Goal: Task Accomplishment & Management: Use online tool/utility

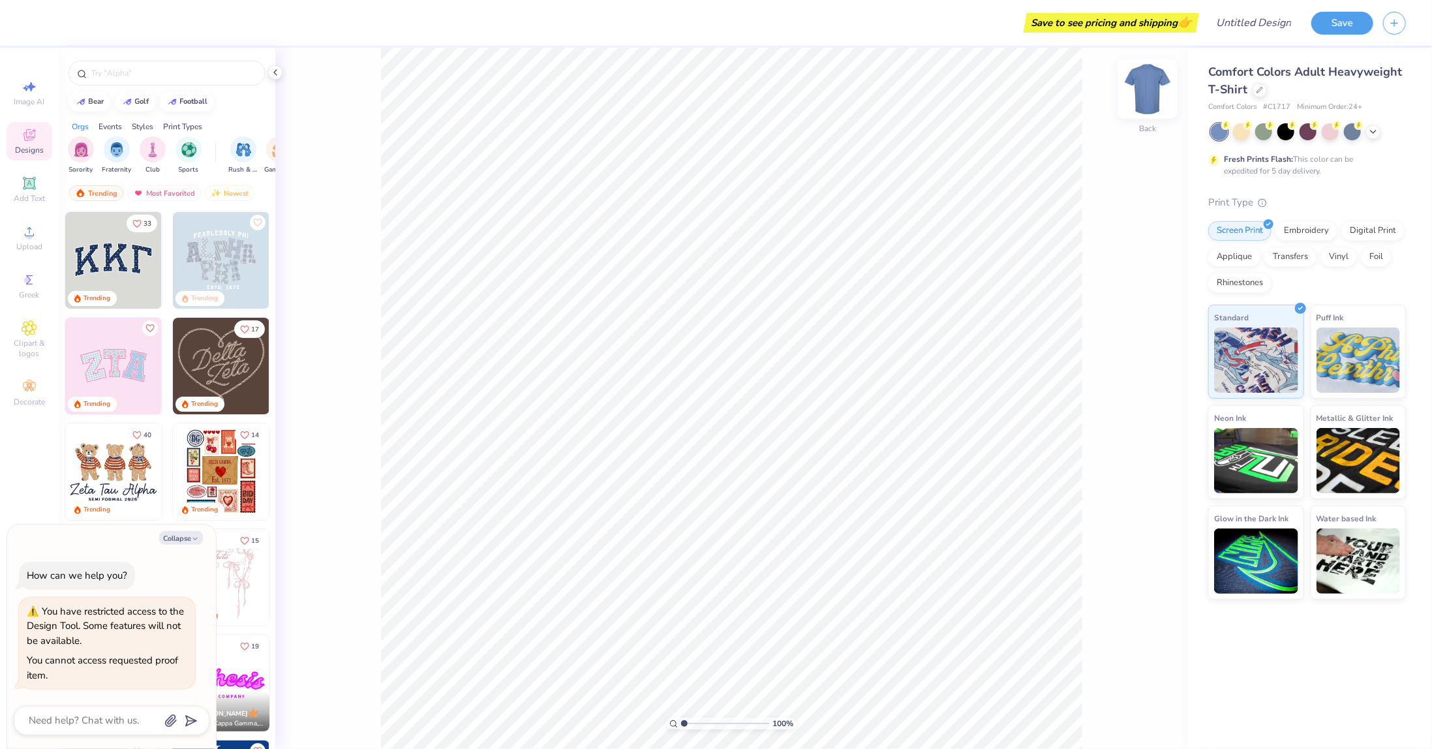
click at [1158, 82] on img at bounding box center [1147, 89] width 52 height 52
click at [181, 534] on button "Collapse" at bounding box center [181, 538] width 44 height 14
type textarea "x"
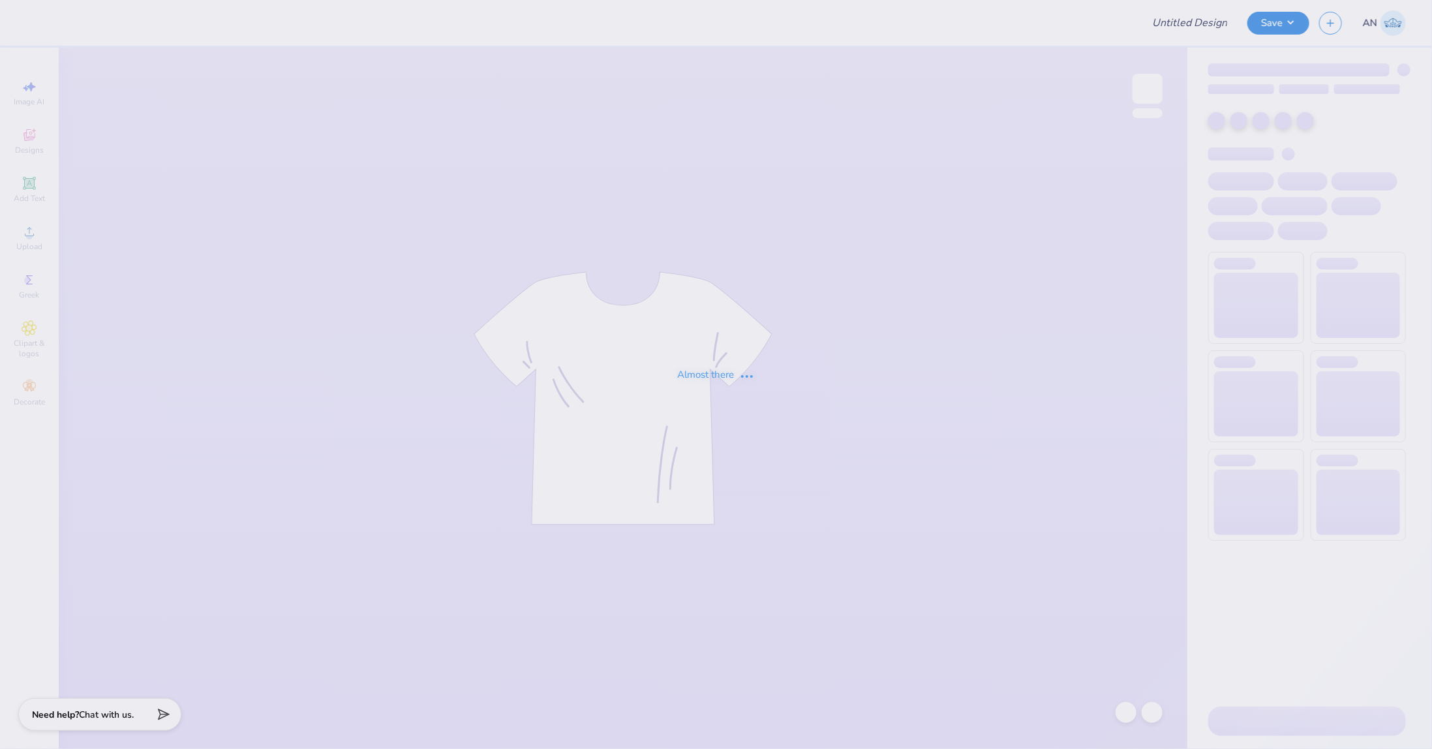
type input "FPS238789"
type input "FPS238808"
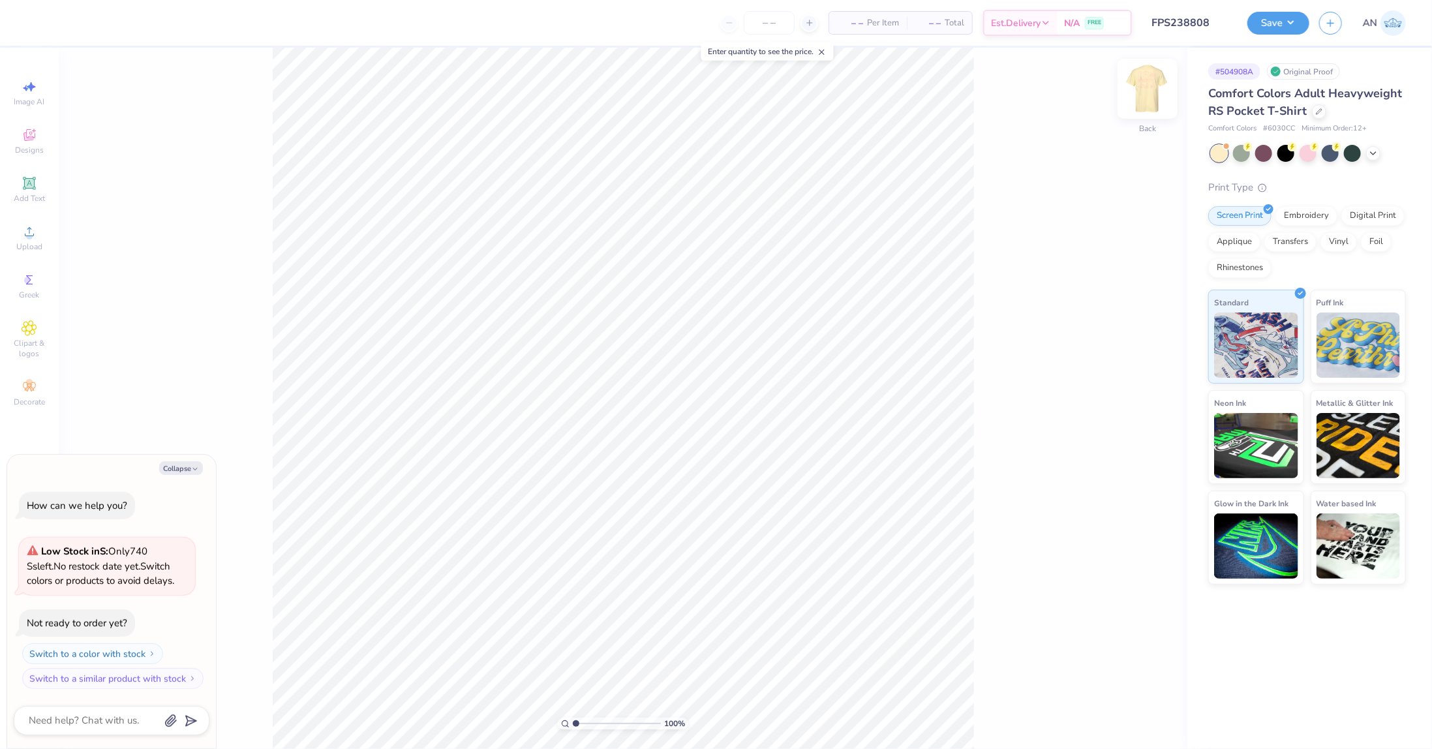
click at [1156, 95] on img at bounding box center [1147, 89] width 52 height 52
type textarea "x"
type input "1.49212329151837"
type textarea "x"
type input "1.49212329151837"
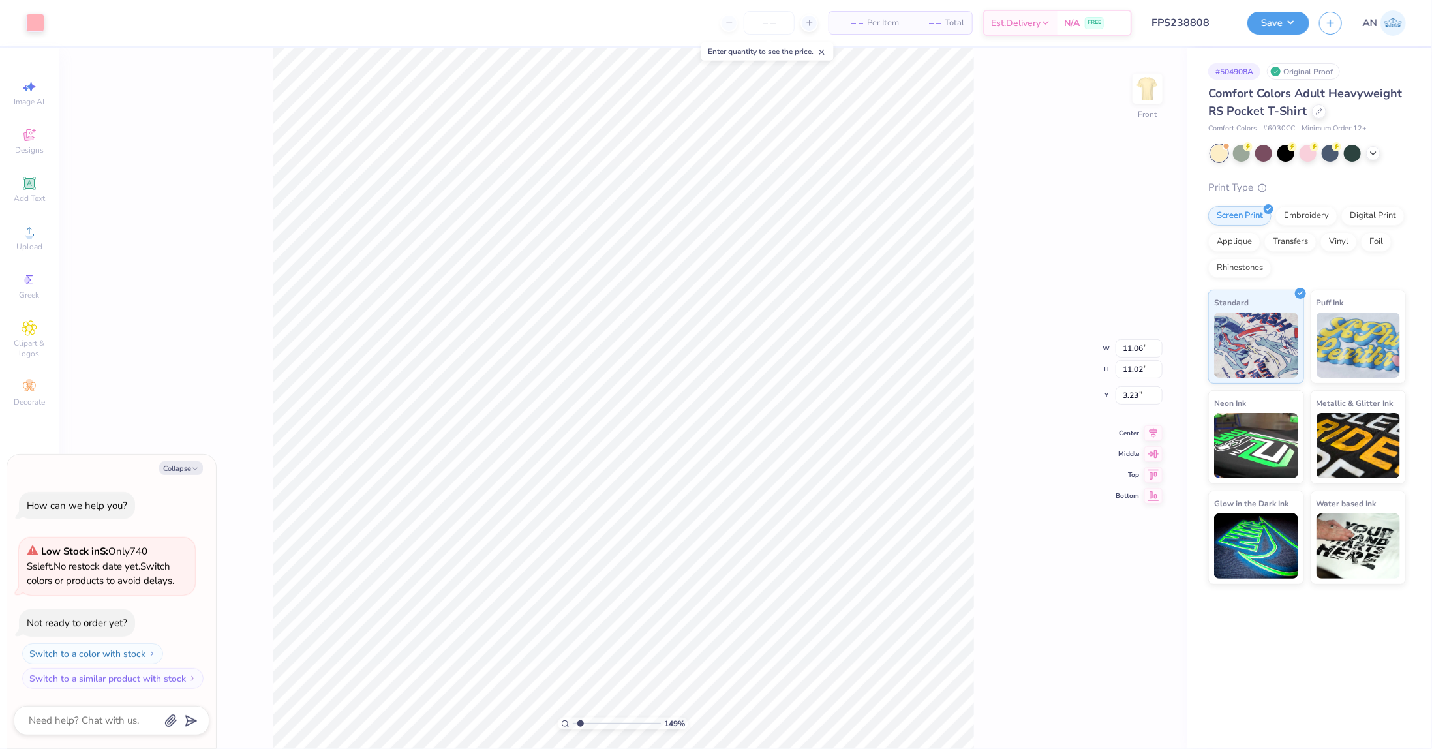
type textarea "x"
type input "1.49212329151837"
type textarea "x"
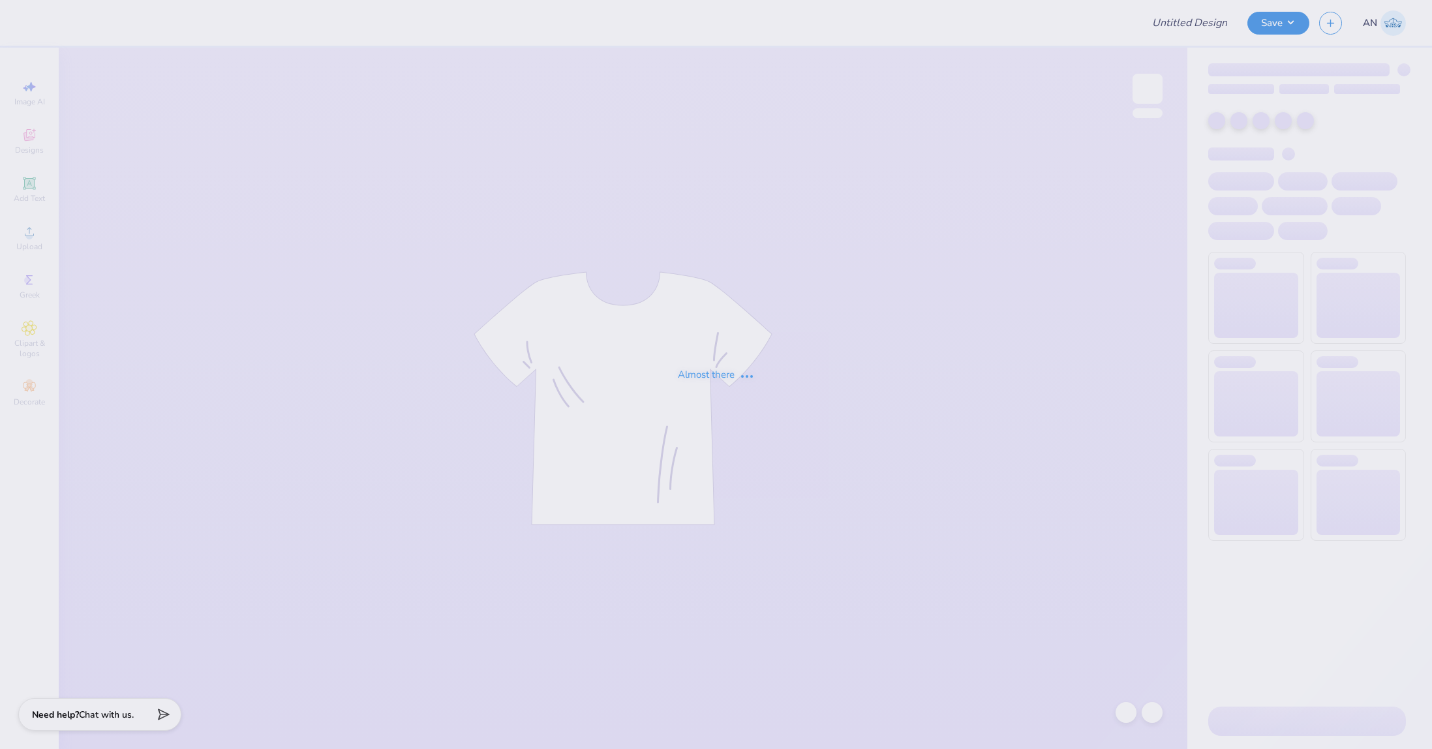
type input "FPS238862"
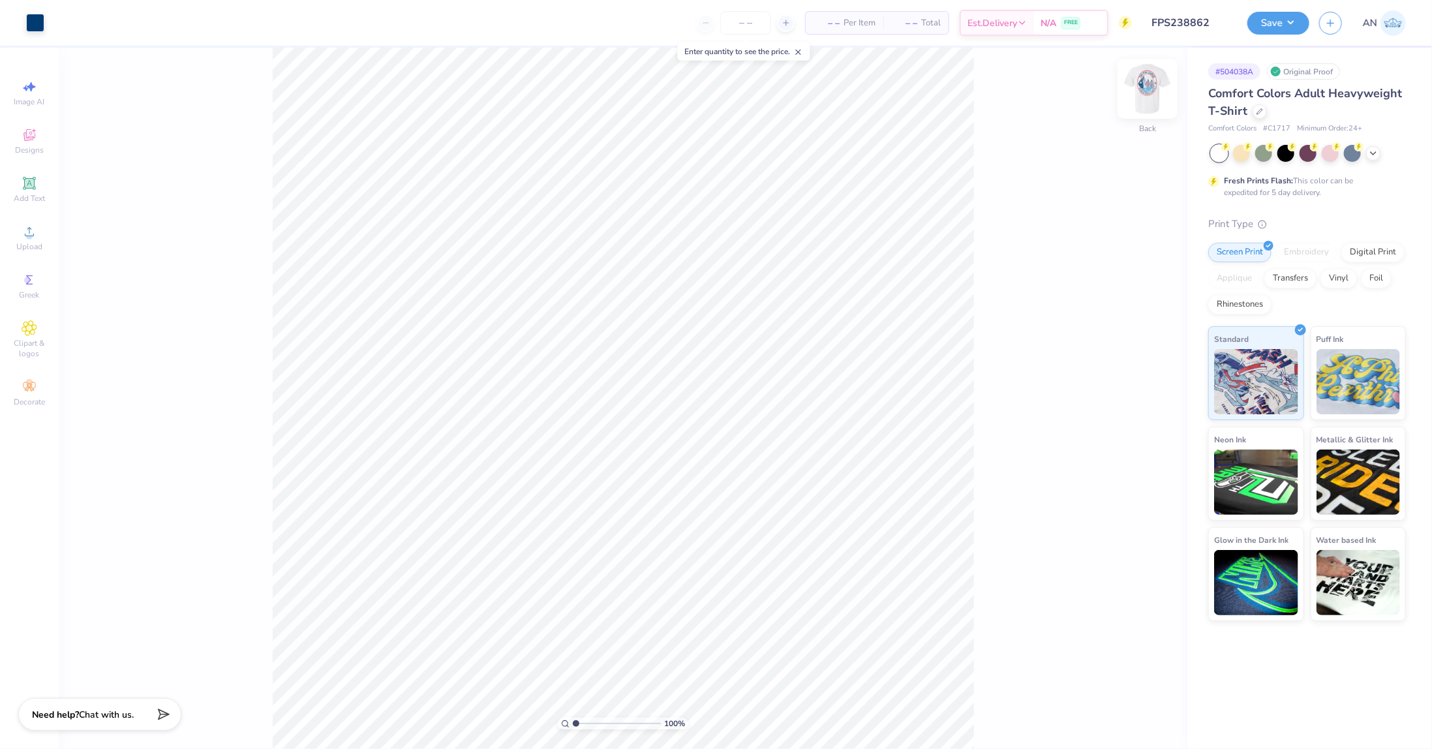
click at [1142, 89] on img at bounding box center [1147, 89] width 52 height 52
type input "8.12"
type input "10.54"
type input "3.00"
click at [1149, 91] on img at bounding box center [1147, 89] width 52 height 52
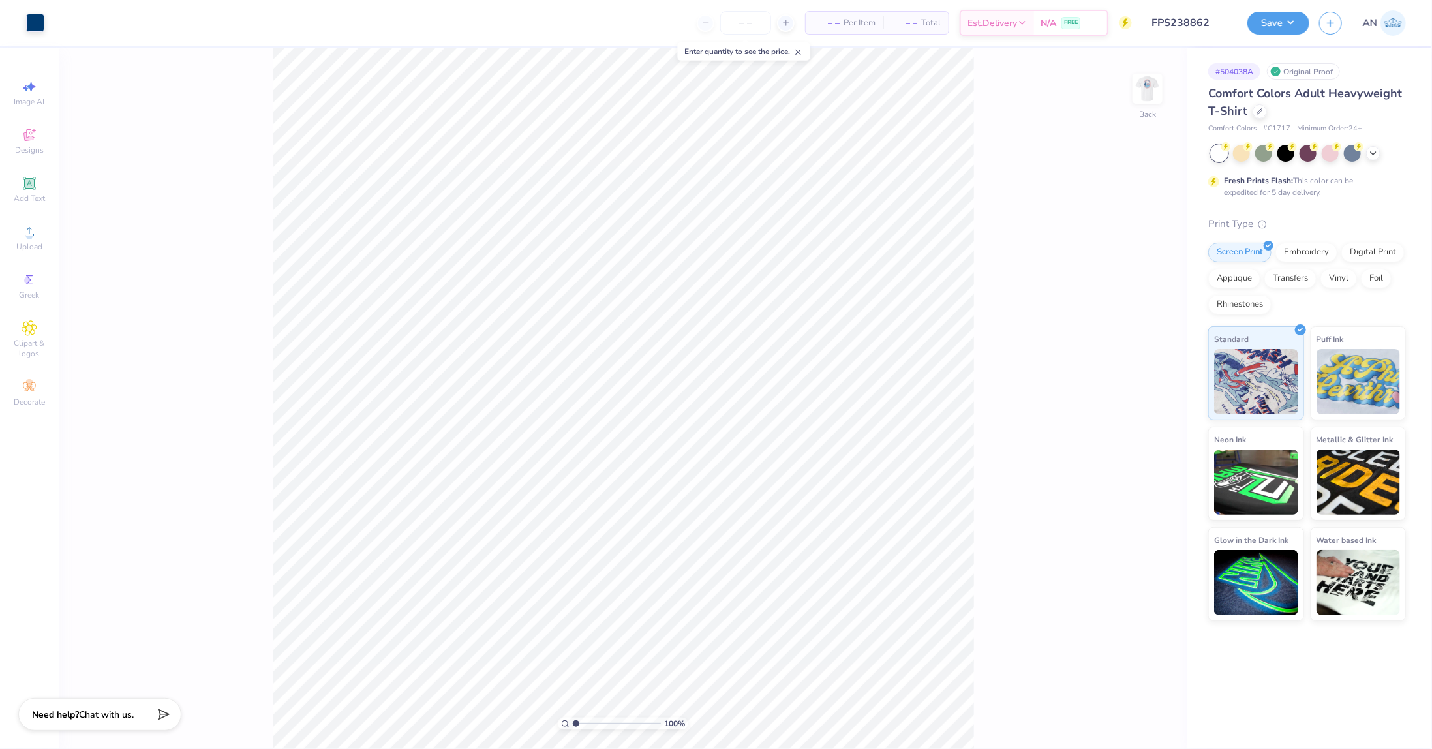
click at [1149, 92] on img at bounding box center [1147, 89] width 26 height 26
click at [1290, 24] on button "Save" at bounding box center [1278, 21] width 62 height 23
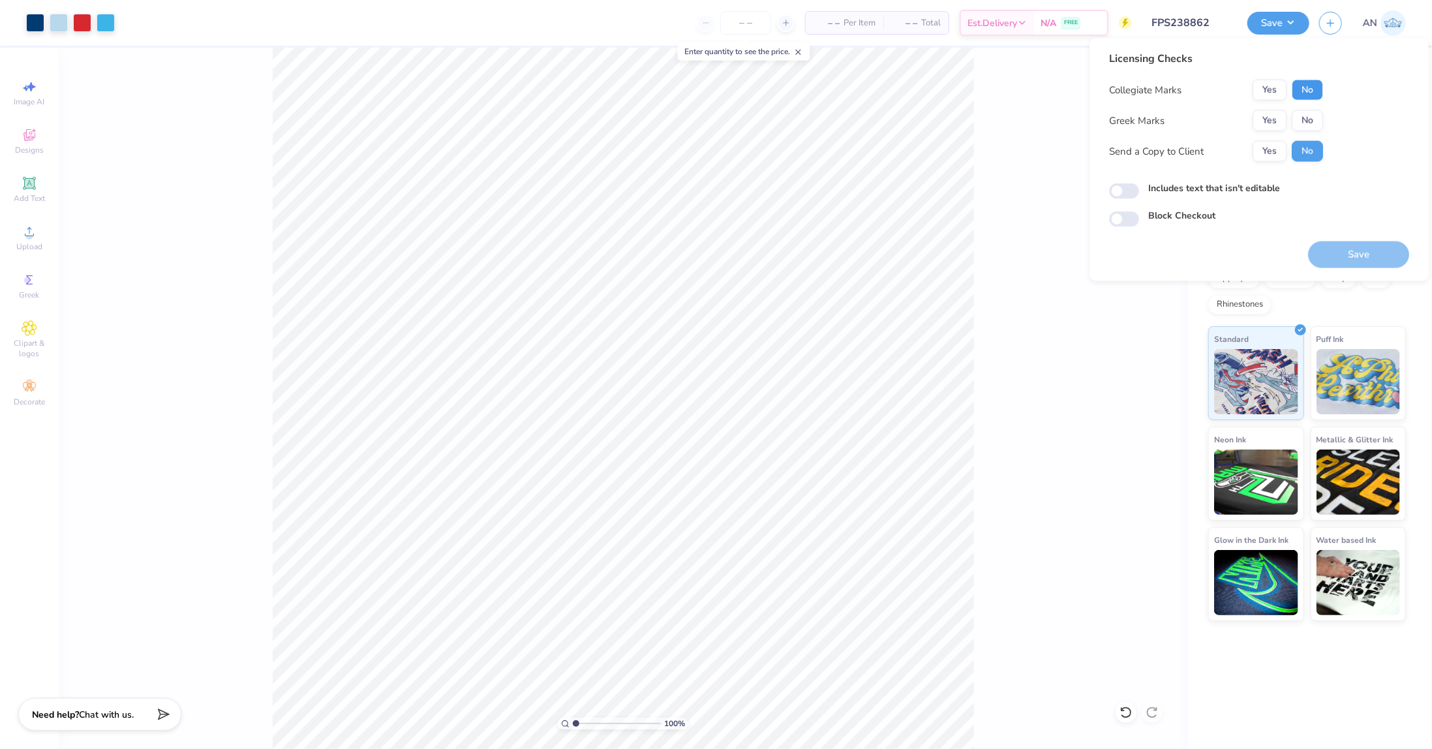
click at [1311, 91] on button "No" at bounding box center [1307, 90] width 31 height 21
click at [1306, 118] on button "No" at bounding box center [1307, 120] width 31 height 21
click at [1336, 247] on button "Save" at bounding box center [1358, 254] width 101 height 27
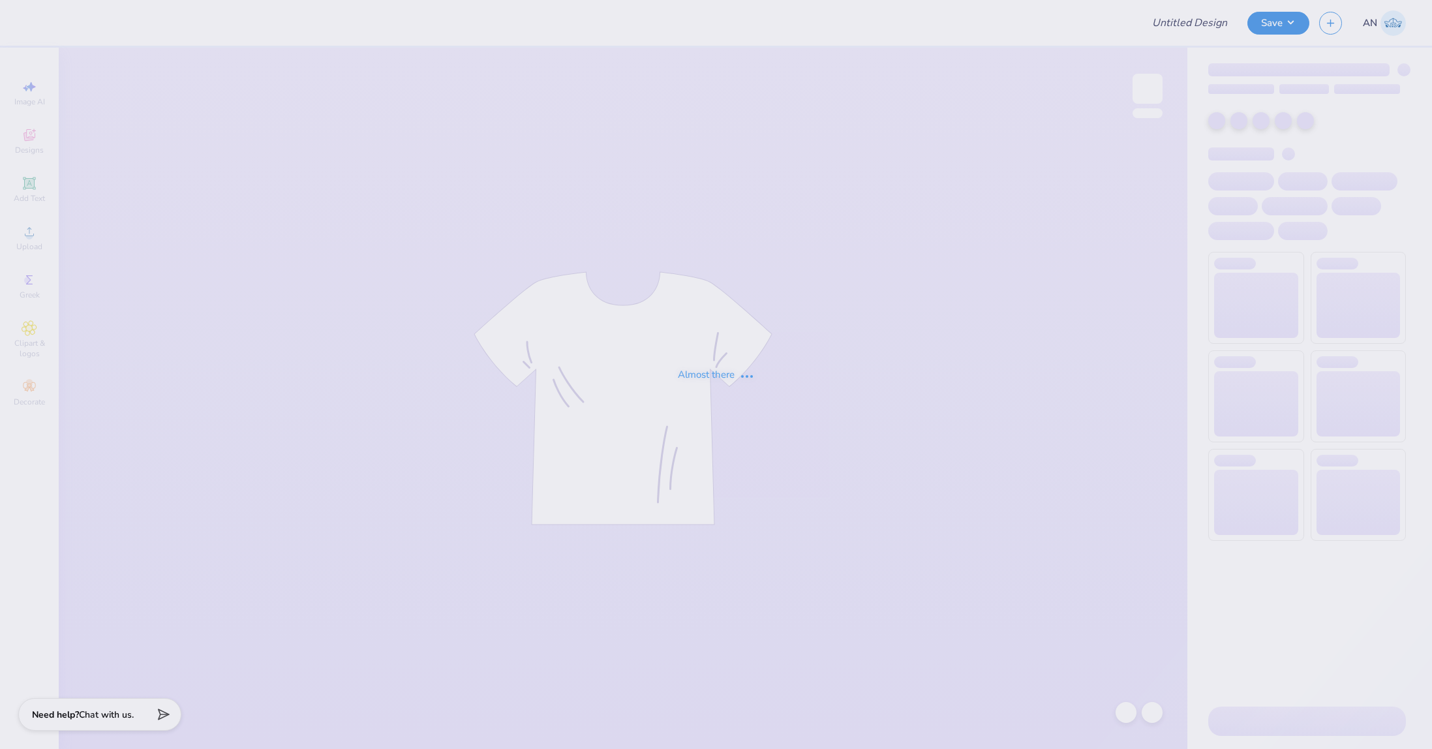
type input "FPS238874"
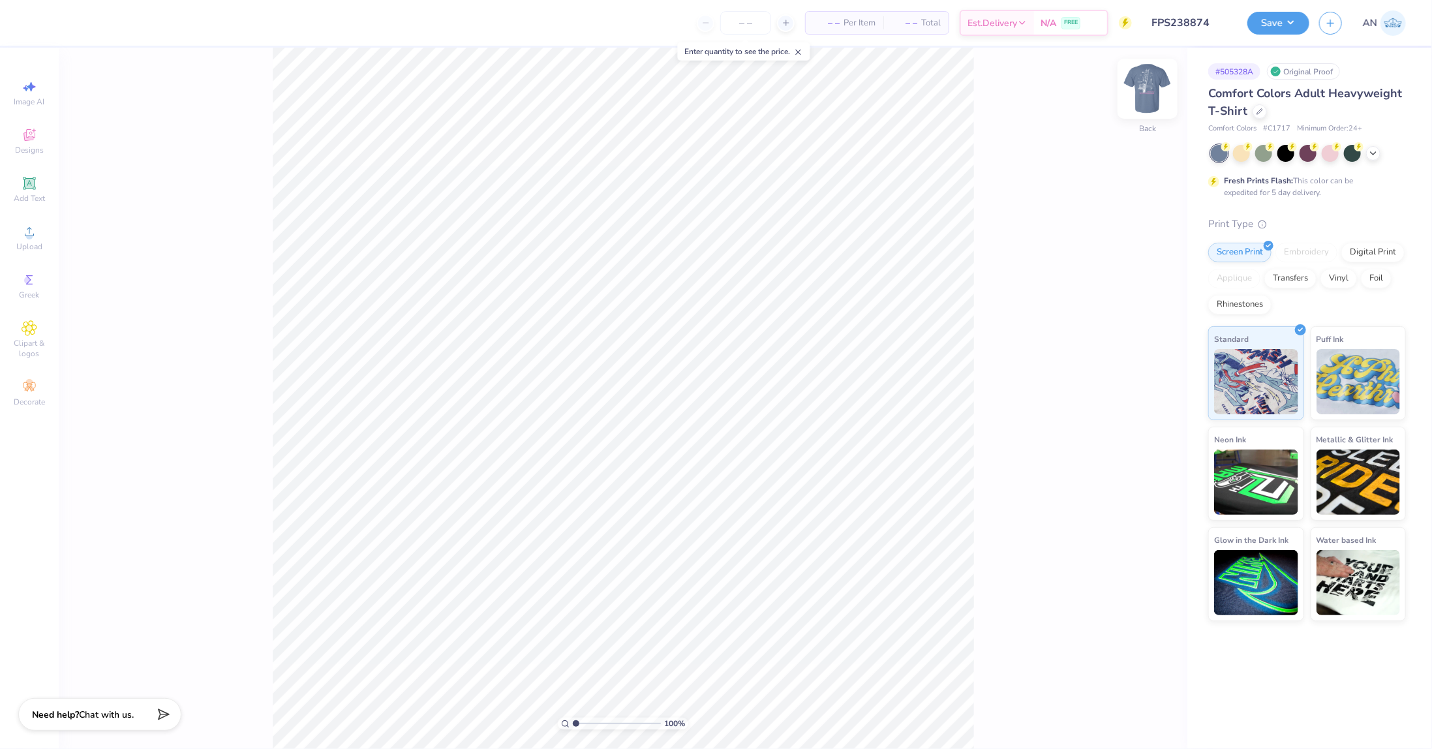
click at [1143, 84] on img at bounding box center [1147, 89] width 52 height 52
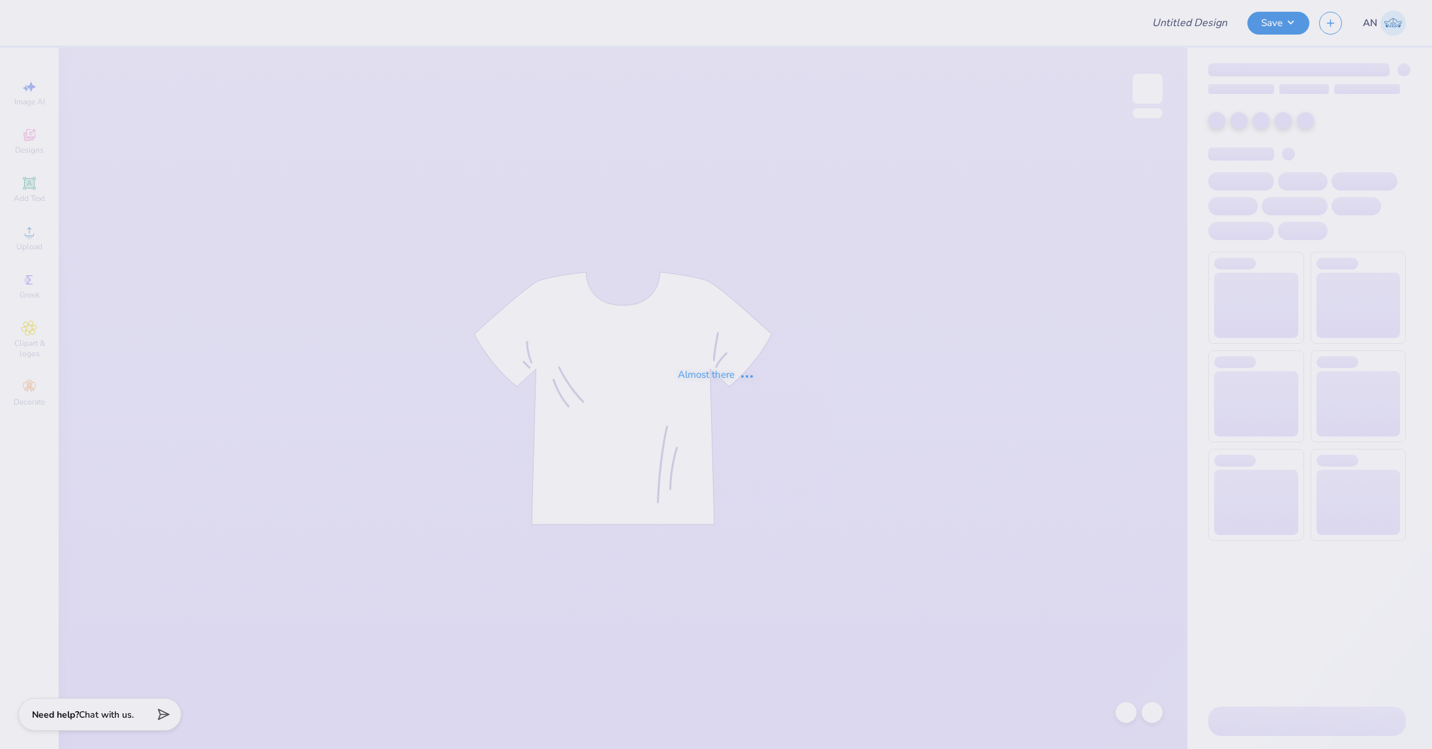
type input "FPS238879"
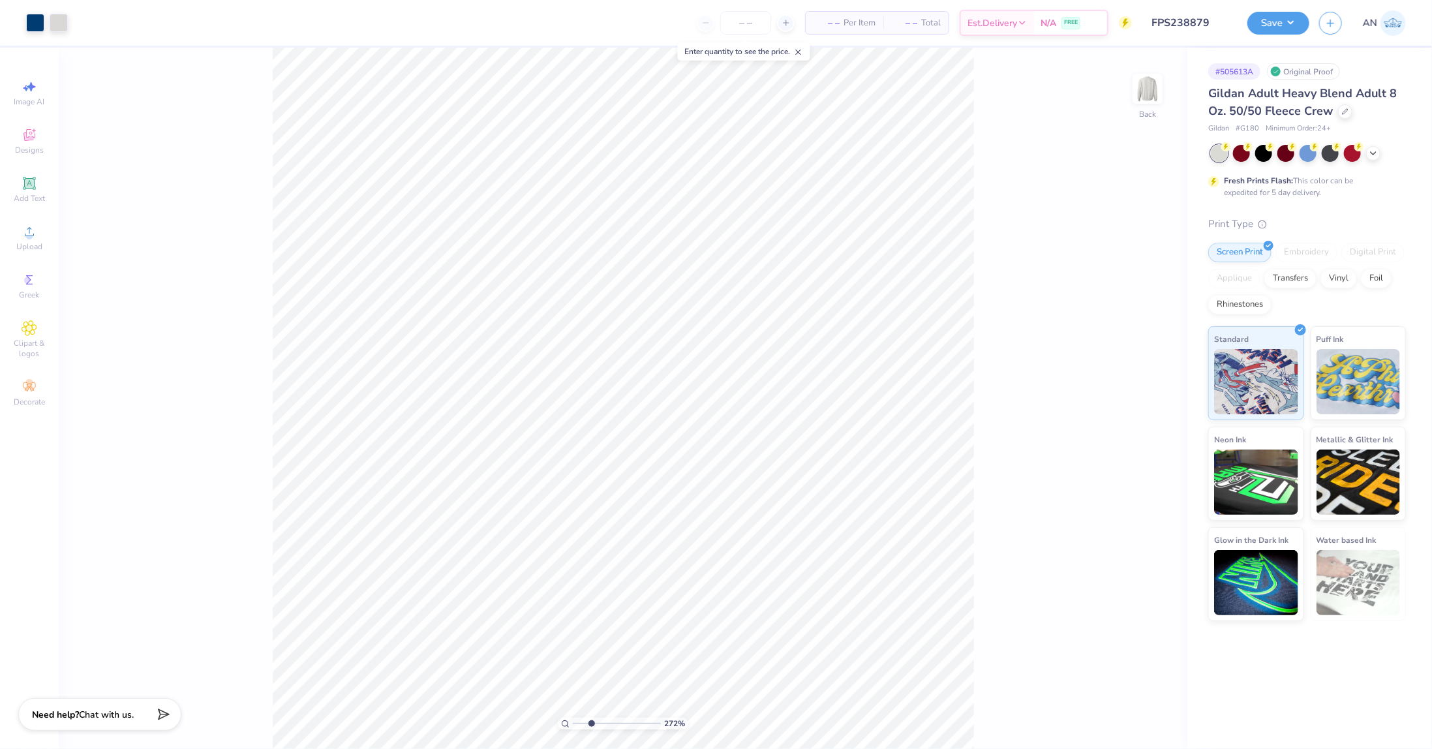
type input "2.71964221644285"
click at [1154, 97] on img at bounding box center [1147, 89] width 52 height 52
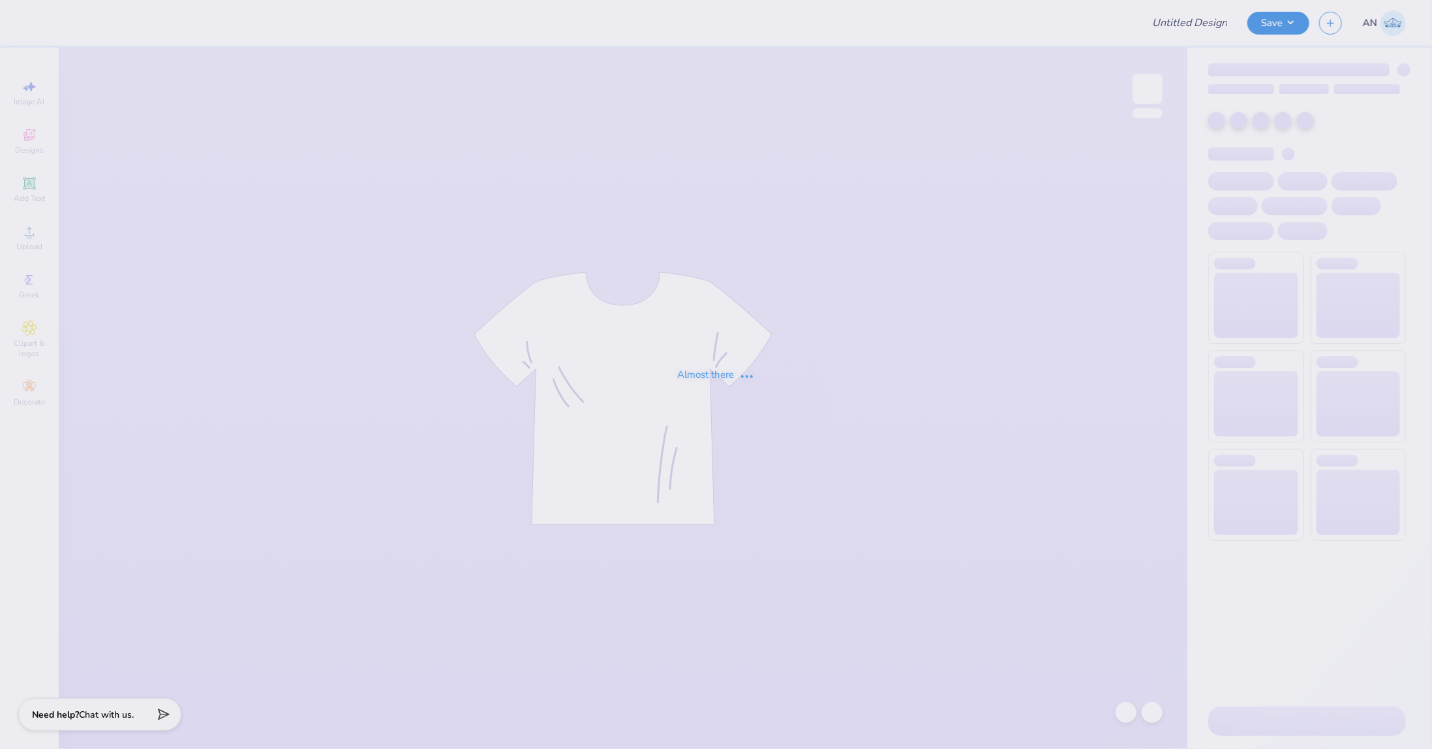
type input "FPS238884"
type input "FPS238885"
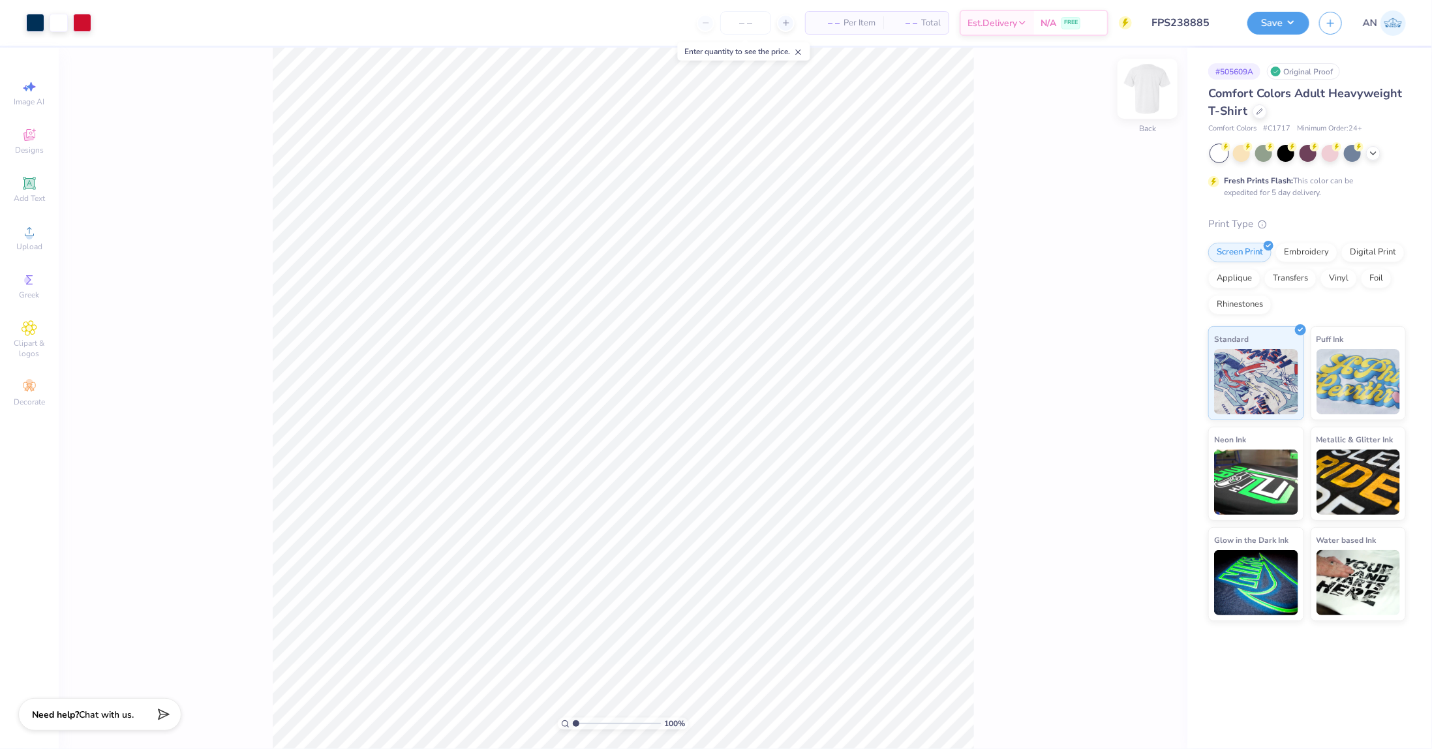
click at [1149, 89] on img at bounding box center [1147, 89] width 52 height 52
click at [1151, 88] on img at bounding box center [1147, 89] width 52 height 52
type input "2.22643191709162"
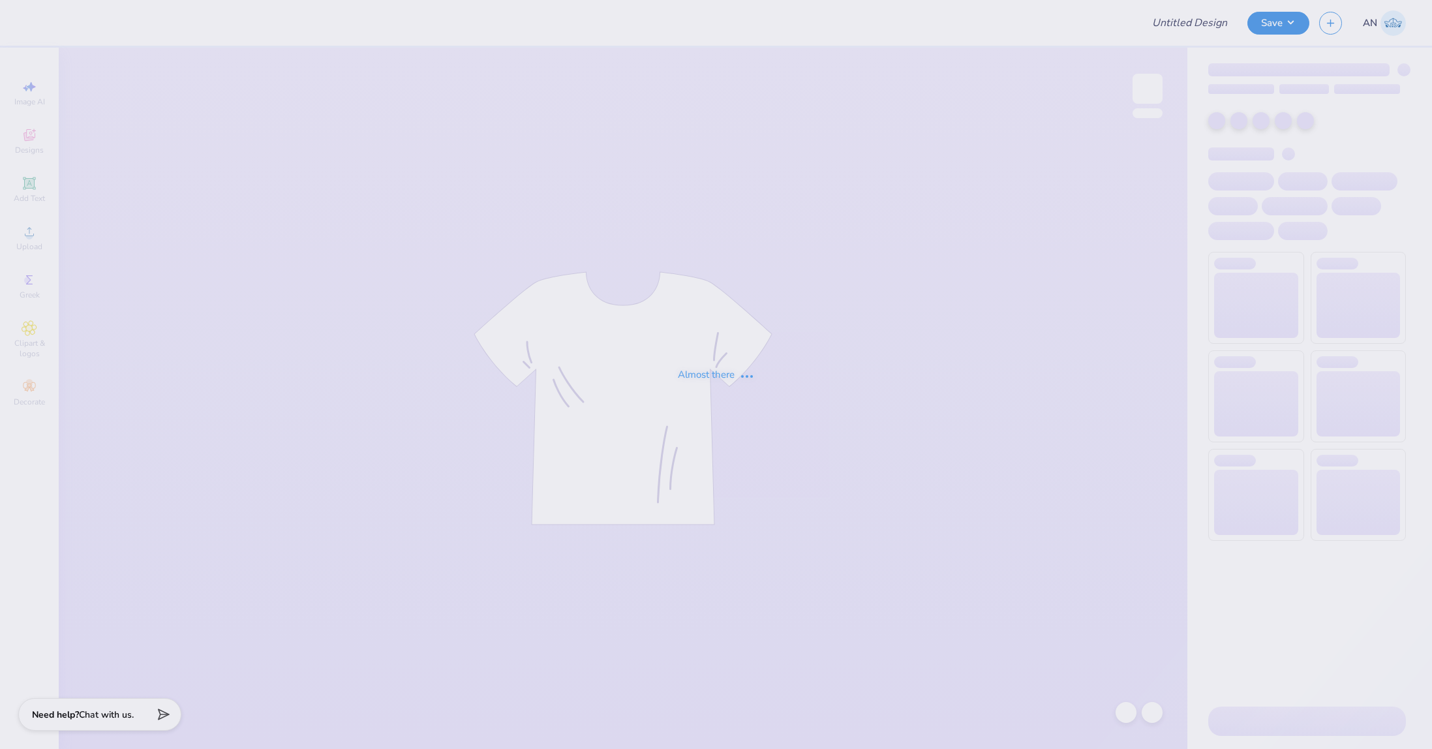
type input "FPS238887"
type input "FPS238889"
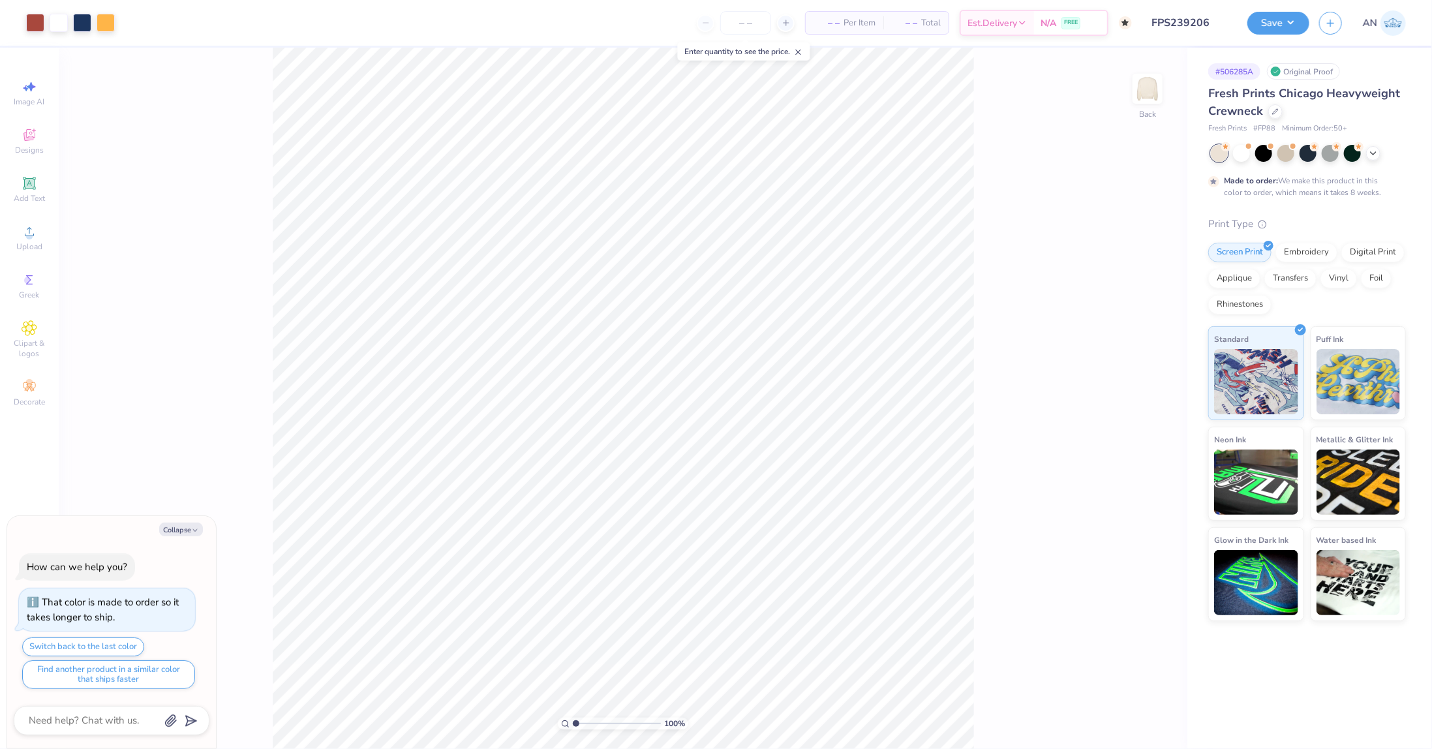
type textarea "x"
type input "1.49212329151837"
type textarea "x"
type input "1.49212329151837"
type textarea "x"
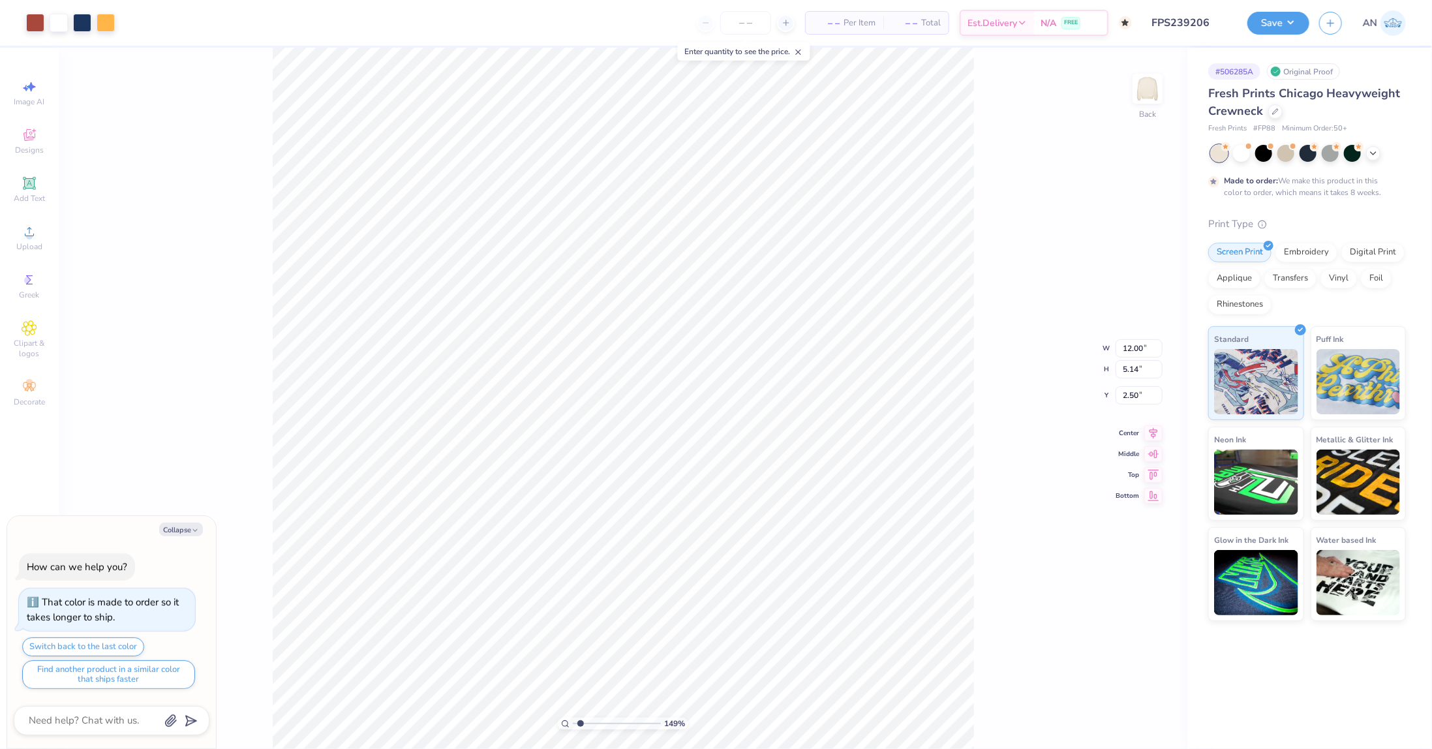
type input "1.49212329151837"
type textarea "x"
type input "1.49212329151837"
type textarea "x"
type input "1.49212329151837"
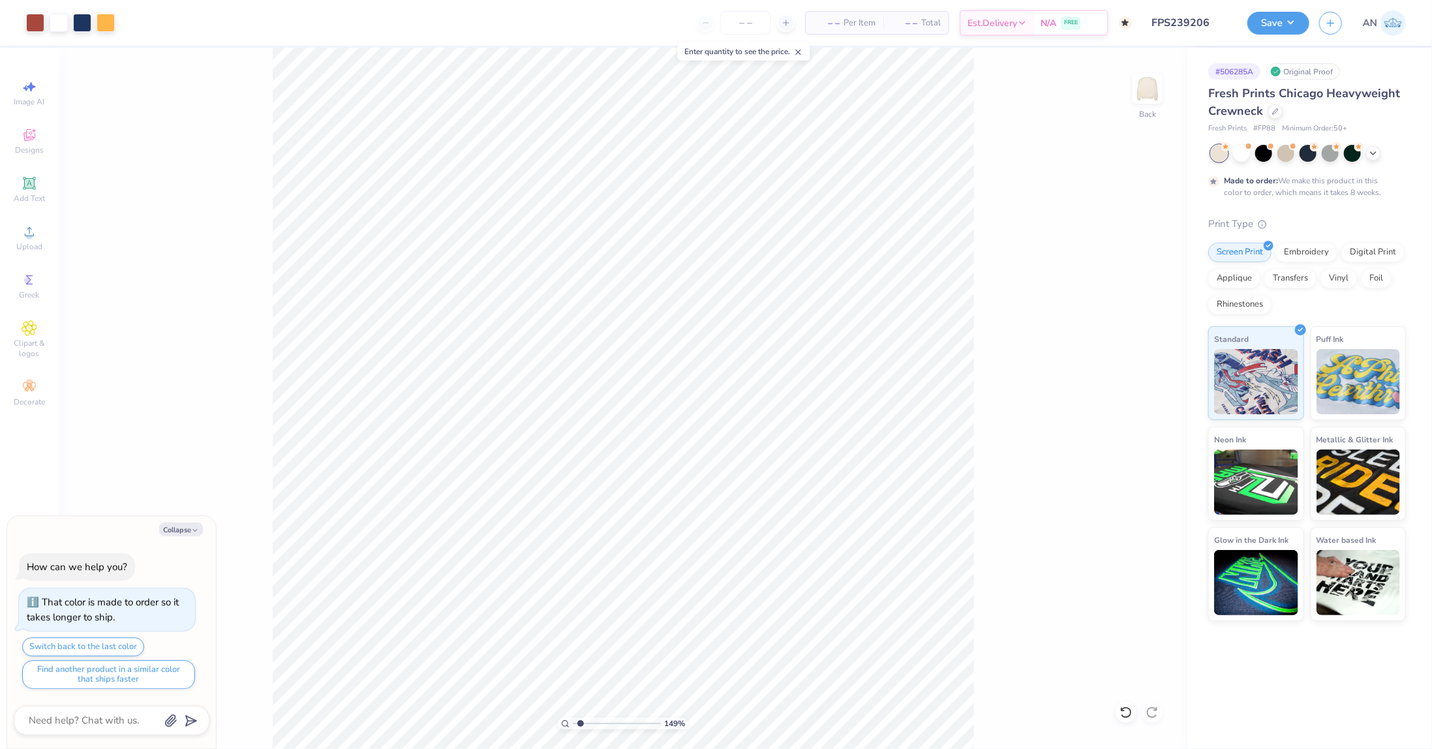
type textarea "x"
type input "1.49212329151837"
type textarea "x"
type input "1.49212329151837"
type textarea "x"
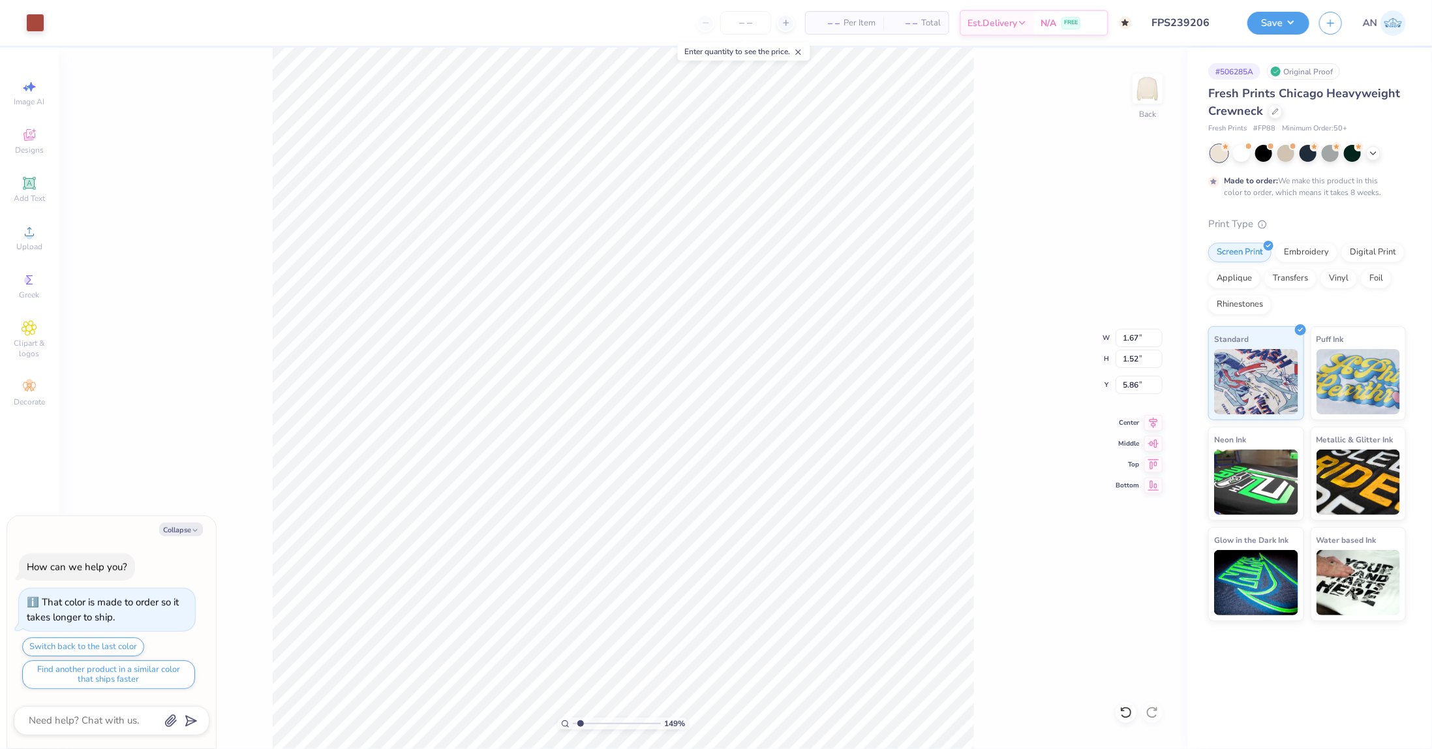
type input "1.49212329151837"
type input "7.15"
type textarea "x"
type input "1.49212329151837"
type textarea "x"
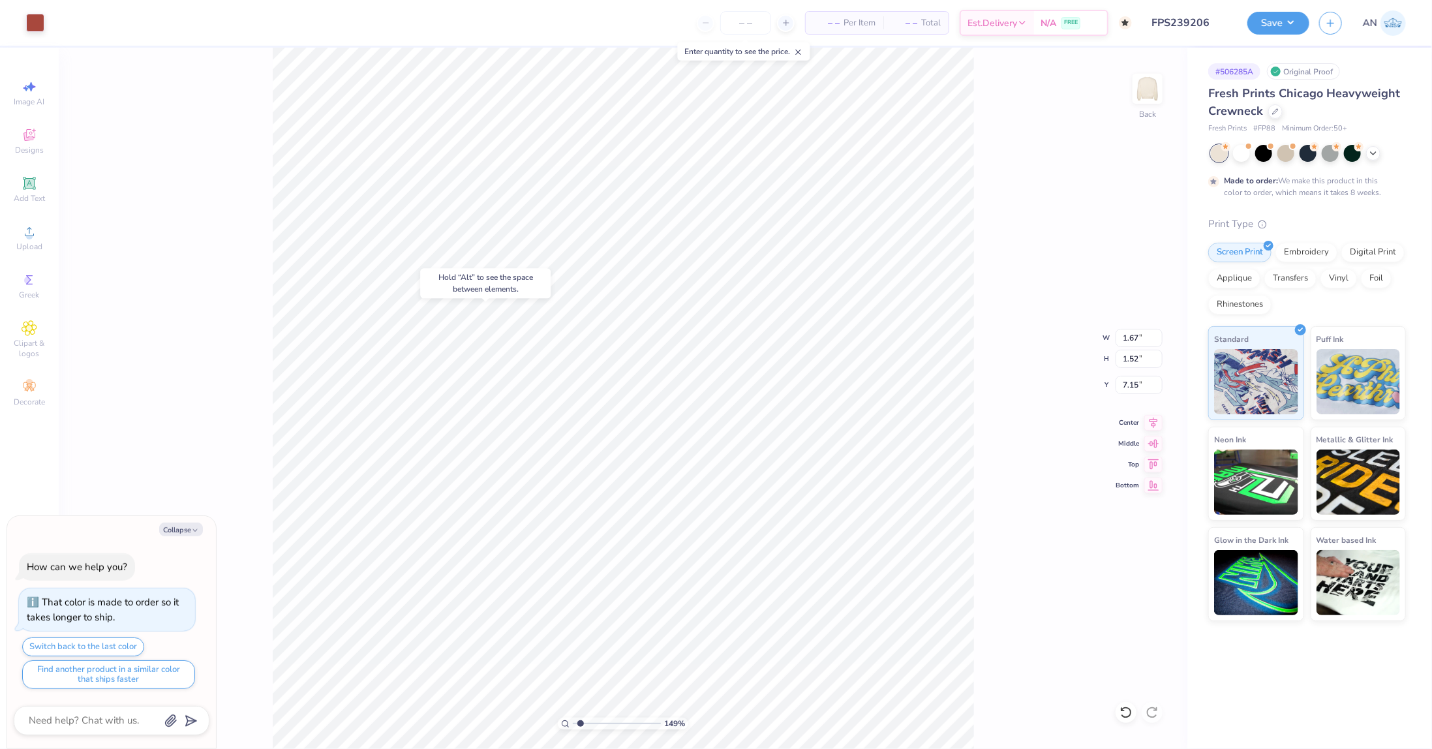
type input "1.49212329151837"
type textarea "x"
type input "1.49212329151837"
type textarea "x"
type input "1.49212329151837"
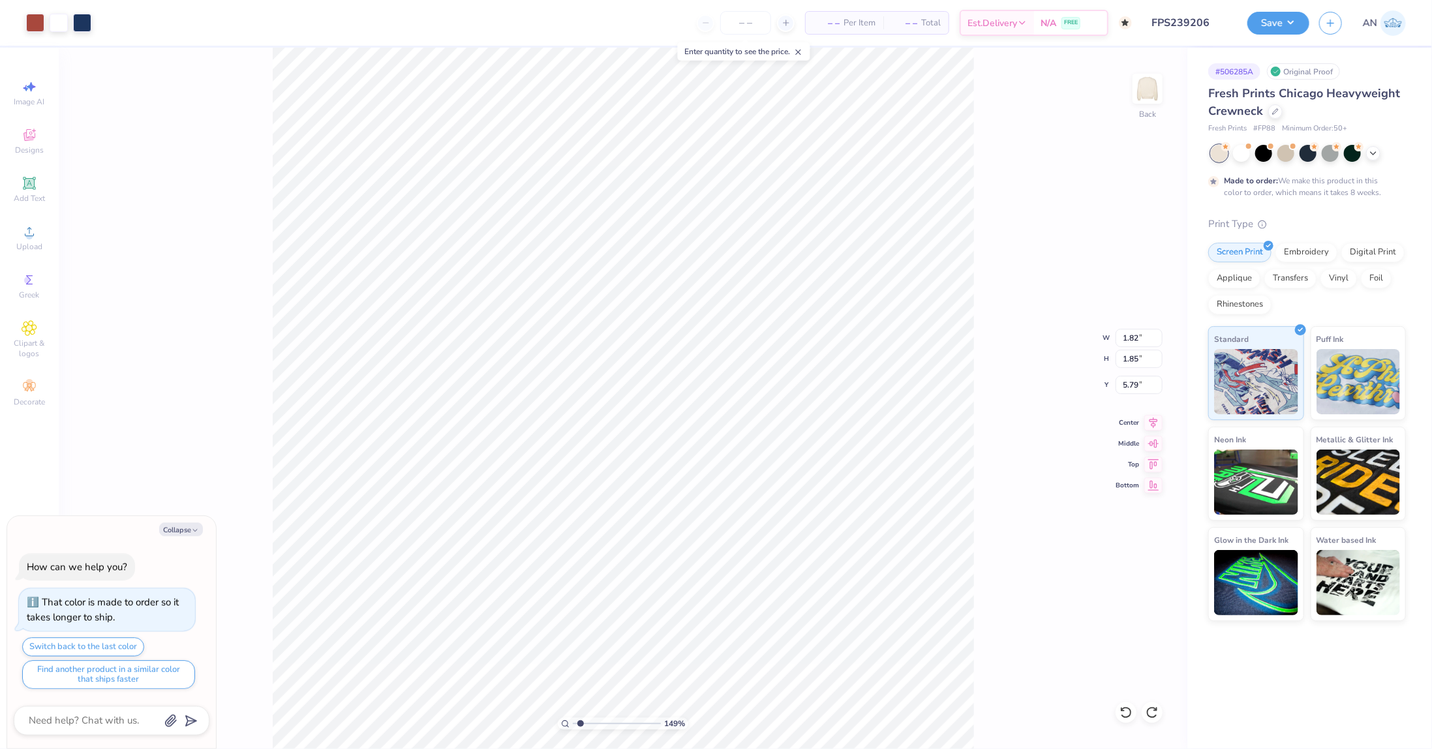
type textarea "x"
type input "1.49212329151837"
type input "6.10"
type textarea "x"
type input "1.49212329151837"
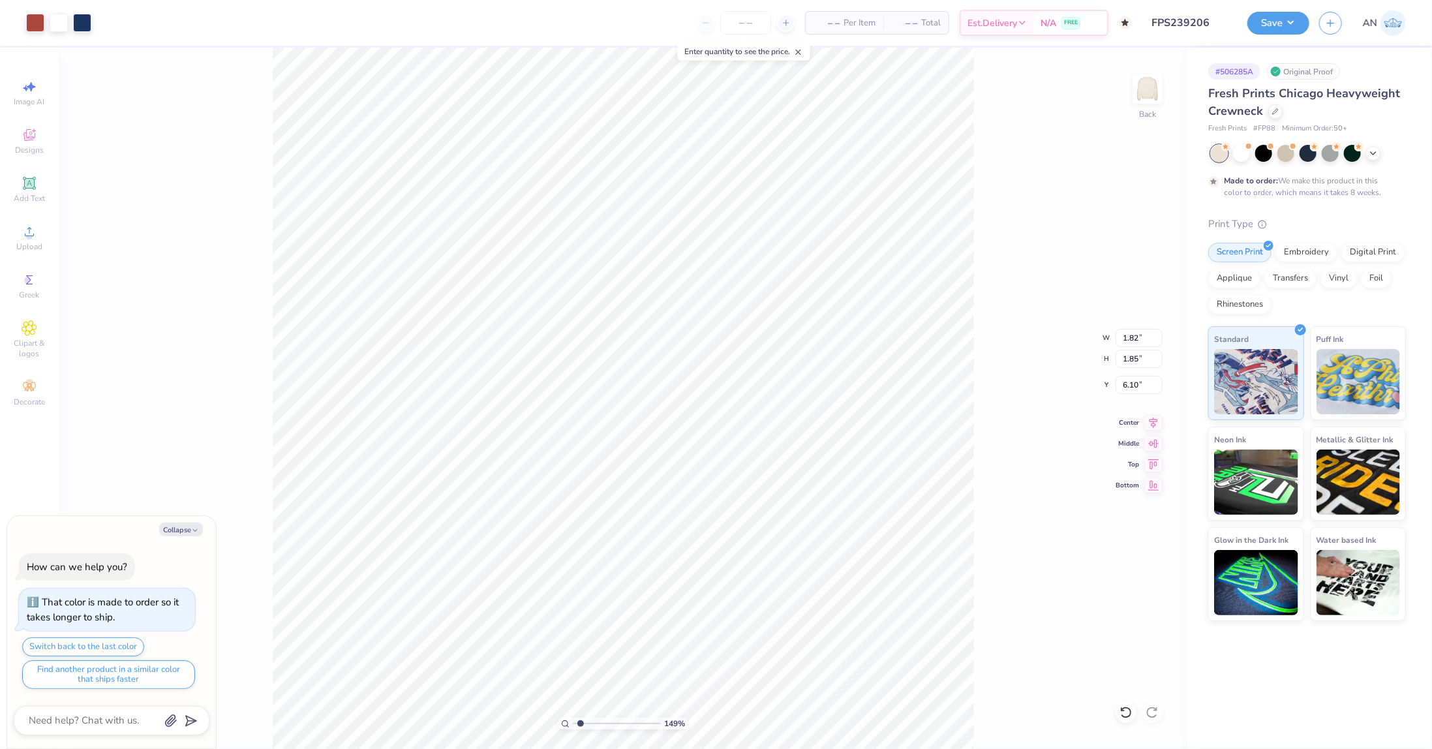
type textarea "x"
type input "1.49212329151837"
type input "2.15"
type input "1.62"
type input "6.22"
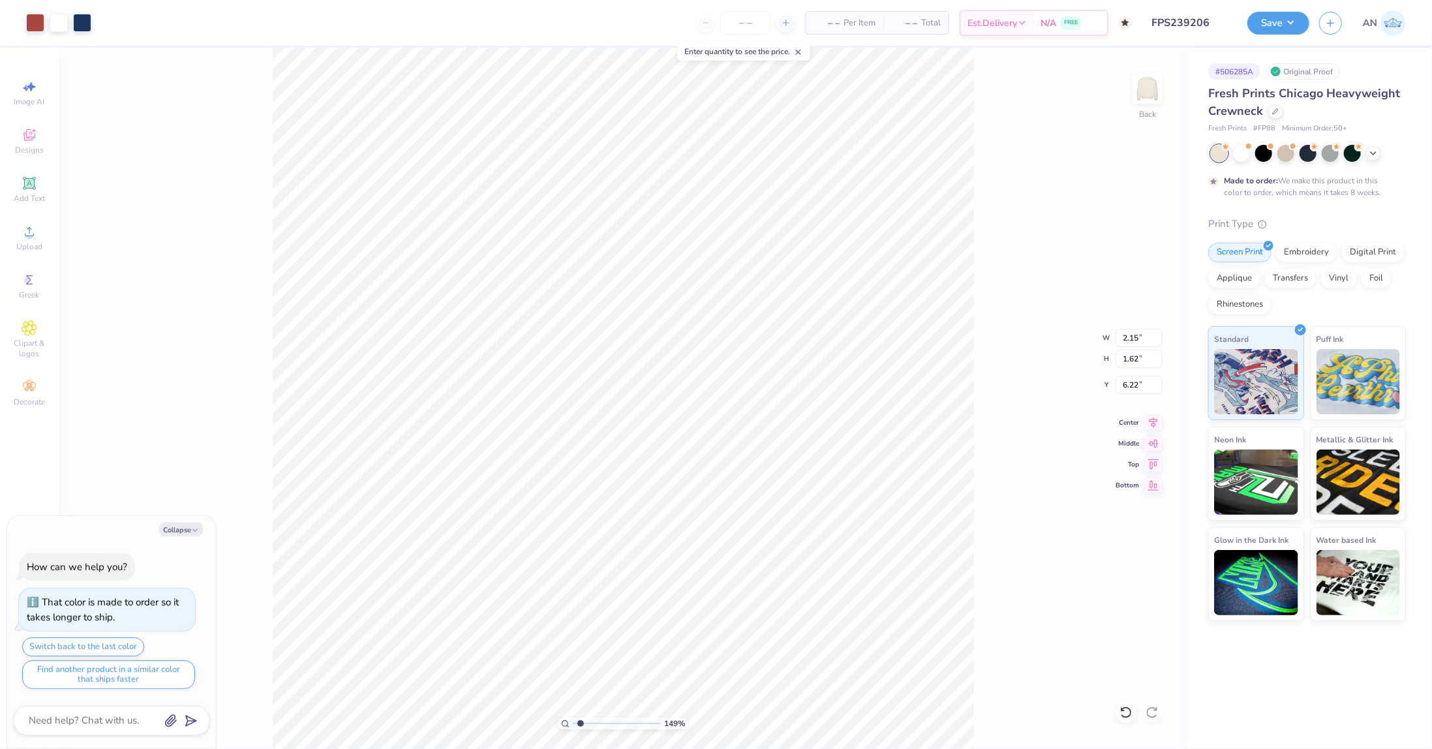
type textarea "x"
type input "1.49212329151837"
type textarea "x"
type input "1.49212329151837"
type textarea "x"
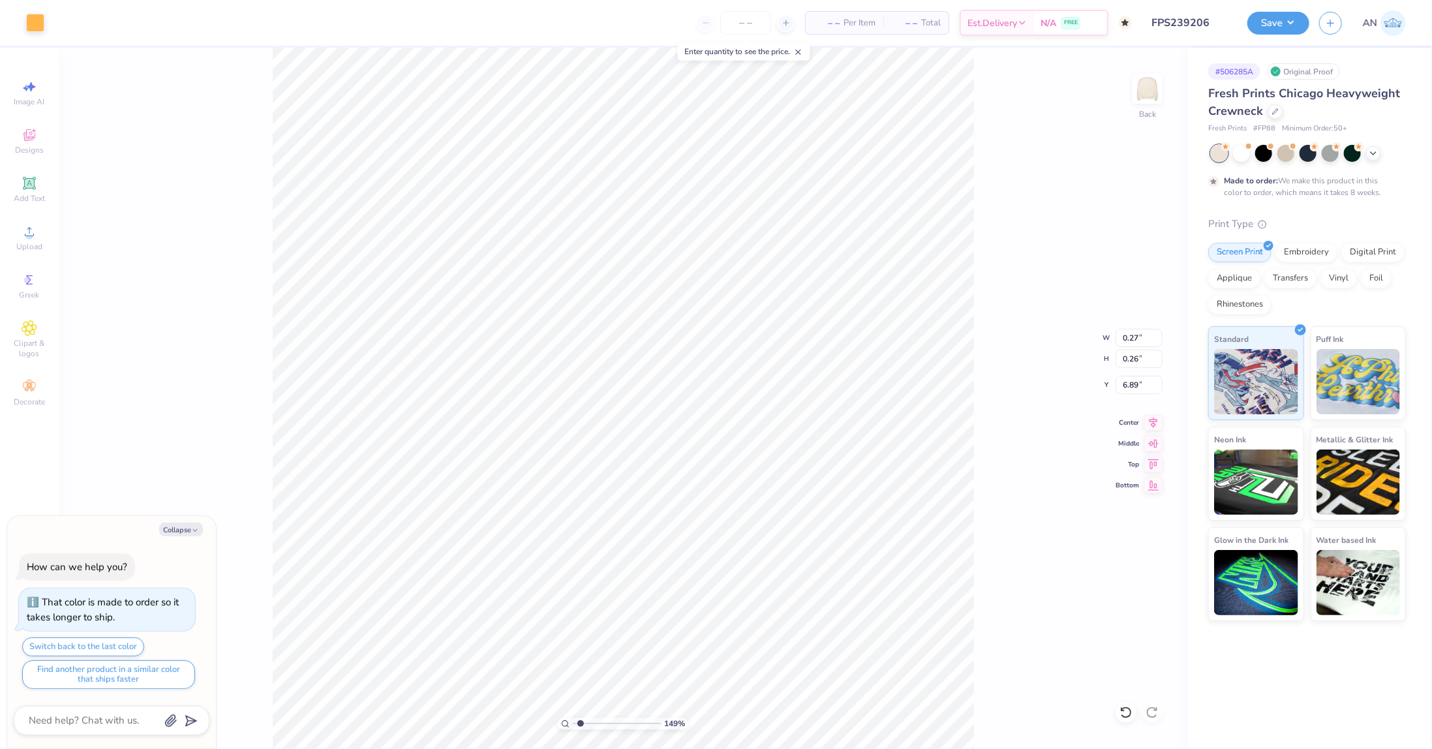
type input "1.49212329151837"
type textarea "x"
type input "1.49212329151837"
type input "7.31"
type textarea "x"
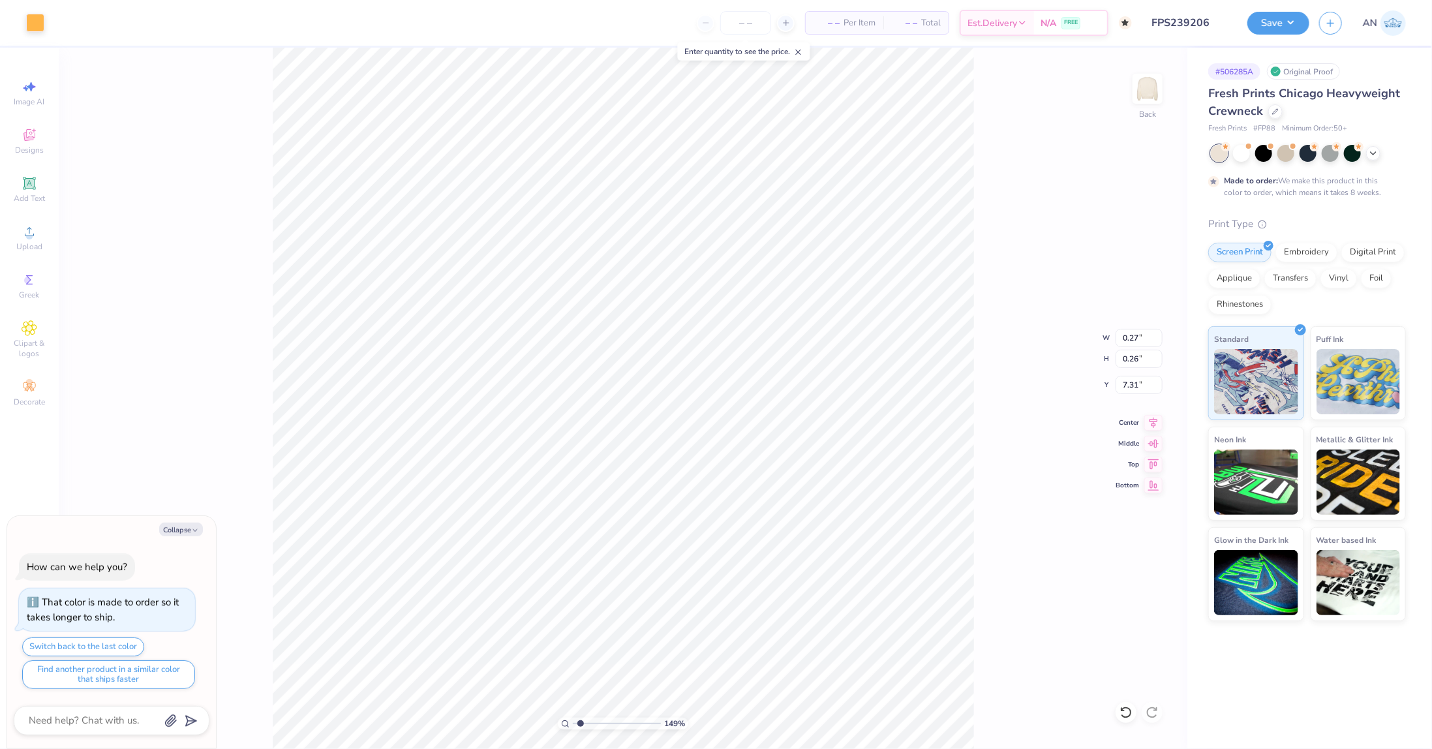
type input "1.49212329151837"
type input "0.31"
type input "0.33"
type input "5.57"
type textarea "x"
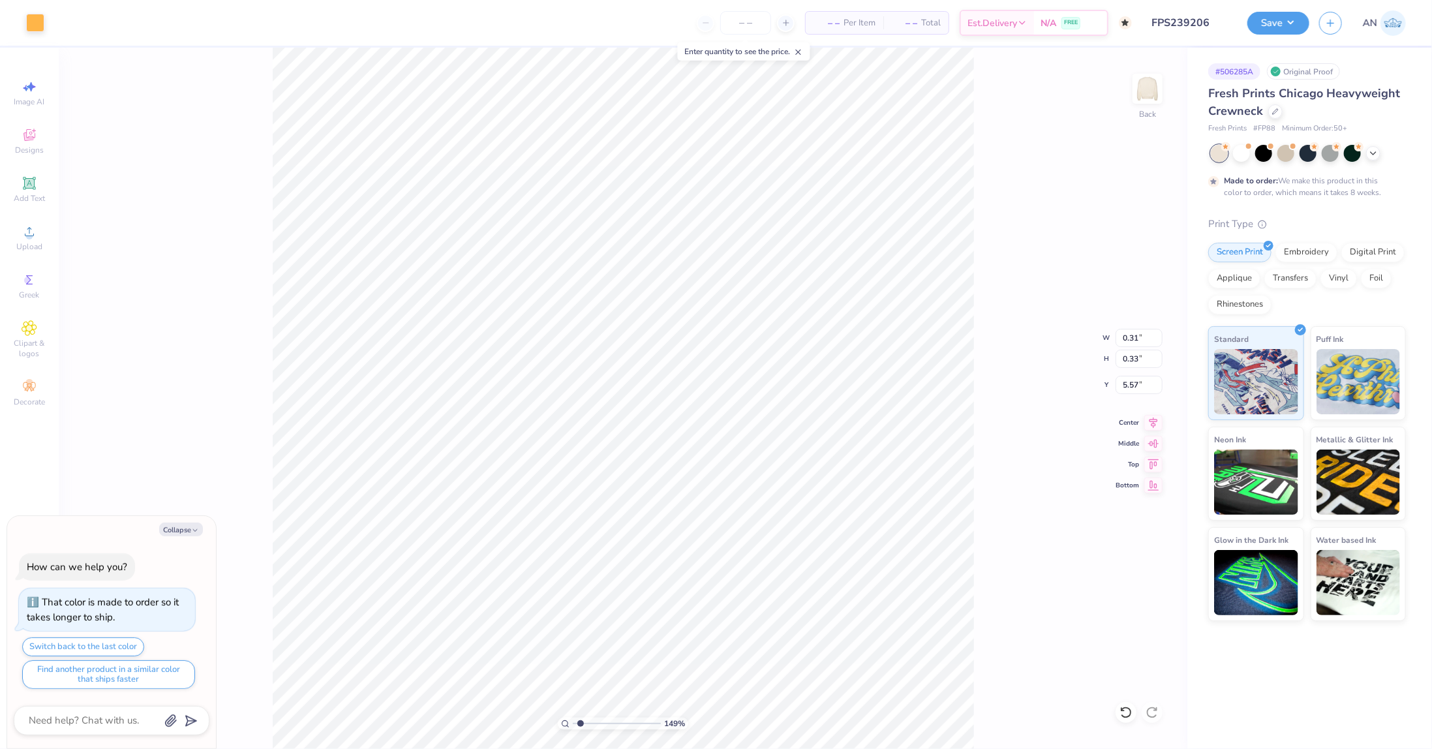
type input "1.49212329151837"
type input "6.30"
type textarea "x"
type input "1.49212329151837"
type textarea "x"
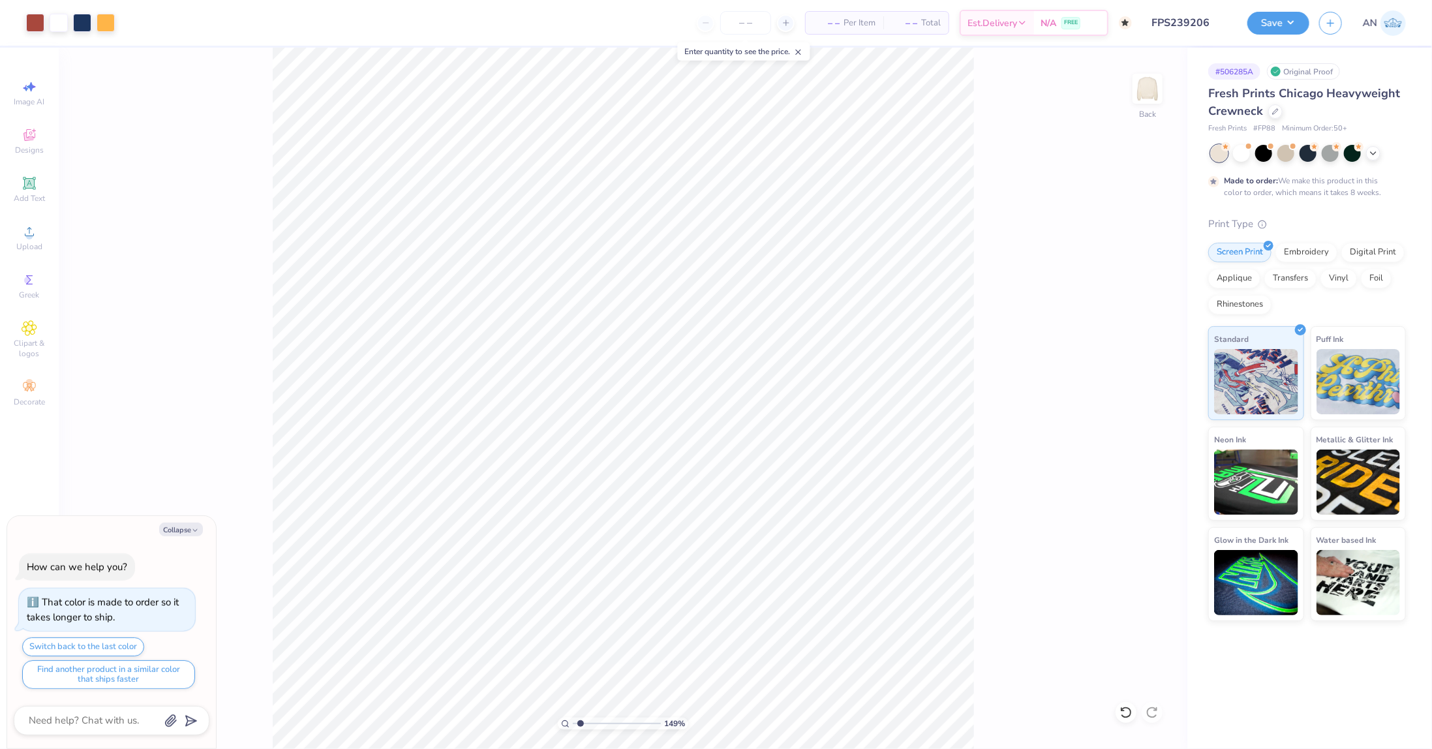
type input "1.49212329151837"
type textarea "x"
type input "1.49212329151837"
type textarea "x"
type input "1.49212329151837"
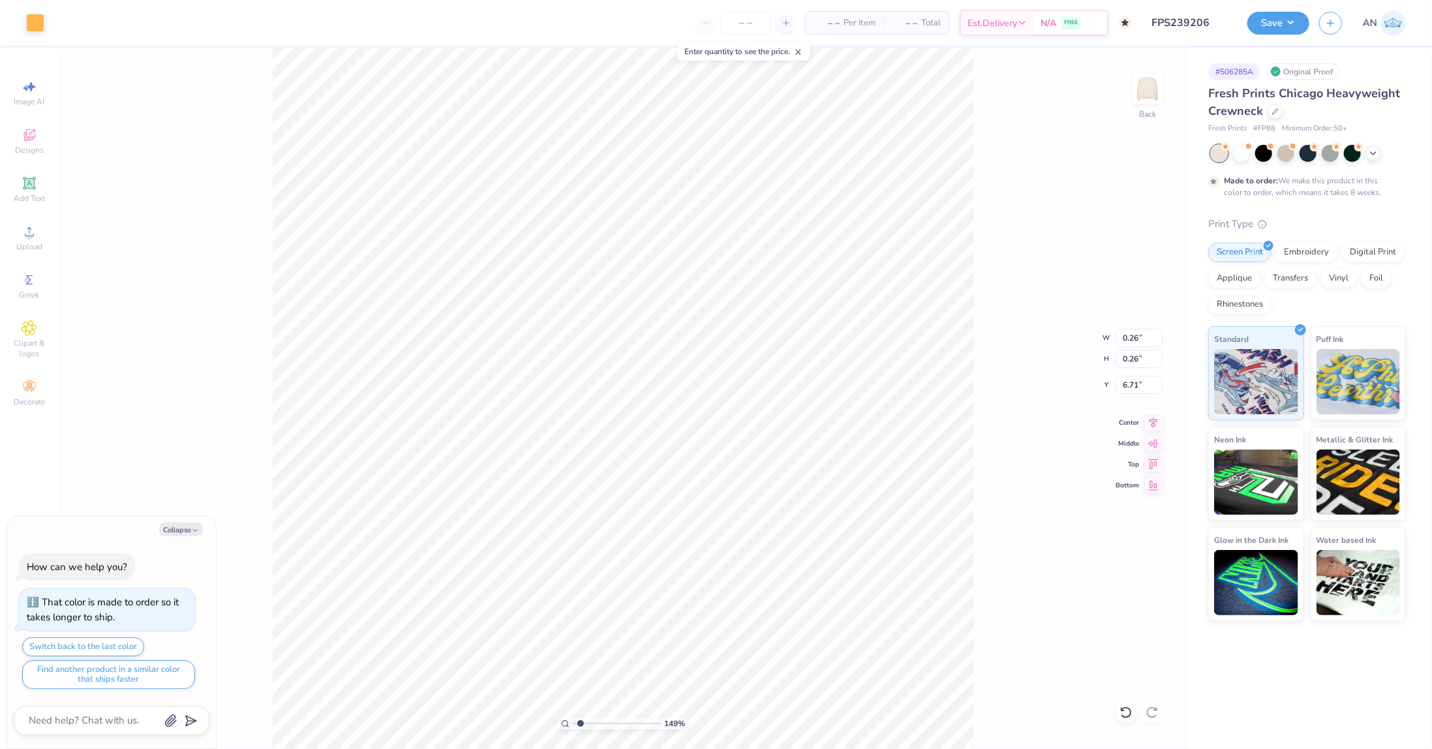
type textarea "x"
type input "1.49212329151837"
type input "7.05"
type textarea "x"
type input "1.49212329151837"
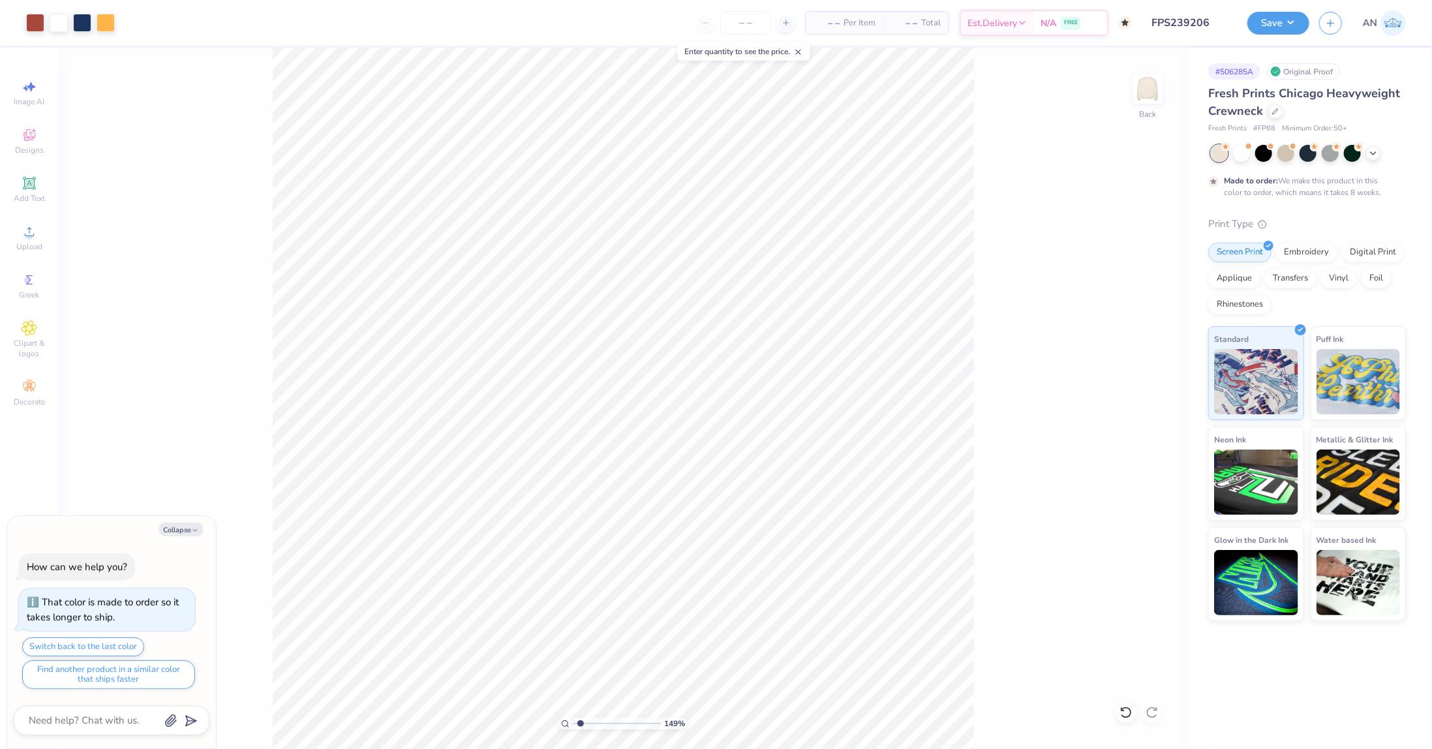
type textarea "x"
type input "1.49212329151837"
type textarea "x"
type input "1.49212329151837"
type textarea "x"
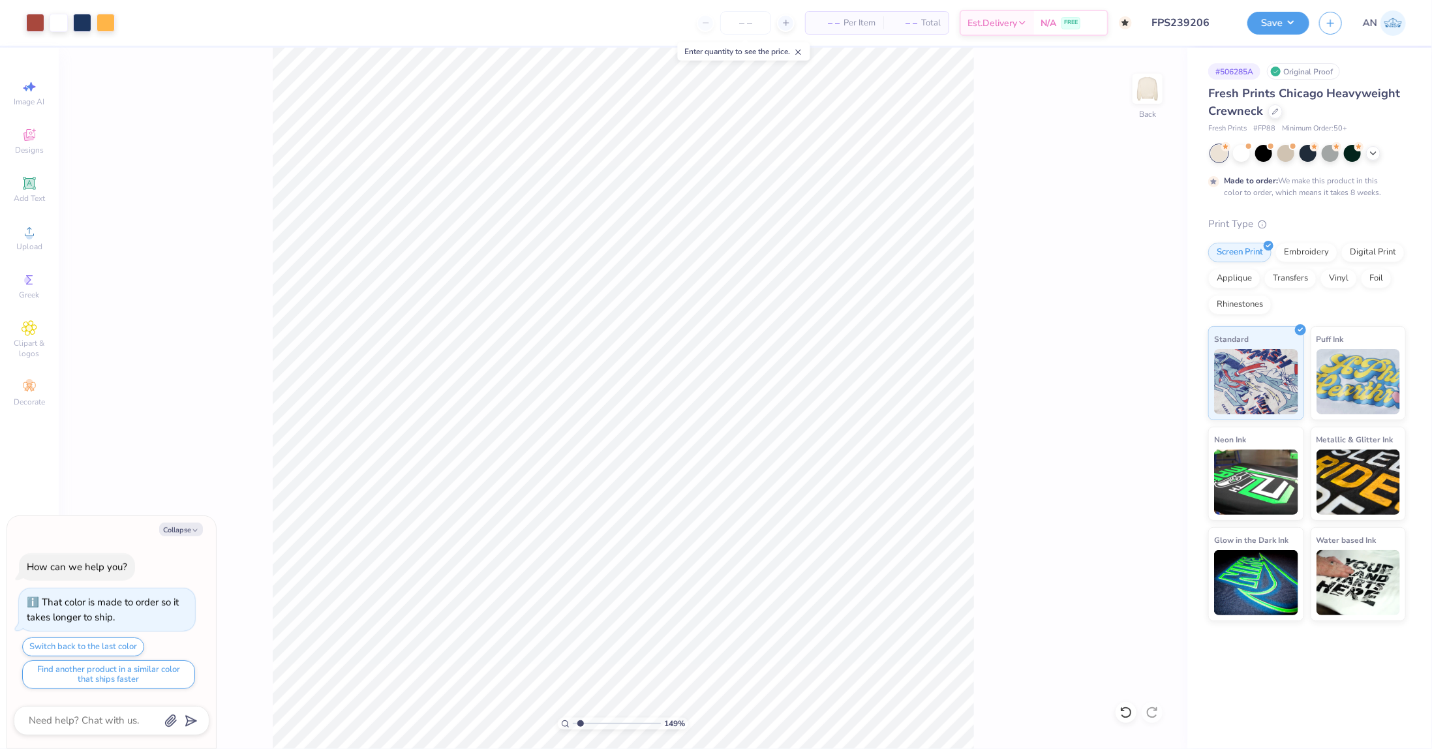
type input "1.49212329151837"
type textarea "x"
type input "1.49212329151837"
type textarea "x"
type input "1.49212329151837"
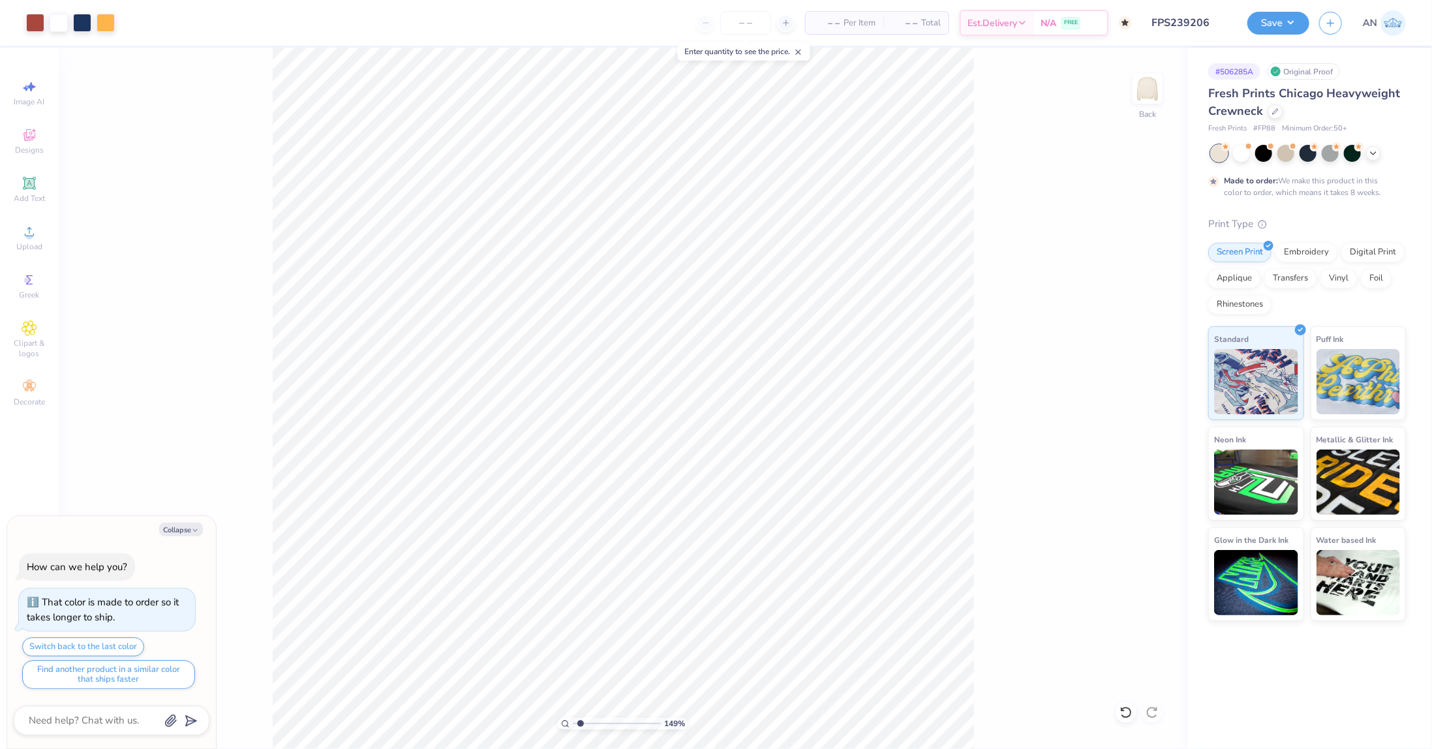
type textarea "x"
type input "1.49212329151837"
type textarea "x"
type input "1.49212329151837"
type textarea "x"
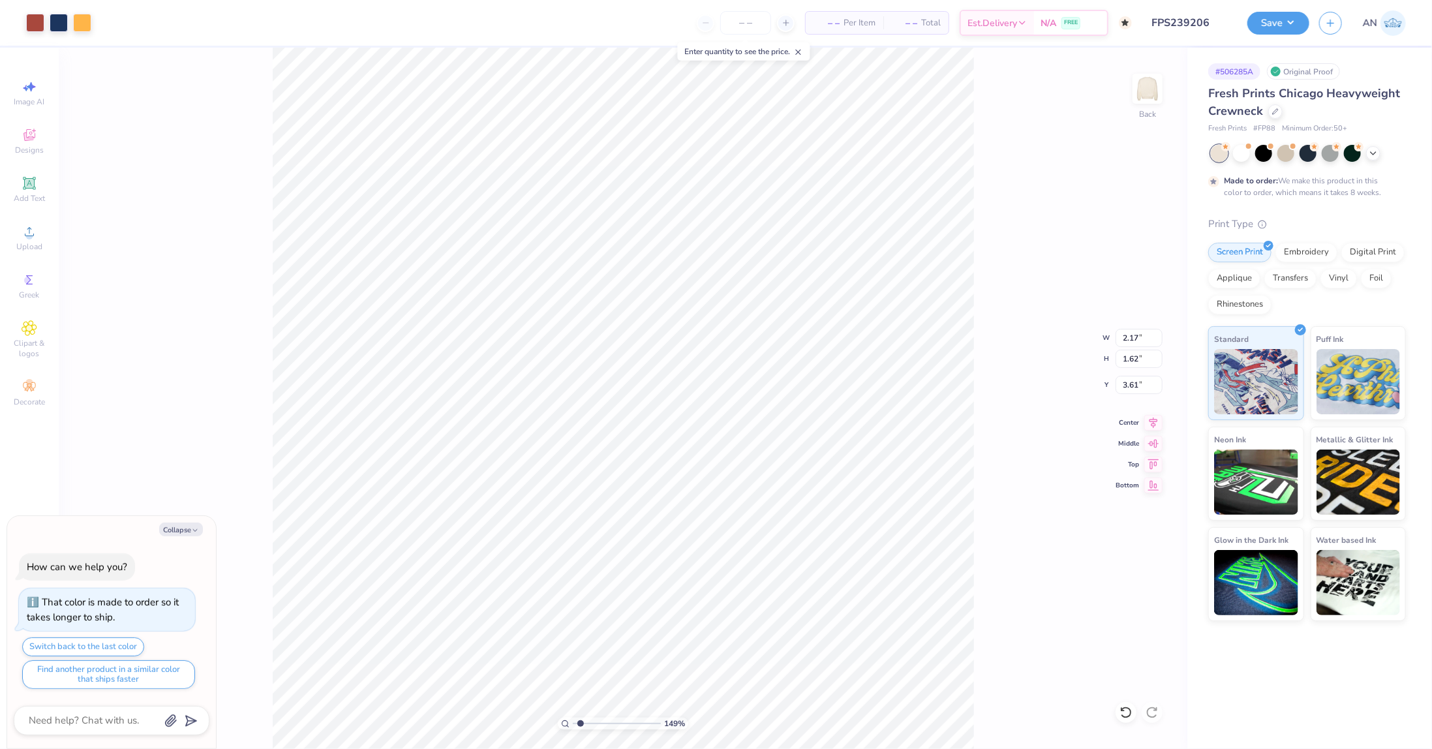
type input "1.49212329151837"
type input "2.12"
type input "1.60"
type input "3.49"
type textarea "x"
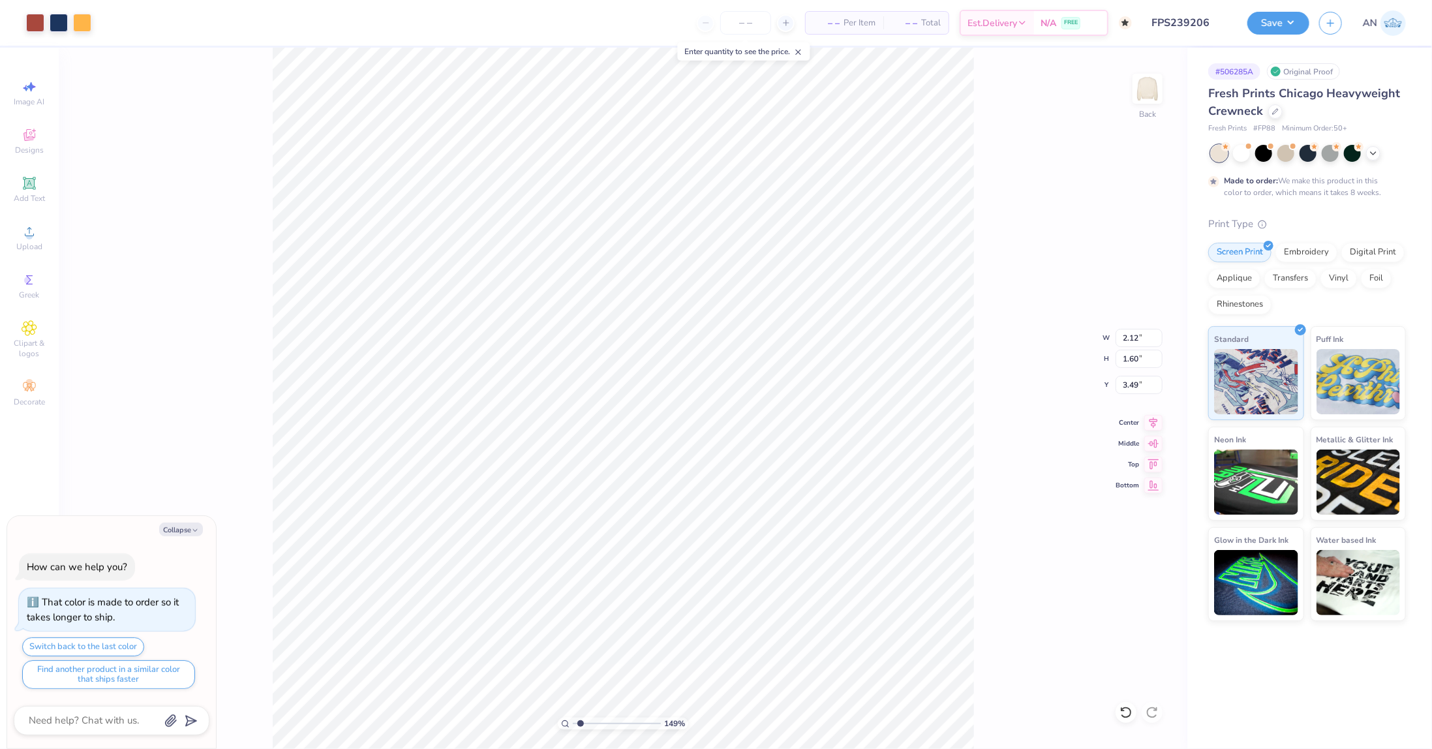
type input "1.49212329151837"
type textarea "x"
type input "1.49212329151837"
type input "3.30"
type textarea "x"
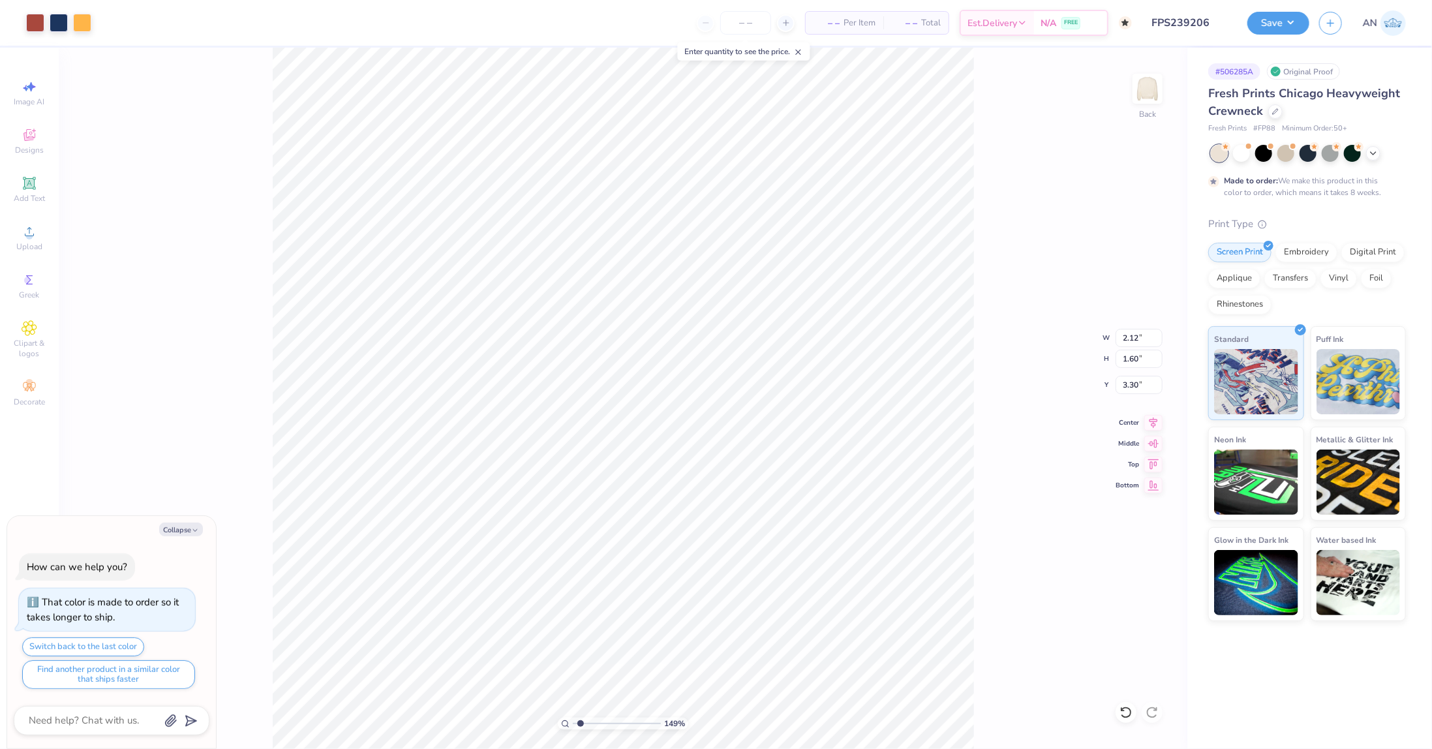
type input "1.49212329151837"
type textarea "x"
type input "1.49212329151837"
type textarea "x"
type input "1.49212329151837"
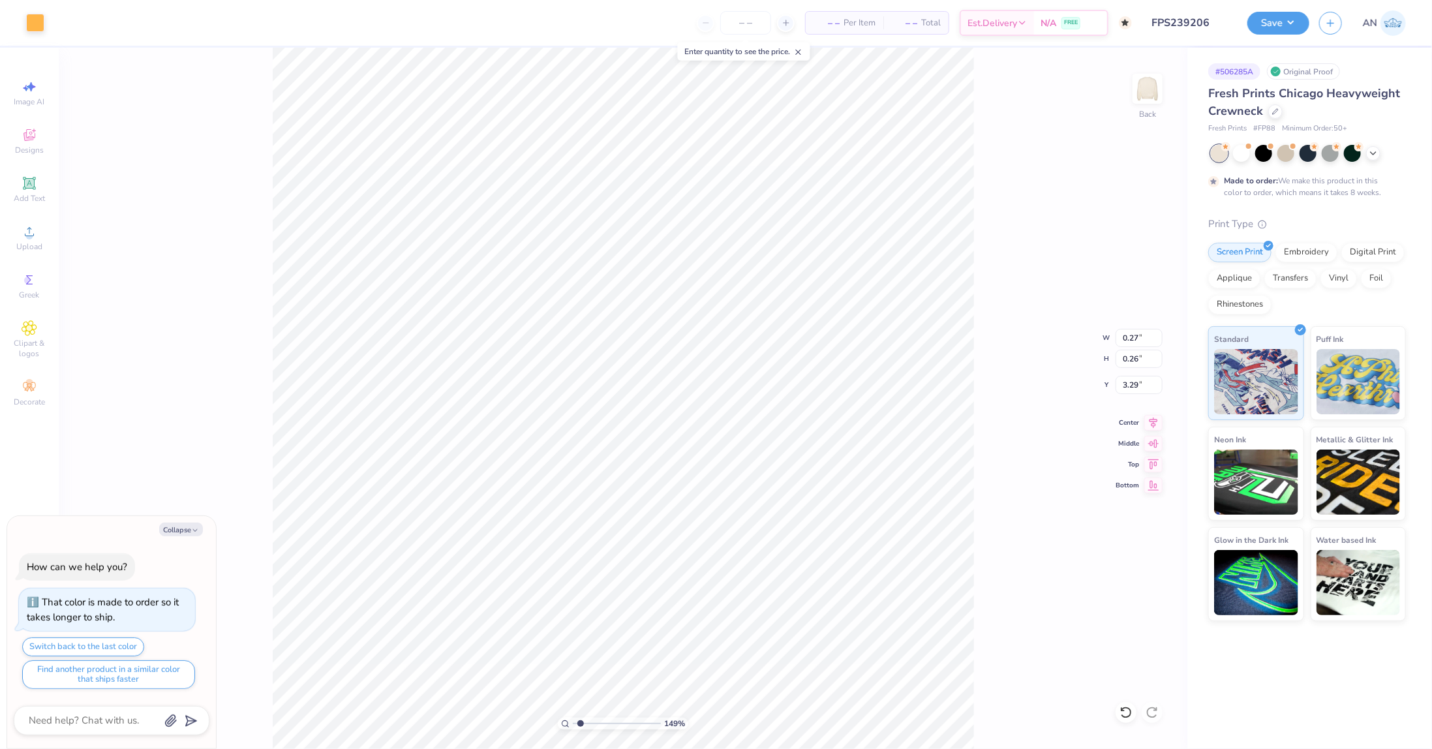
type input "6.20"
type textarea "x"
type input "1.49212329151837"
type input "0.31"
type input "0.33"
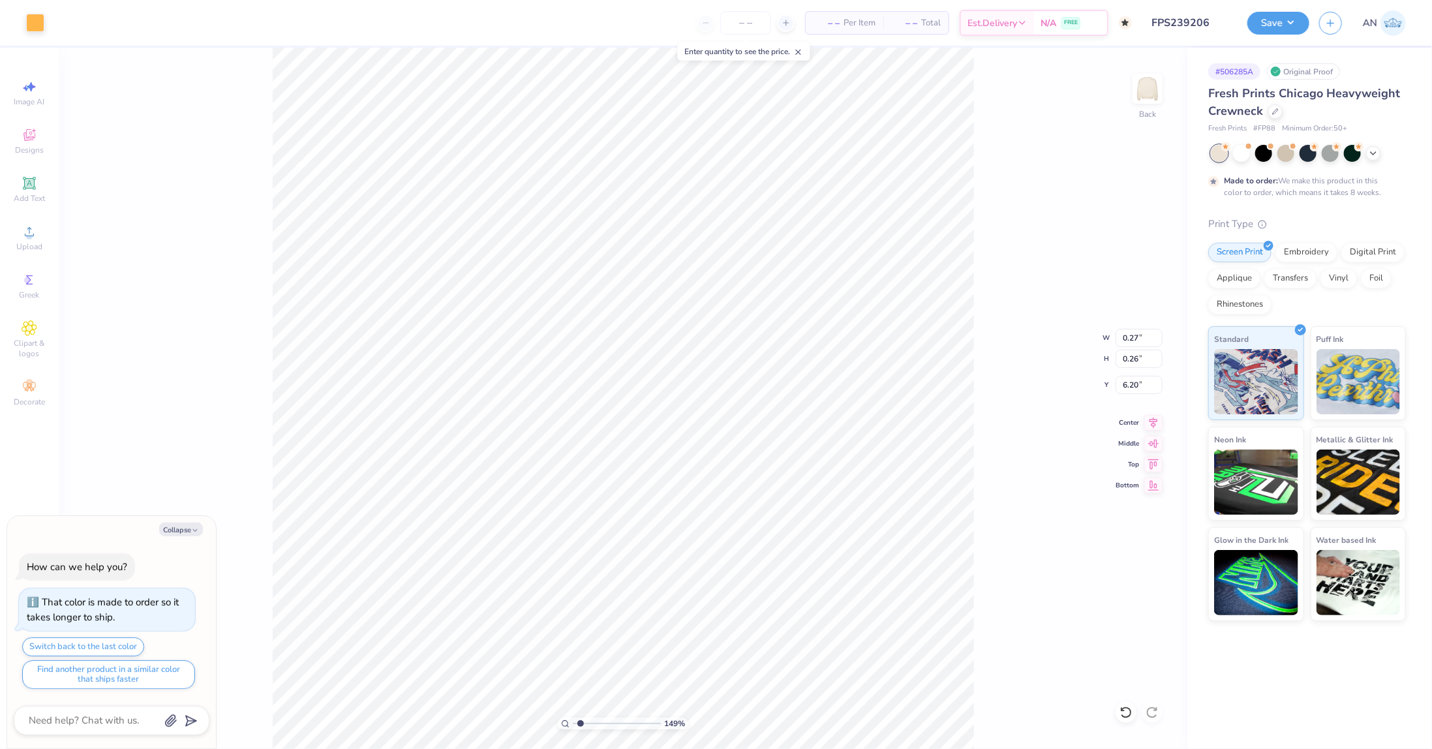
type input "6.30"
type textarea "x"
type input "1.49212329151837"
type textarea "x"
type input "1.49212329151837"
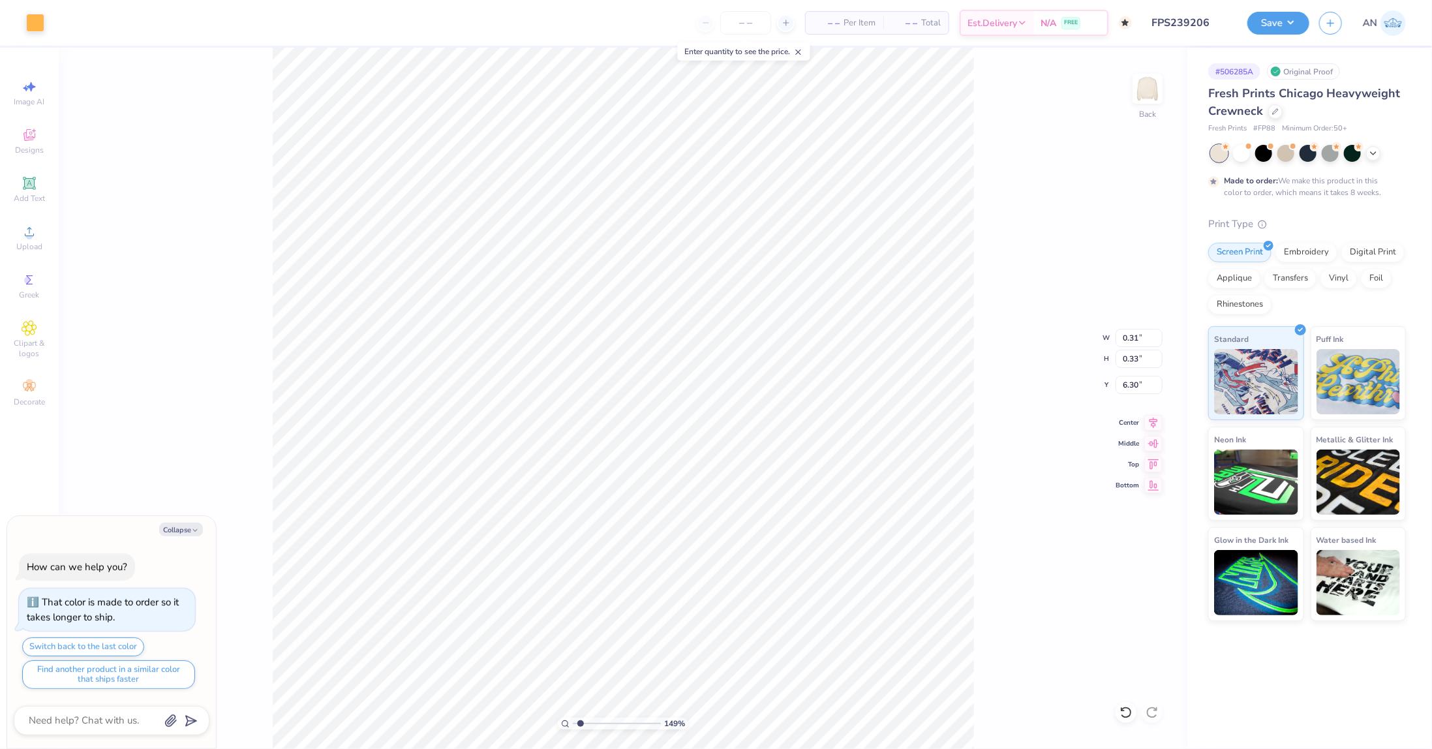
type input "0.27"
type input "0.26"
type input "6.20"
type textarea "x"
type input "1.49212329151837"
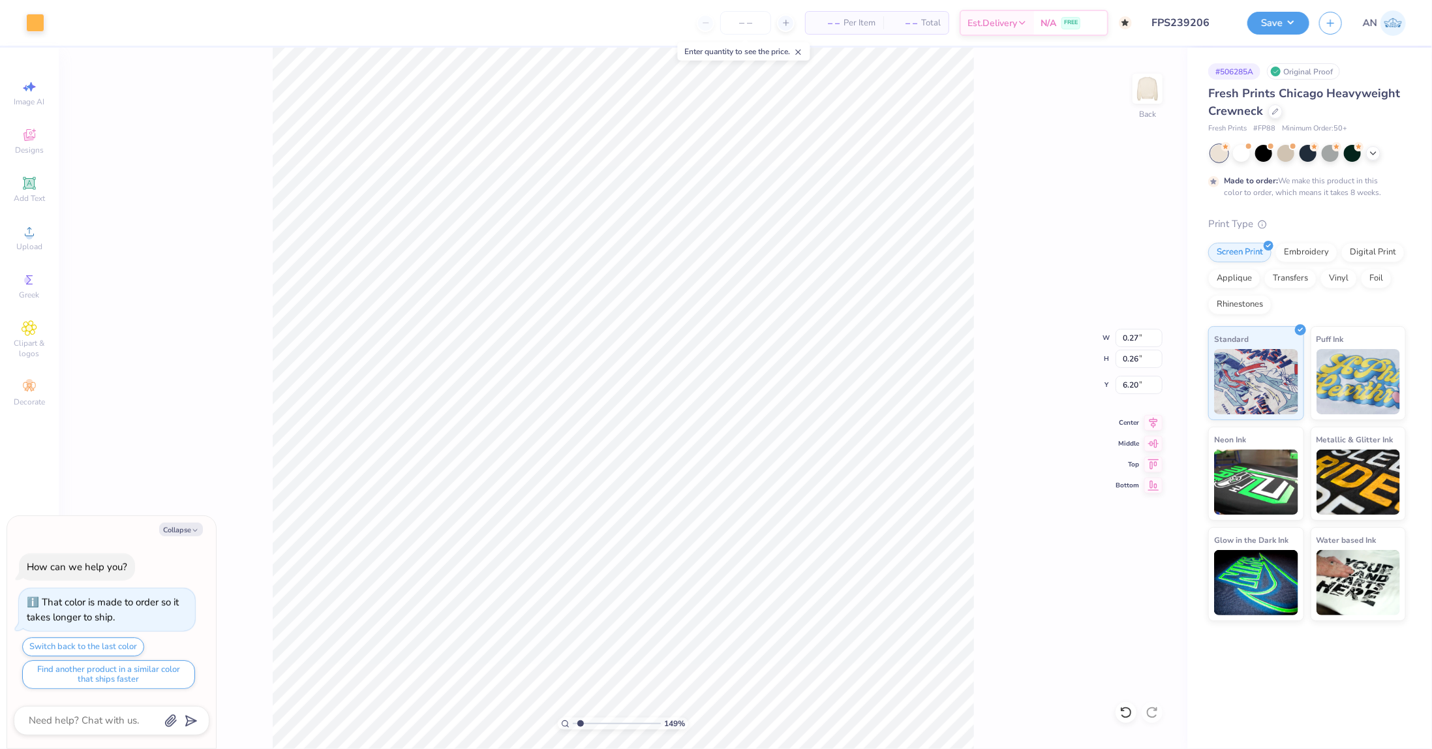
type input "6.03"
type textarea "x"
type input "1.49212329151837"
type textarea "x"
type input "1.49212329151837"
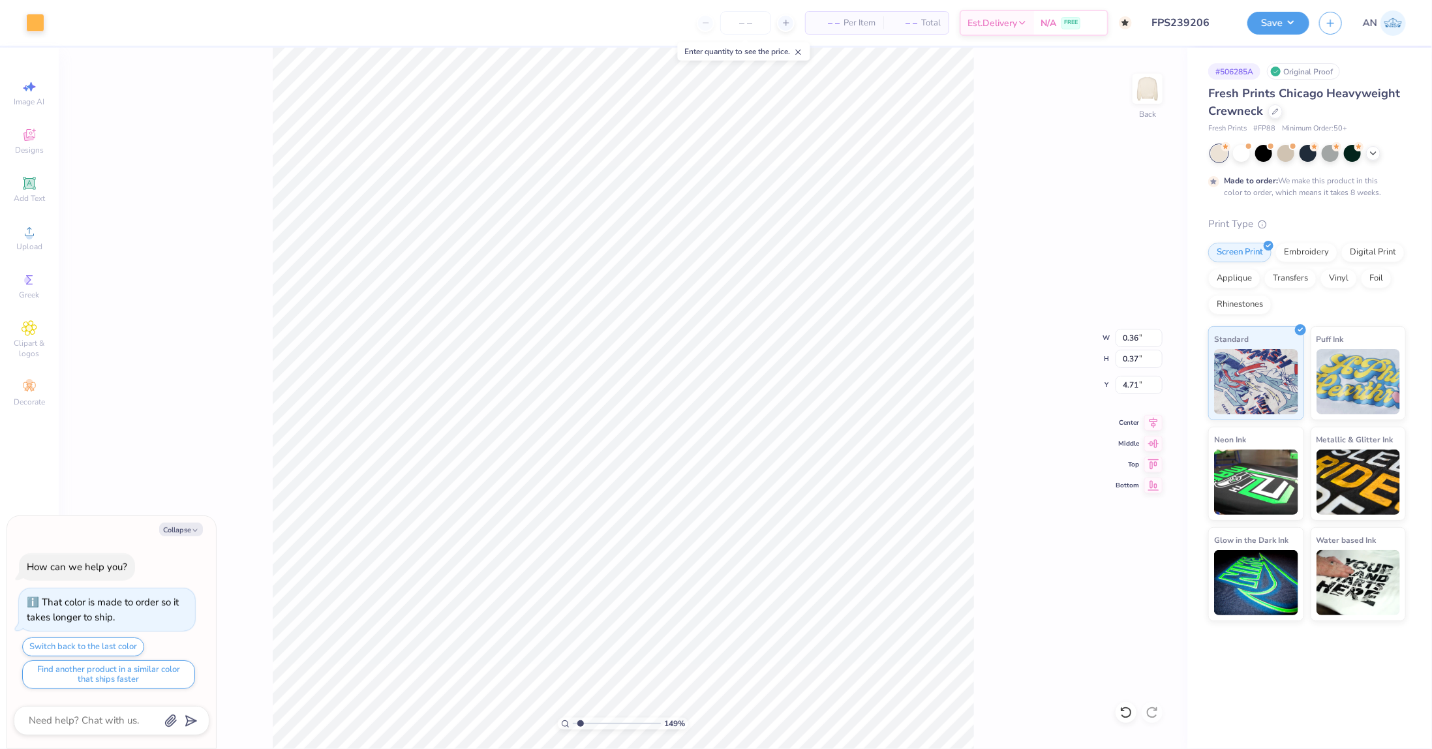
type textarea "x"
type input "1.49212329151837"
type input "2.40"
type textarea "x"
type input "1.49212329151837"
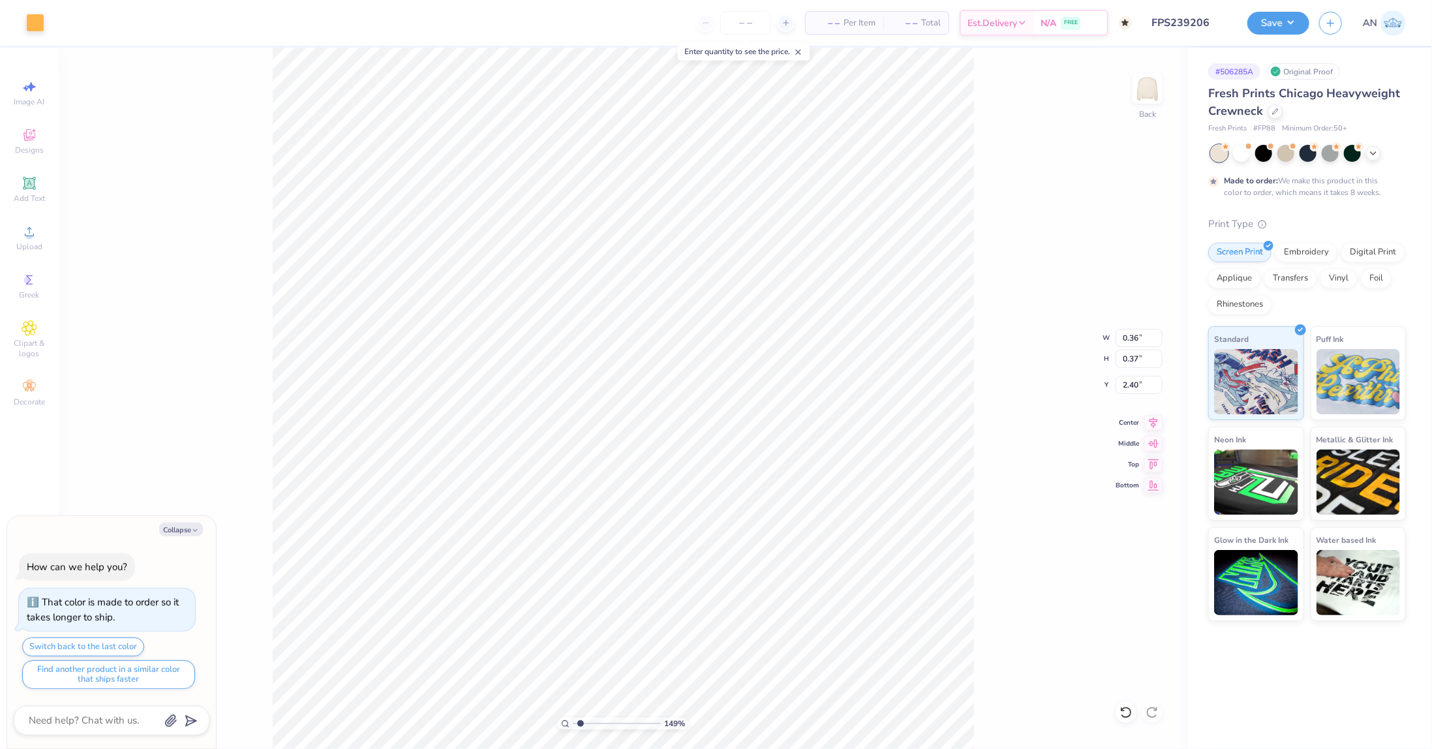
type input "0.31"
type input "3.87"
type textarea "x"
type input "1.49212329151837"
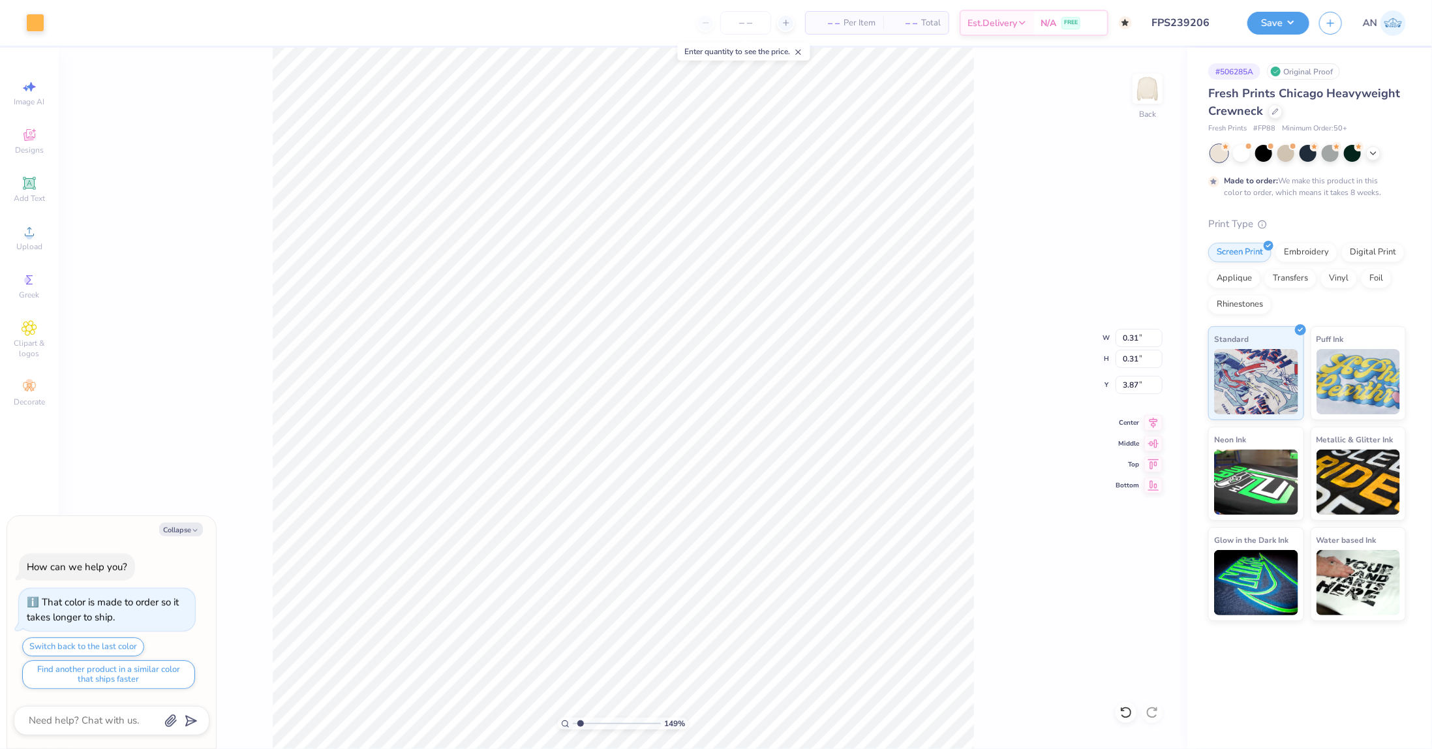
type input "2.10"
type textarea "x"
type input "1.49212329151837"
type textarea "x"
type input "1.49212329151837"
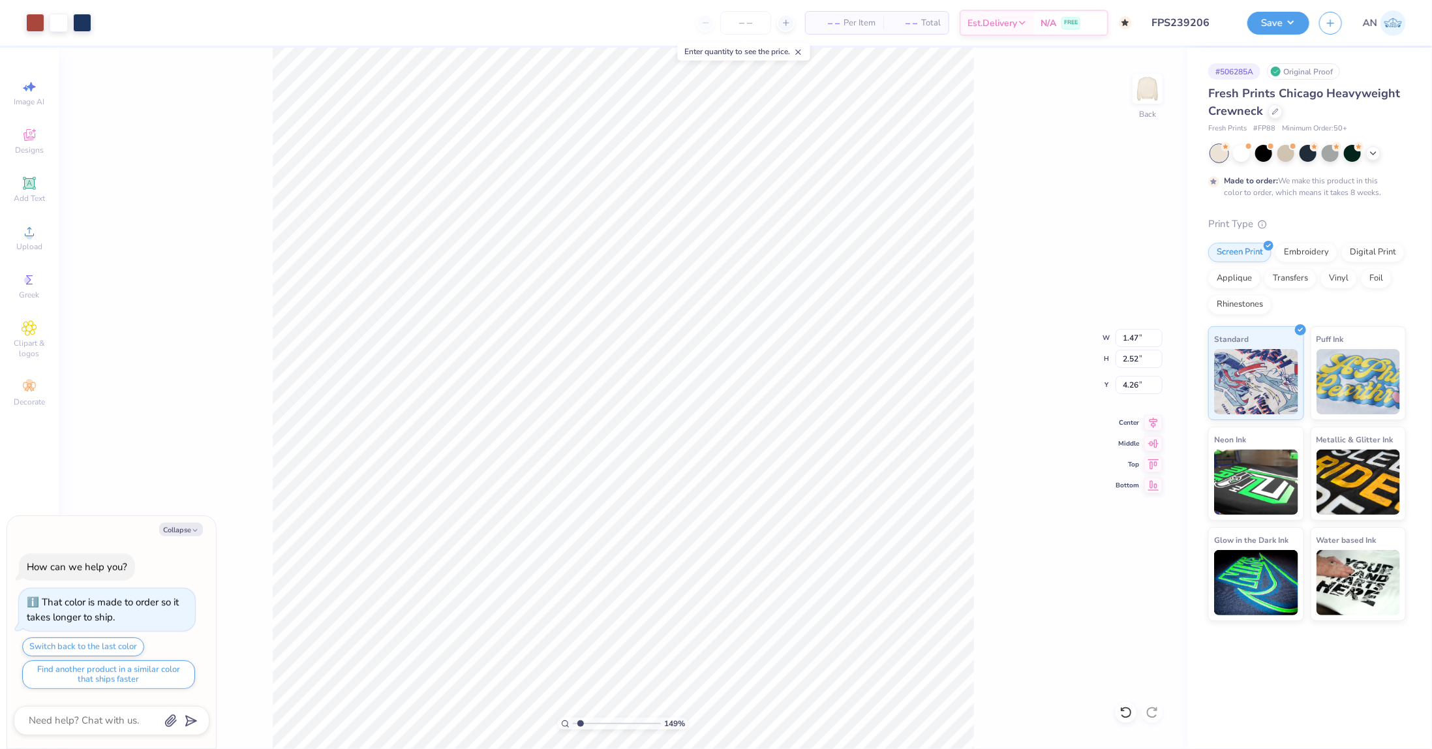
type textarea "x"
type input "1.49212329151837"
type textarea "x"
type input "1.49212329151837"
type input "4.11"
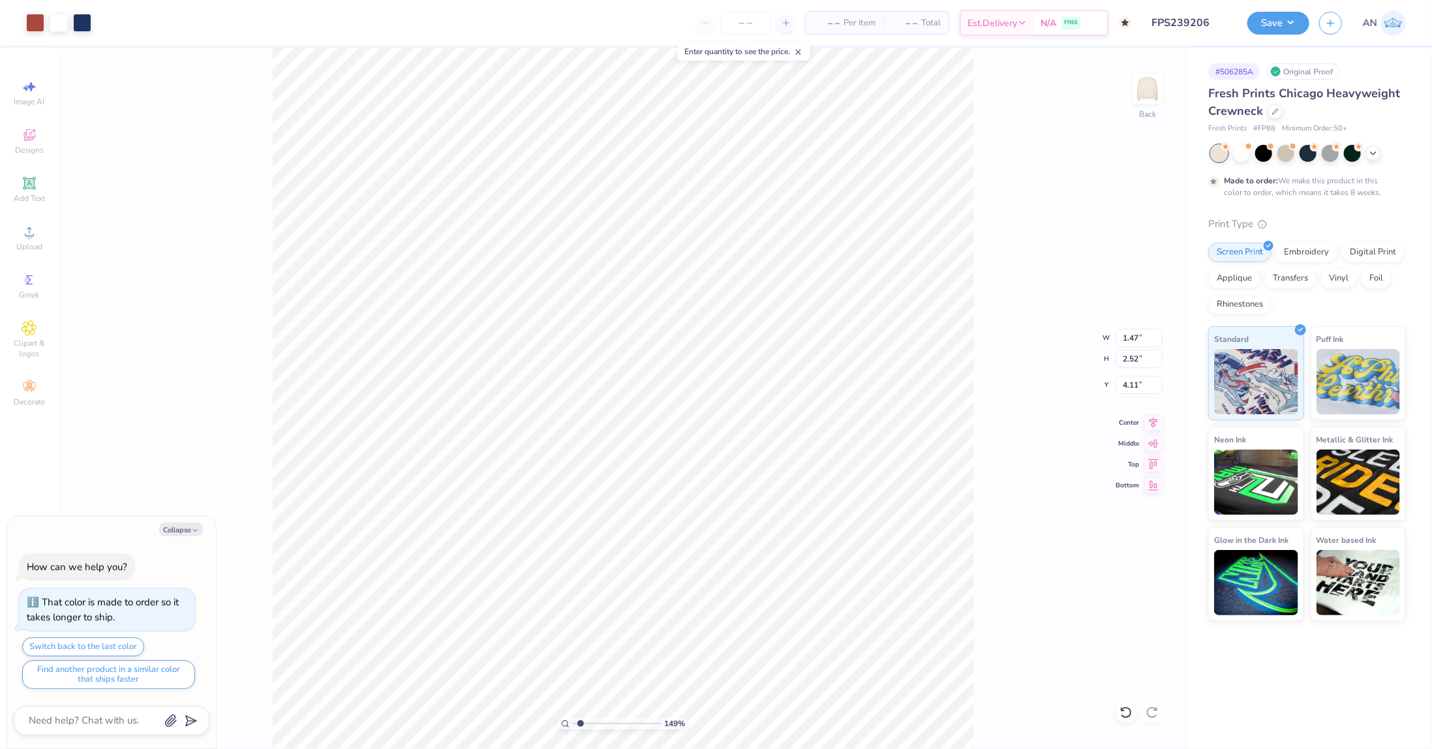
type textarea "x"
type input "1.49212329151837"
type textarea "x"
type input "1.49212329151837"
type input "4.26"
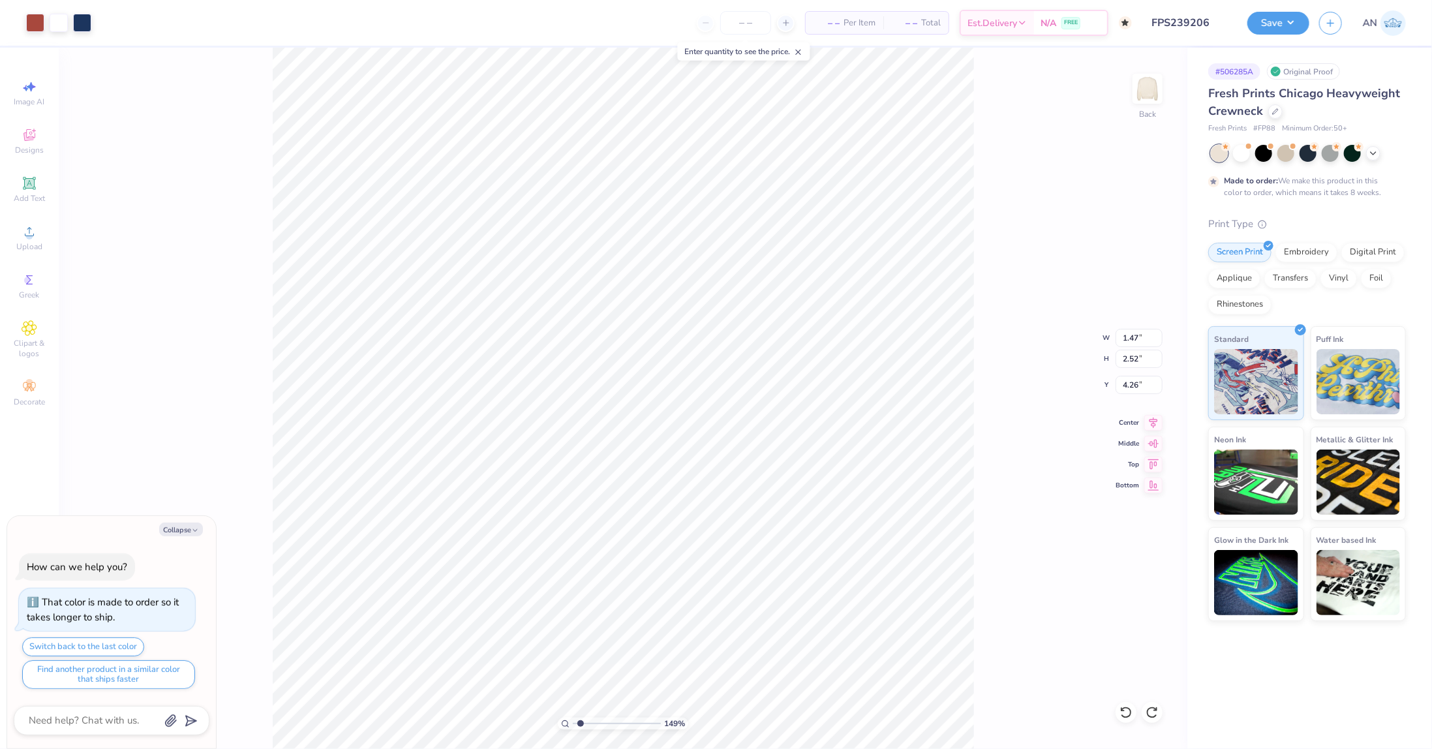
type textarea "x"
type input "1.49212329151837"
type textarea "x"
type input "1.49212329151837"
type textarea "x"
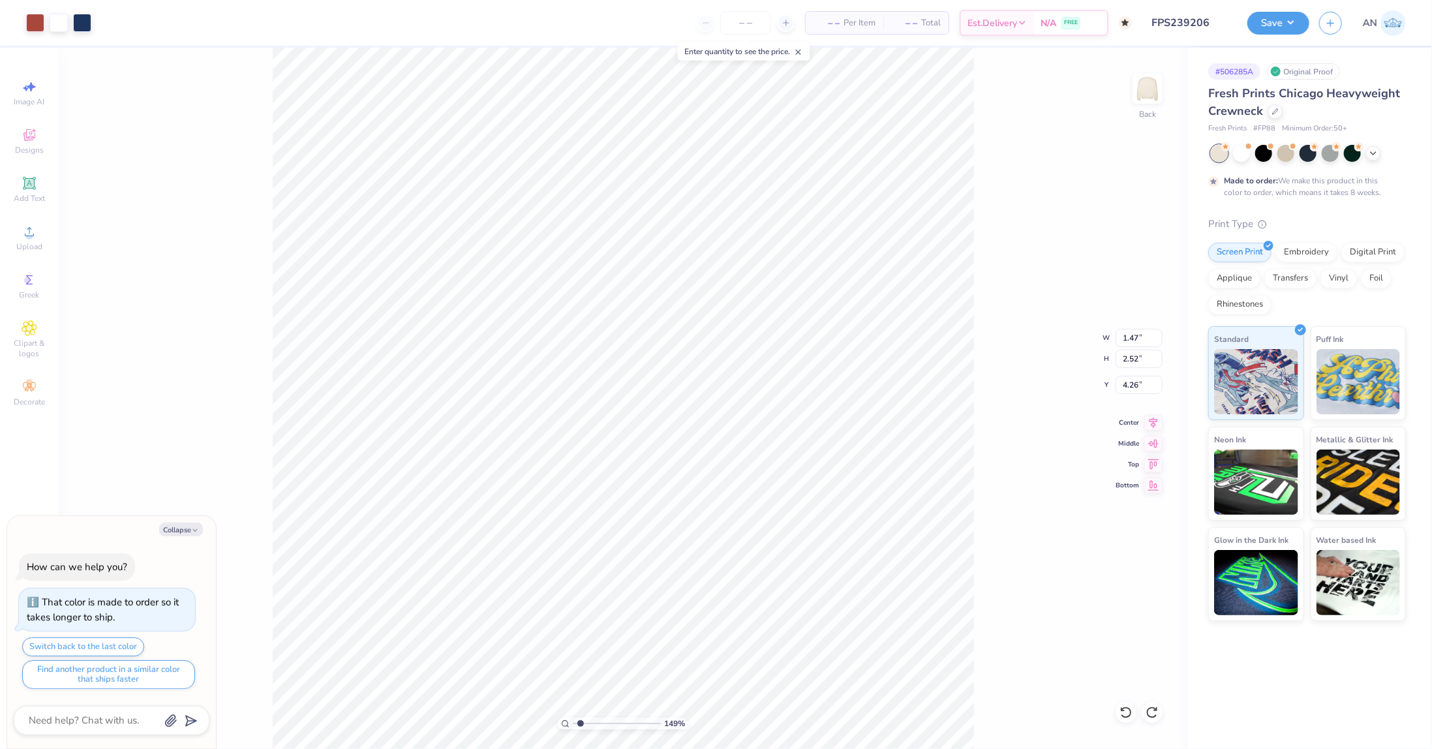
type input "1.49212329151837"
type input "1.76"
type input "3.02"
type input "3.76"
type textarea "x"
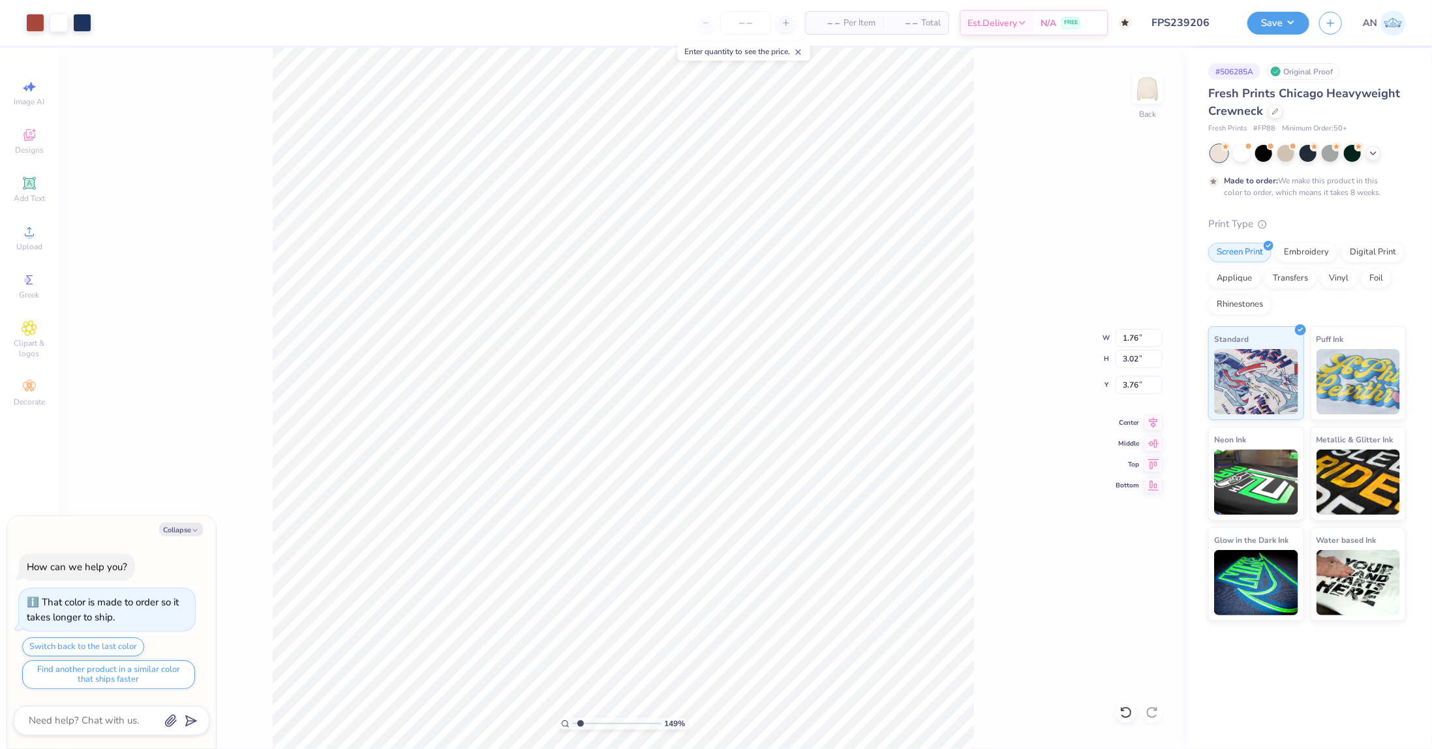
type input "1.49212329151837"
type textarea "x"
type input "1.49212329151837"
type input "3.50"
type textarea "x"
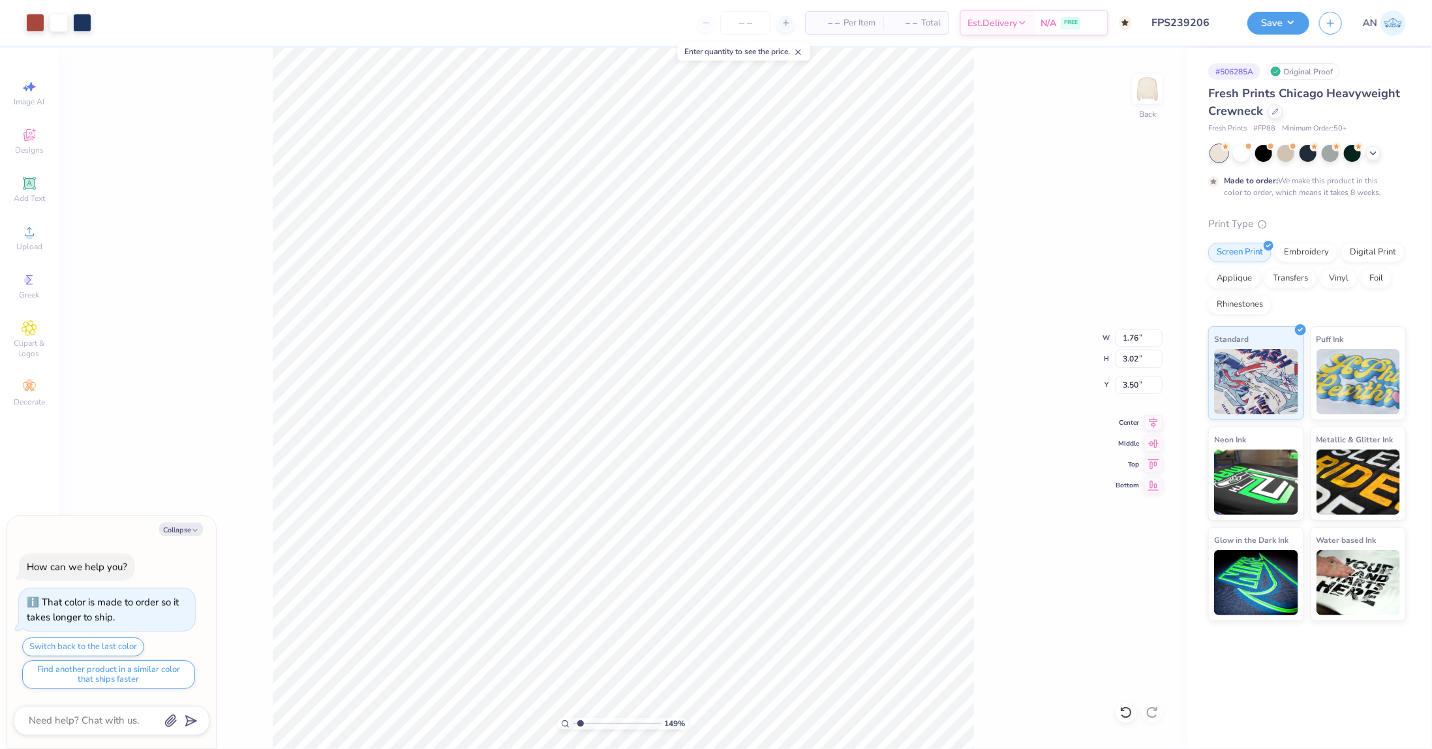
type input "1.49212329151837"
type textarea "x"
type input "1.49212329151837"
type input "1.92"
type input "2.97"
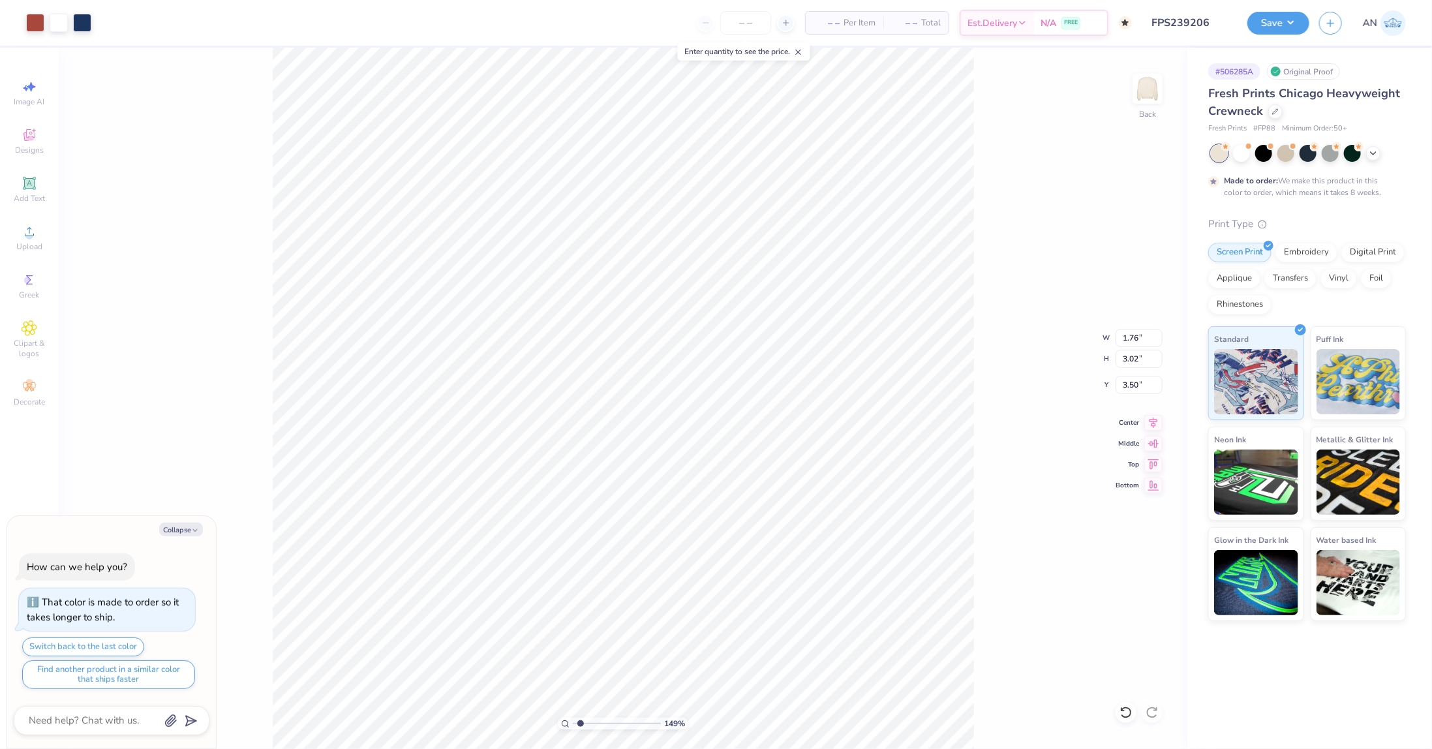
type input "3.55"
type textarea "x"
type input "1.49212329151837"
type textarea "x"
type input "1.49212329151837"
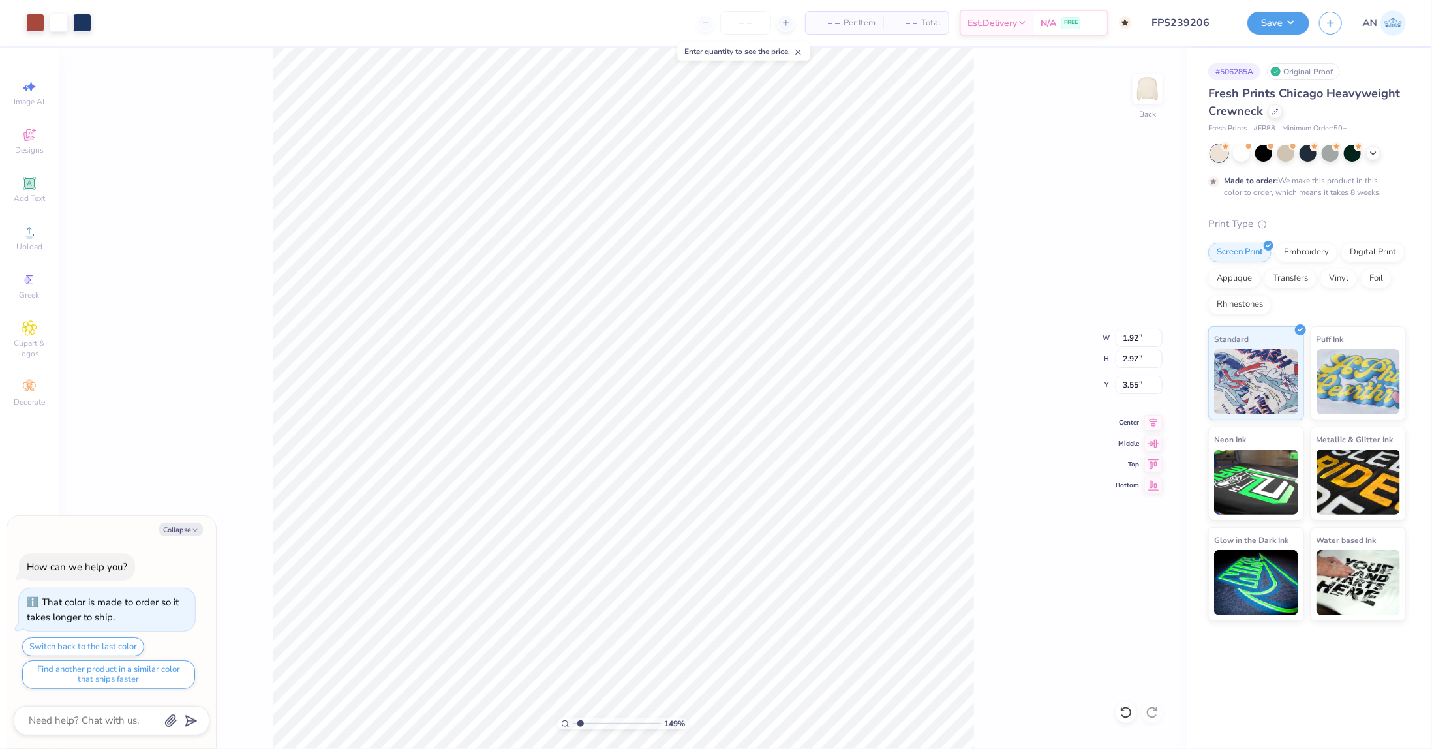
type input "3.69"
type textarea "x"
type input "1.49212329151837"
type textarea "x"
type input "1.49212329151837"
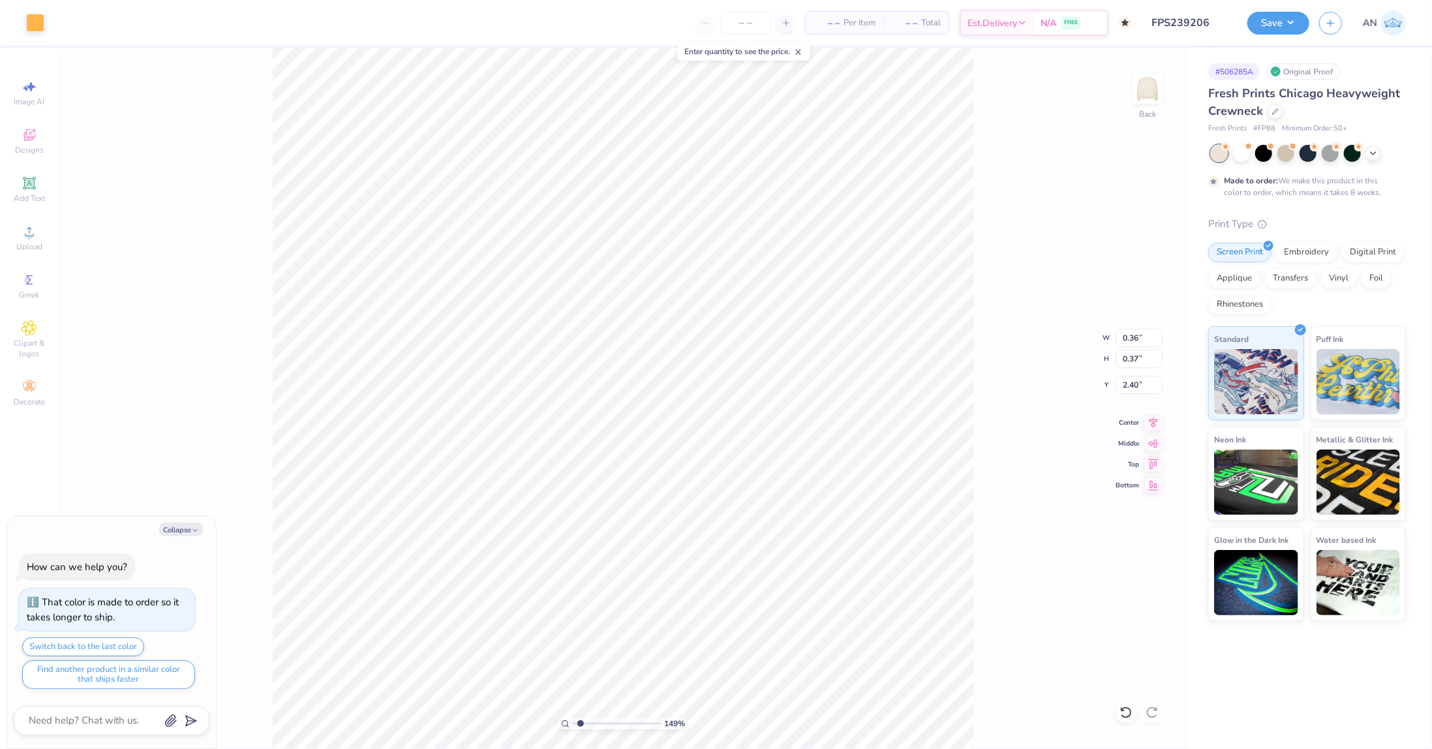
type textarea "x"
type input "1.49212329151837"
type input "3.98"
type textarea "x"
type input "1.49212329151837"
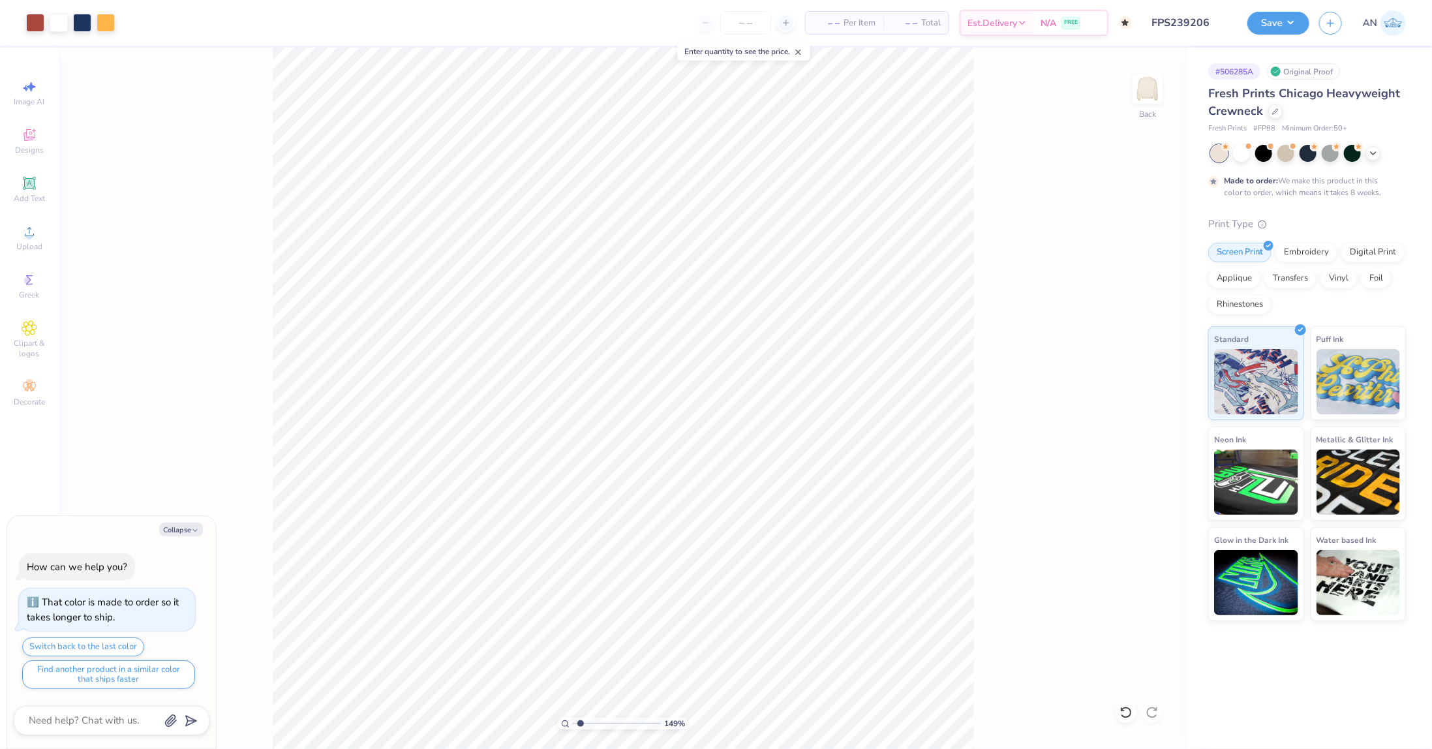
type textarea "x"
type input "1.49212329151837"
type textarea "x"
type input "1.49212329151837"
type textarea "x"
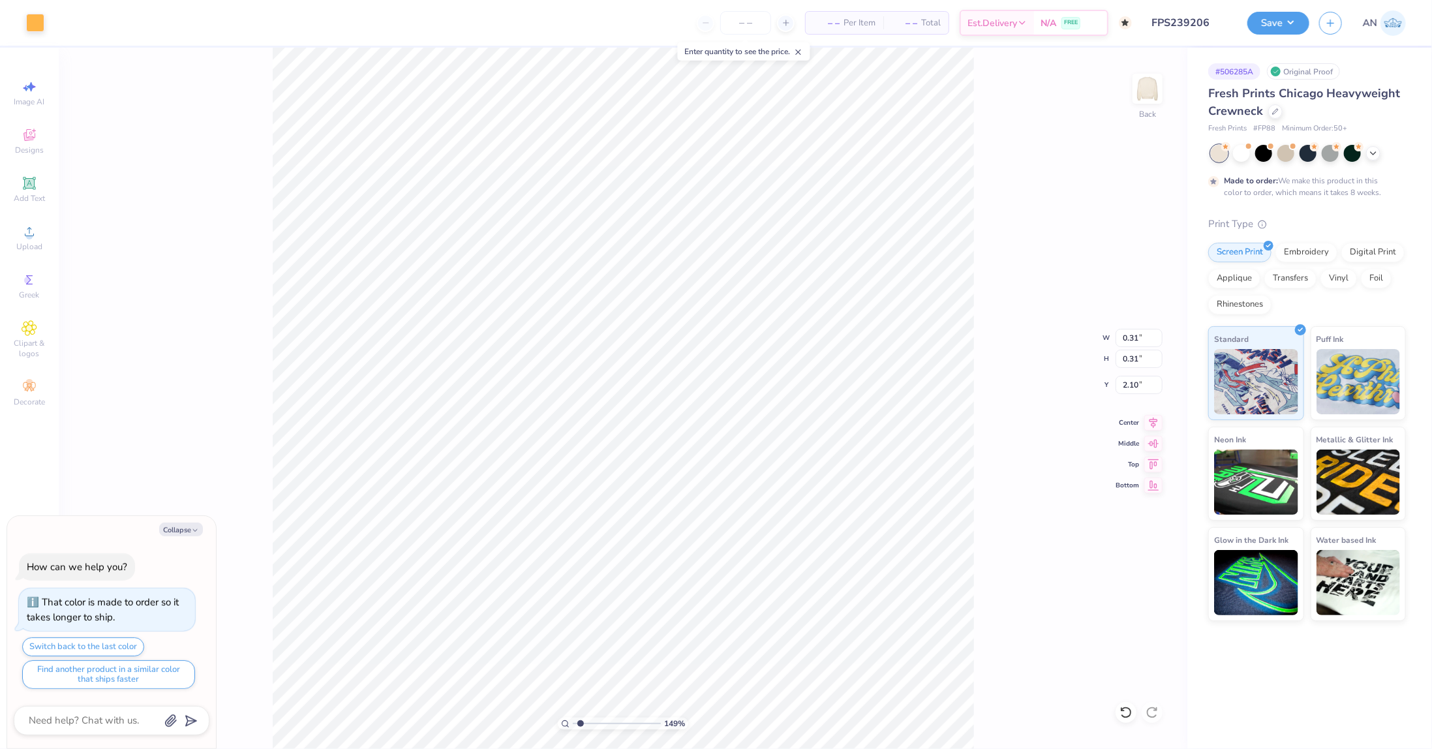
type input "1.49212329151837"
type input "3.19"
type textarea "x"
type input "1.49212329151837"
type textarea "x"
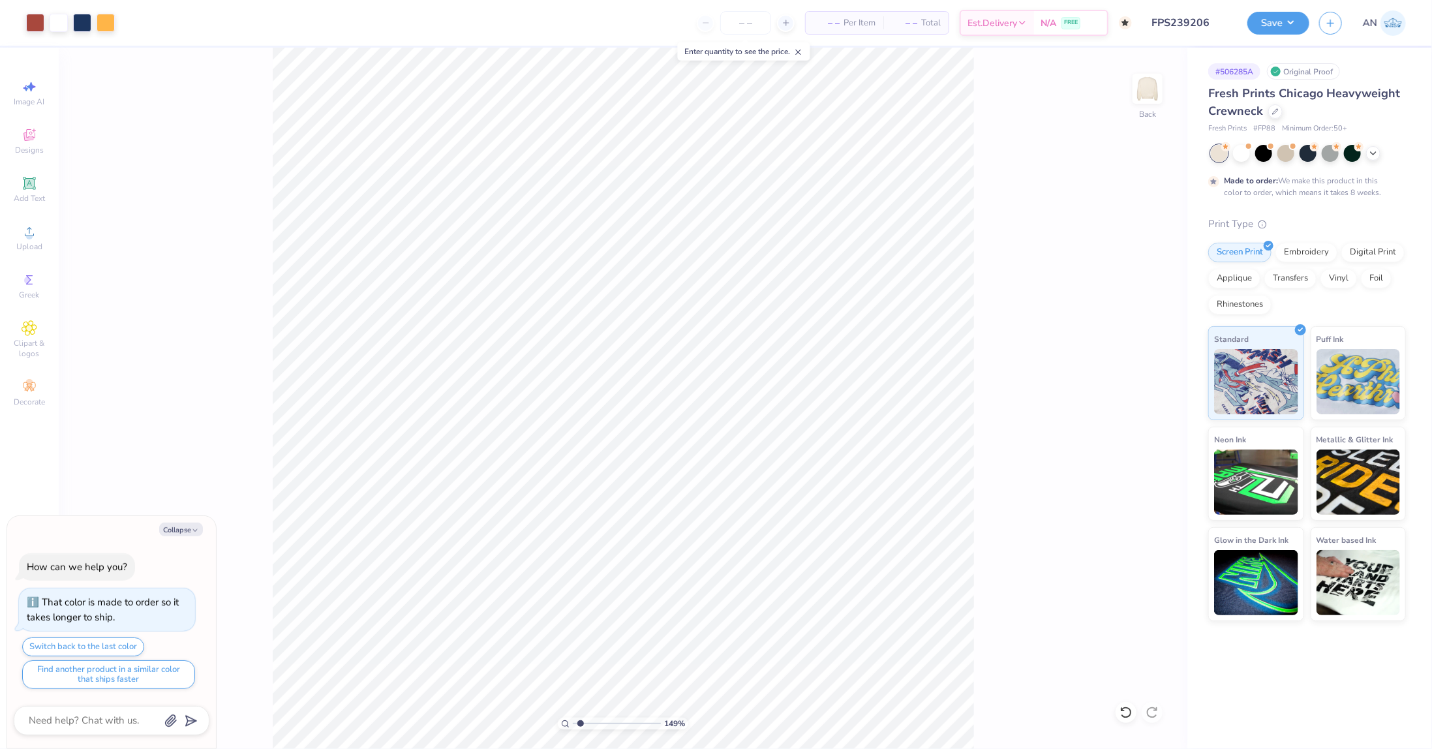
type input "1.49212329151837"
type textarea "x"
type input "1.49212329151837"
type textarea "x"
type input "1.49212329151837"
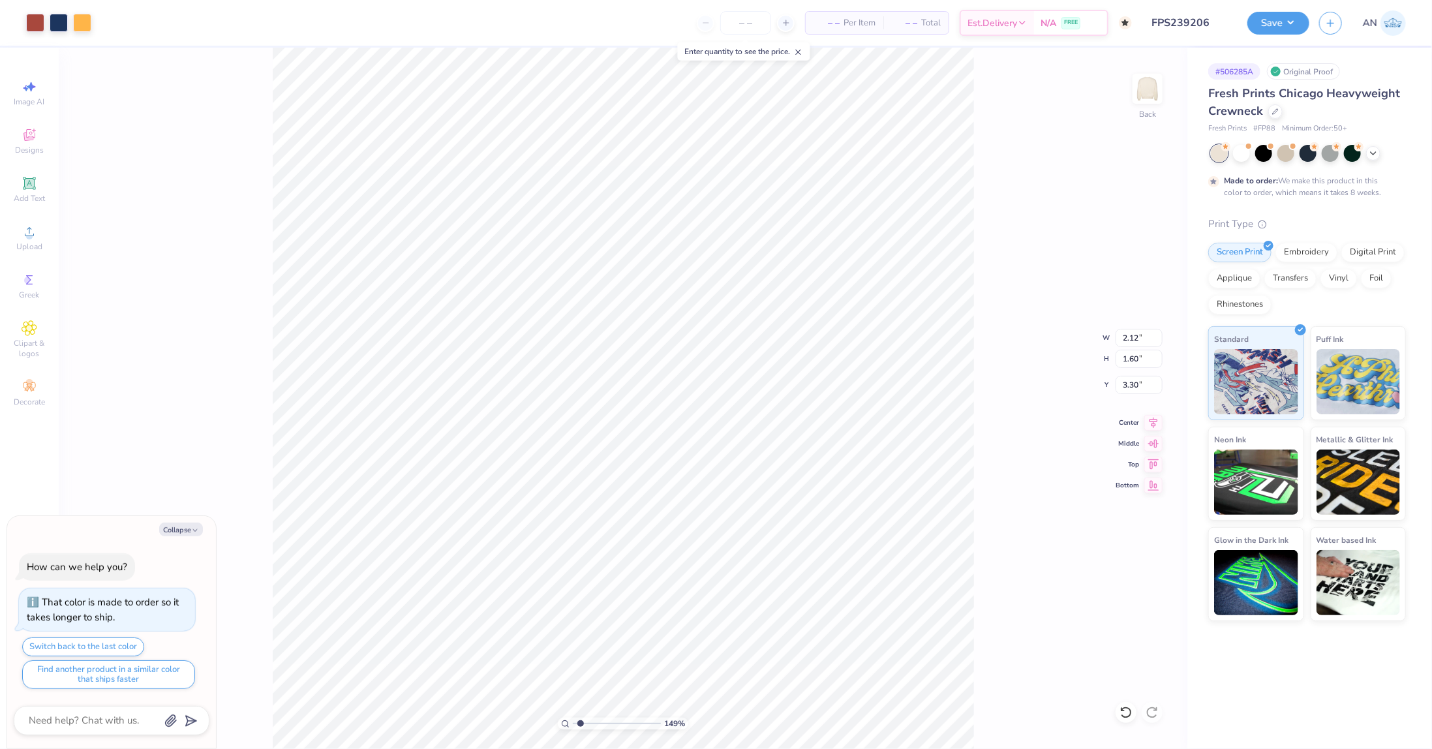
type input "4.17"
type textarea "x"
type input "1.49212329151837"
type textarea "x"
type input "1.49212329151837"
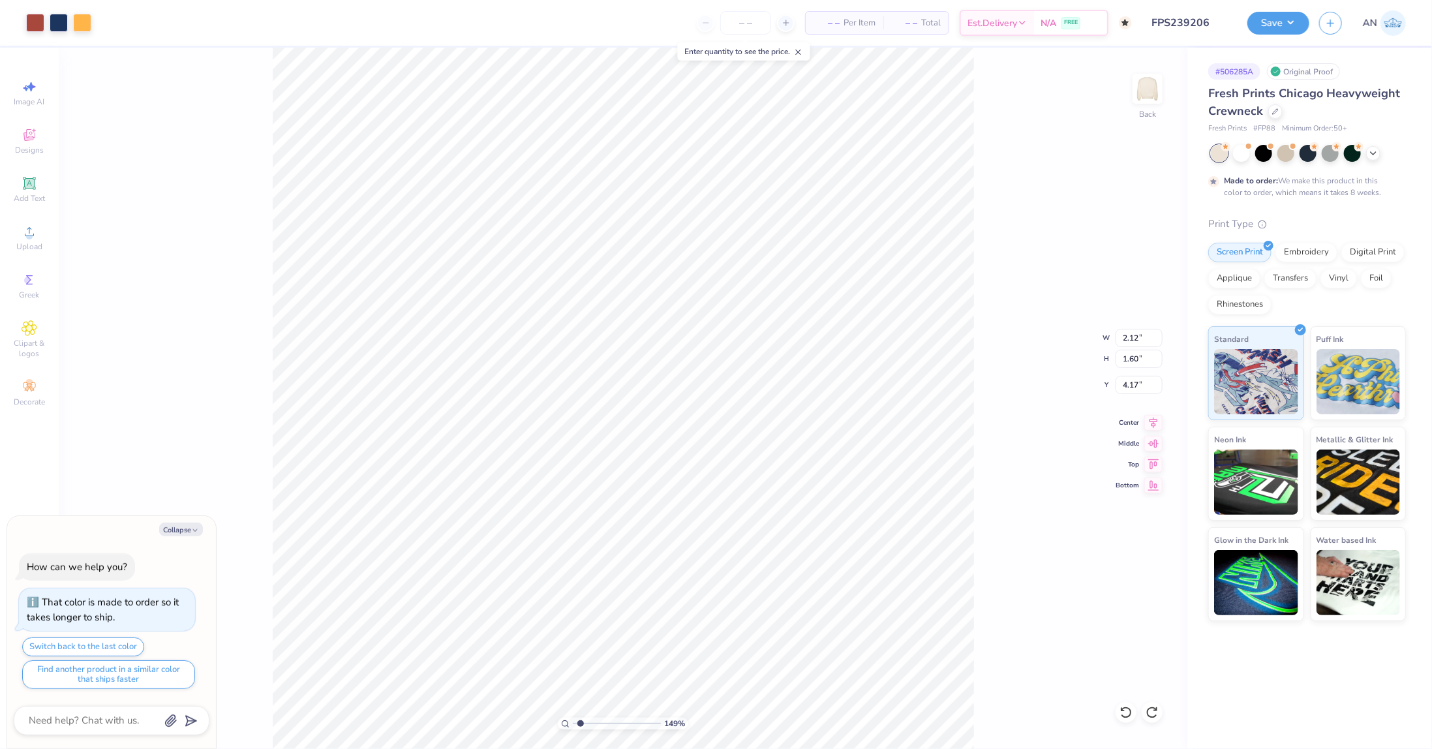
type input "3.30"
type textarea "x"
type input "1.49212329151837"
type textarea "x"
type input "1.49212329151837"
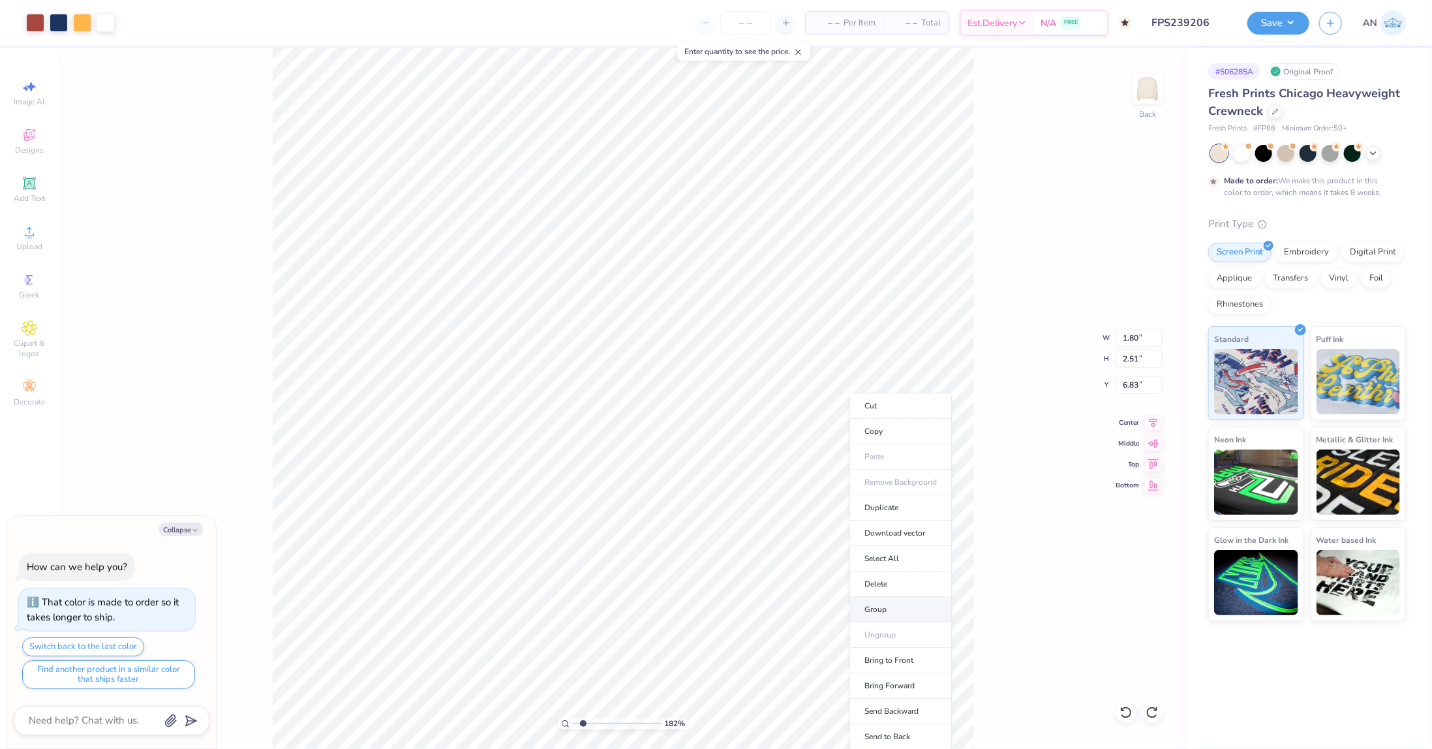
click at [881, 602] on li "Group" at bounding box center [900, 609] width 102 height 25
click at [848, 609] on li "Group" at bounding box center [856, 609] width 102 height 25
click at [862, 729] on li "Send to Back" at bounding box center [887, 735] width 102 height 25
click at [869, 602] on li "Group" at bounding box center [897, 609] width 102 height 25
click at [892, 731] on li "Send to Back" at bounding box center [898, 736] width 102 height 25
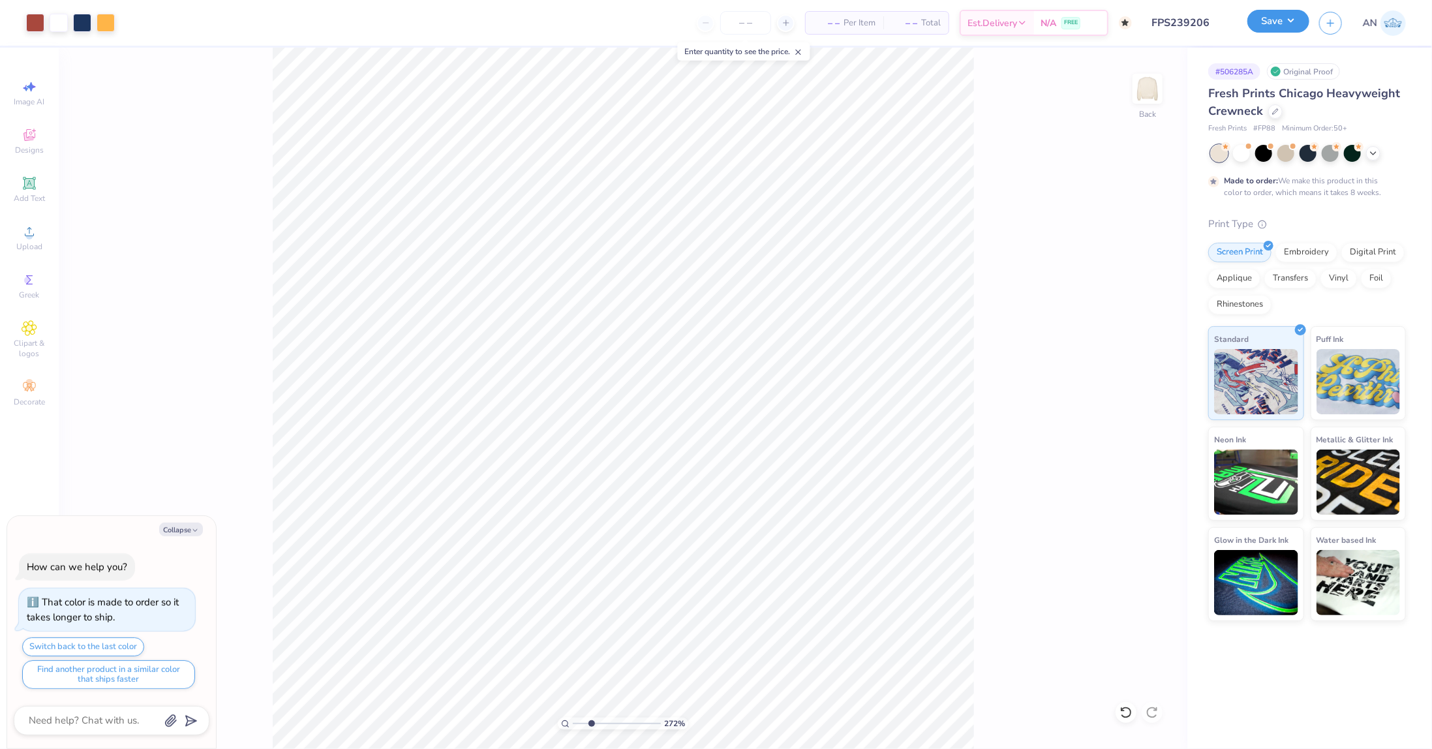
click at [1288, 27] on button "Save" at bounding box center [1278, 21] width 62 height 23
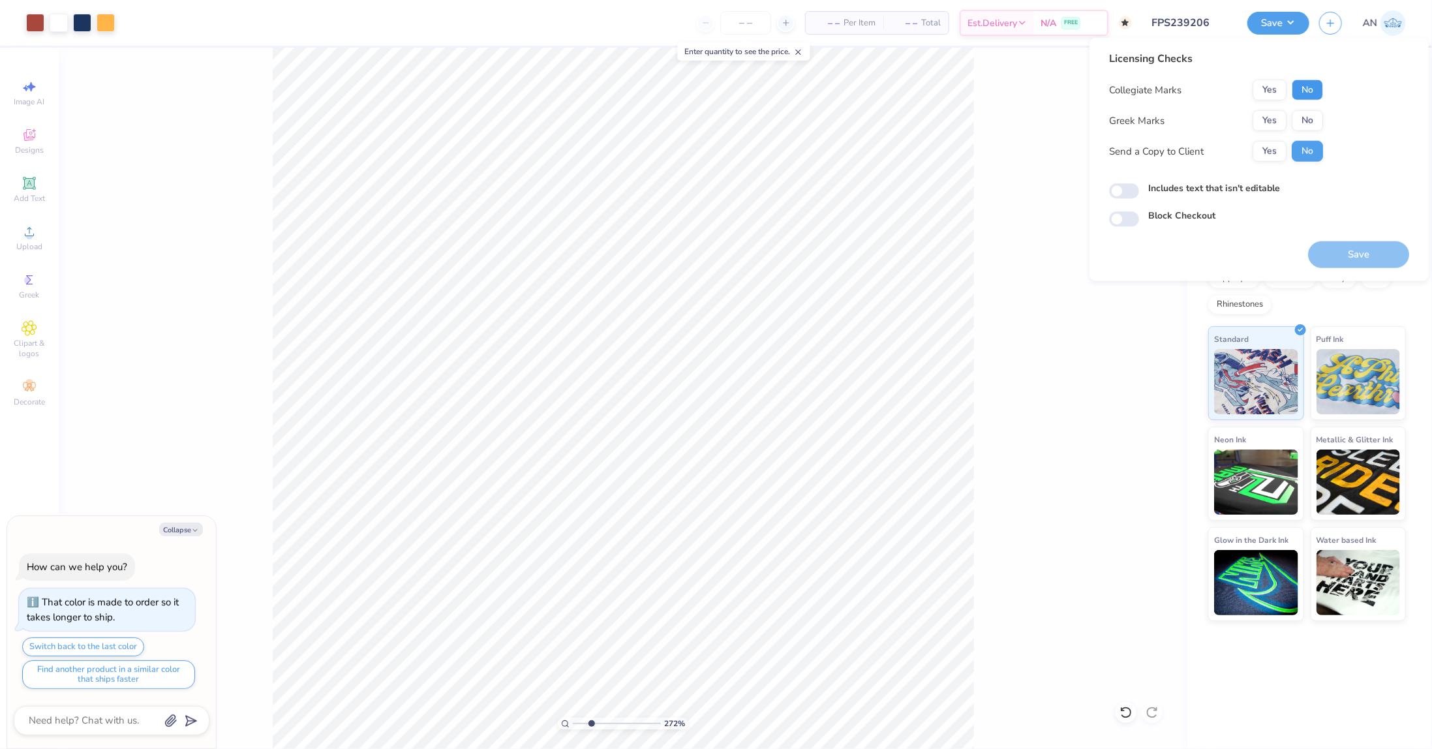
click at [1306, 95] on button "No" at bounding box center [1307, 90] width 31 height 21
click at [1305, 125] on button "No" at bounding box center [1307, 120] width 31 height 21
click at [1338, 249] on button "Save" at bounding box center [1358, 254] width 101 height 27
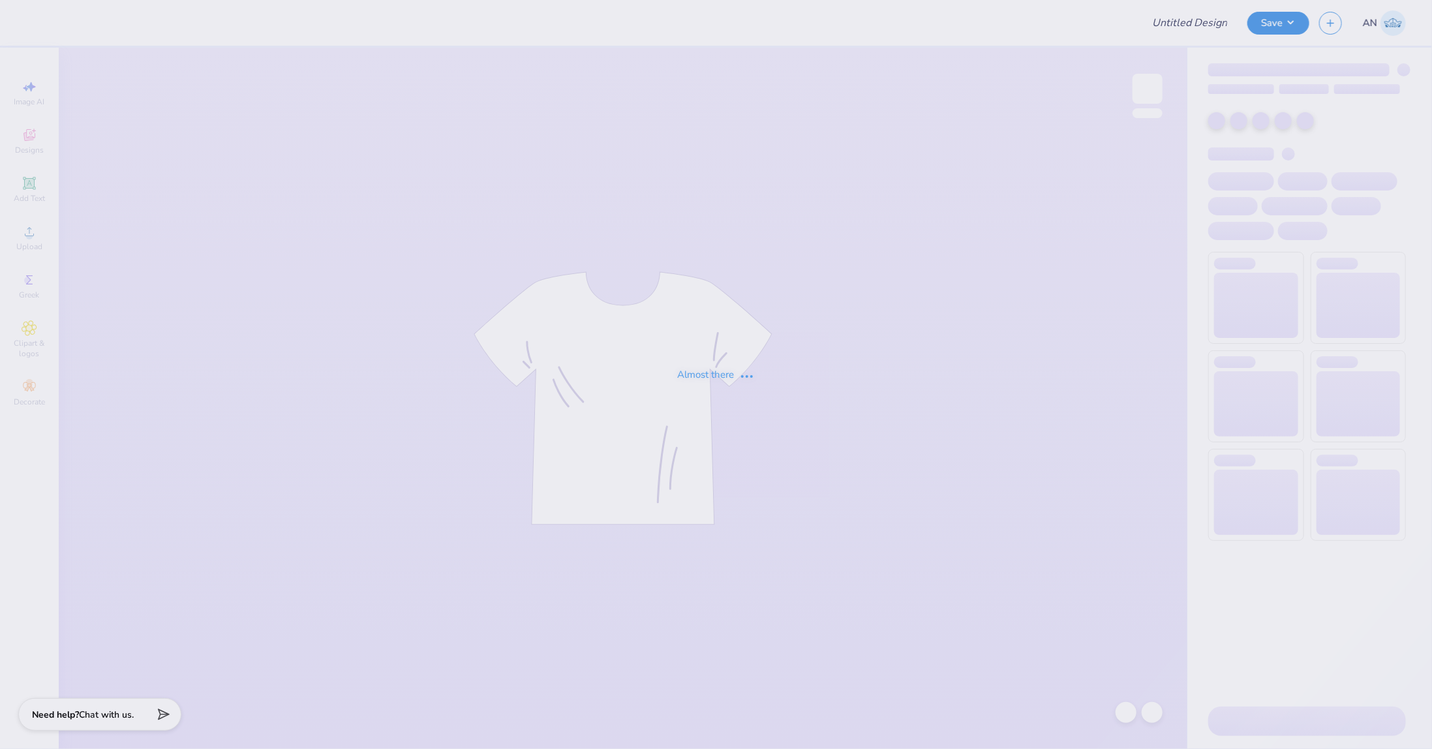
type input "FPS239208"
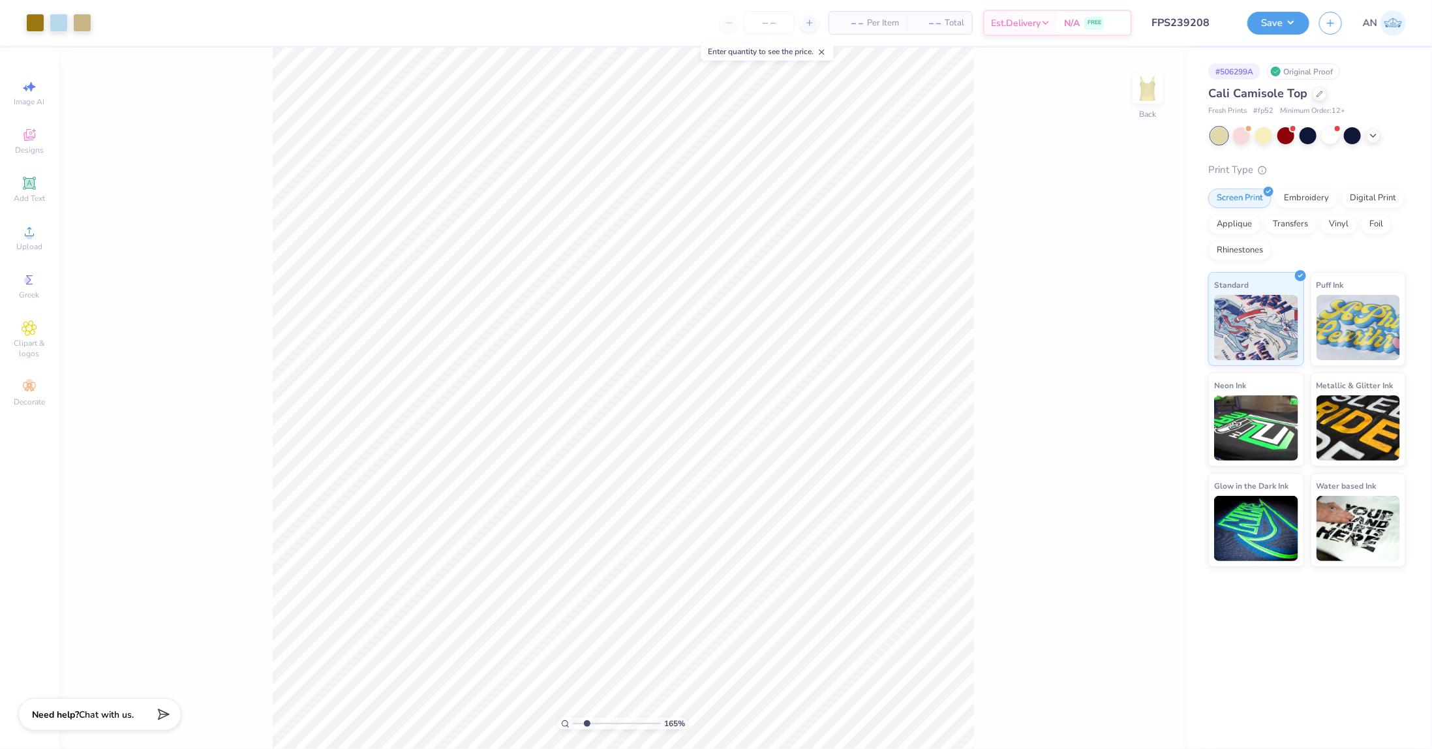
type input "1.64913377760655"
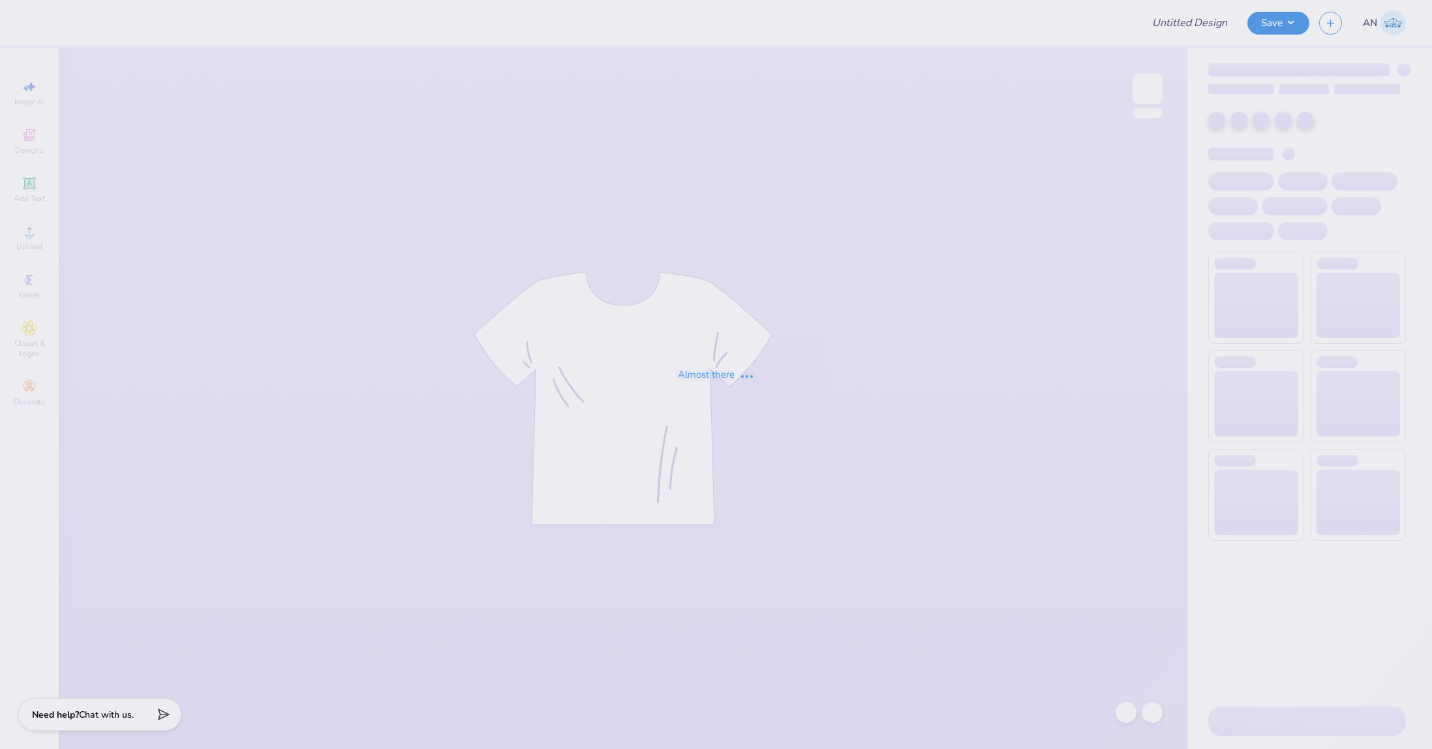
type input "FPS239209"
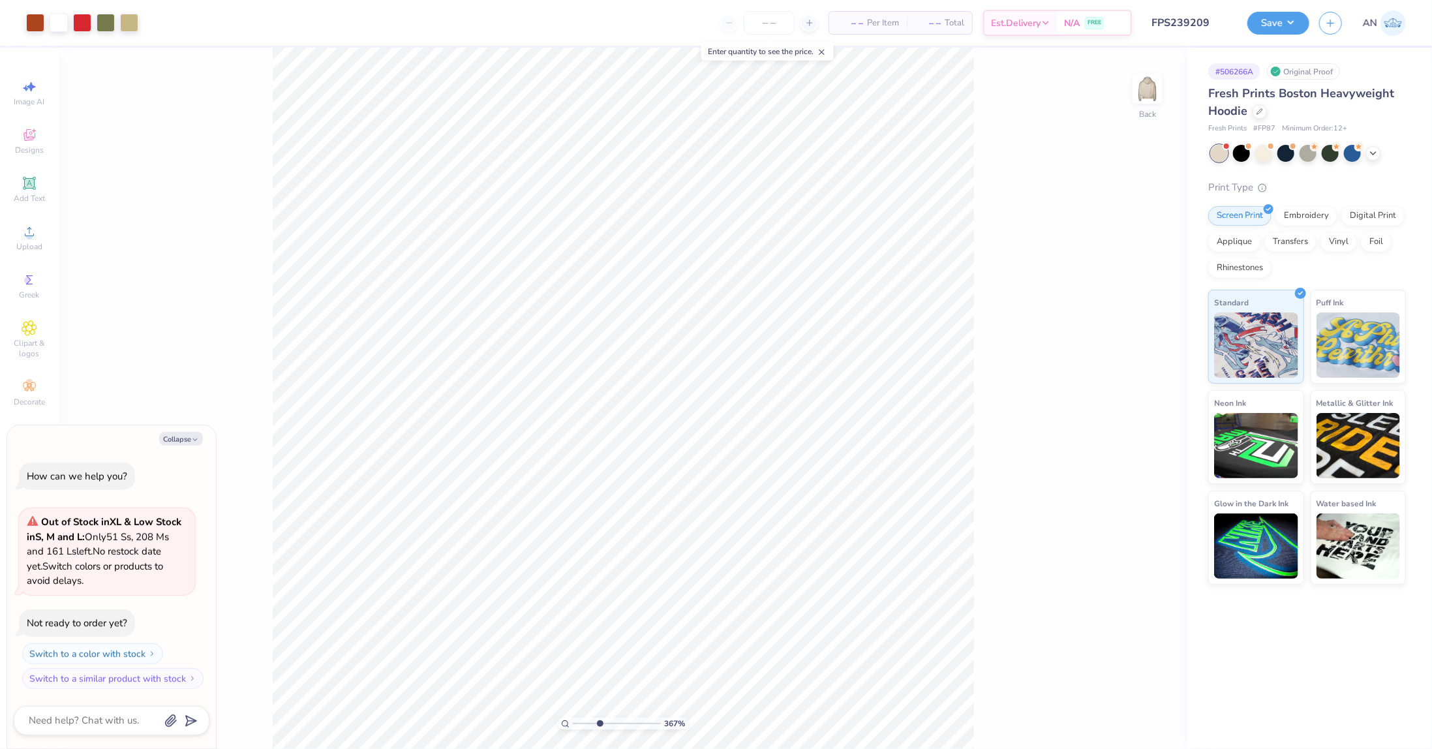
type input "3.6716840780171"
type textarea "x"
type input "3.6716840780171"
type textarea "x"
type input "3.16"
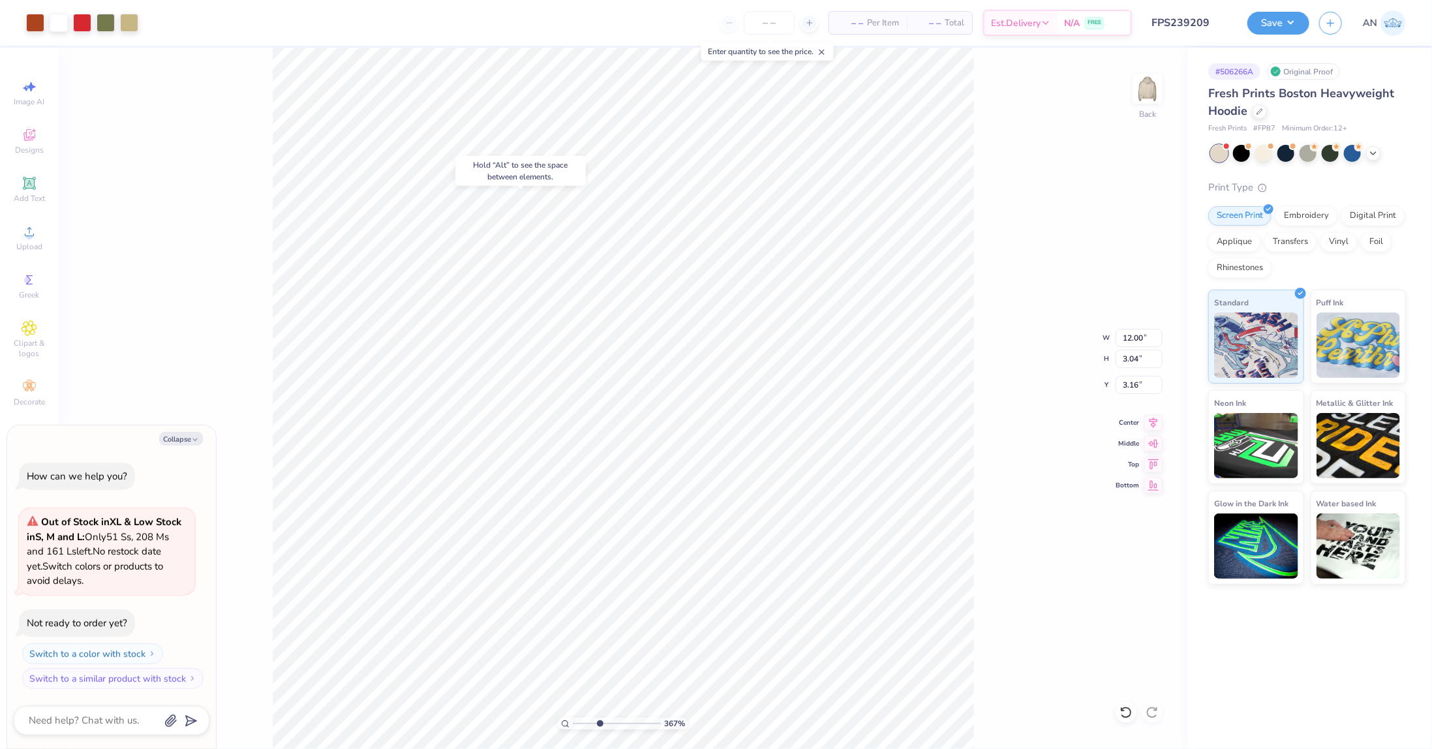
type input "3.6716840780171"
type textarea "x"
type input "3.6716840780171"
type textarea "x"
type input "3.6716840780171"
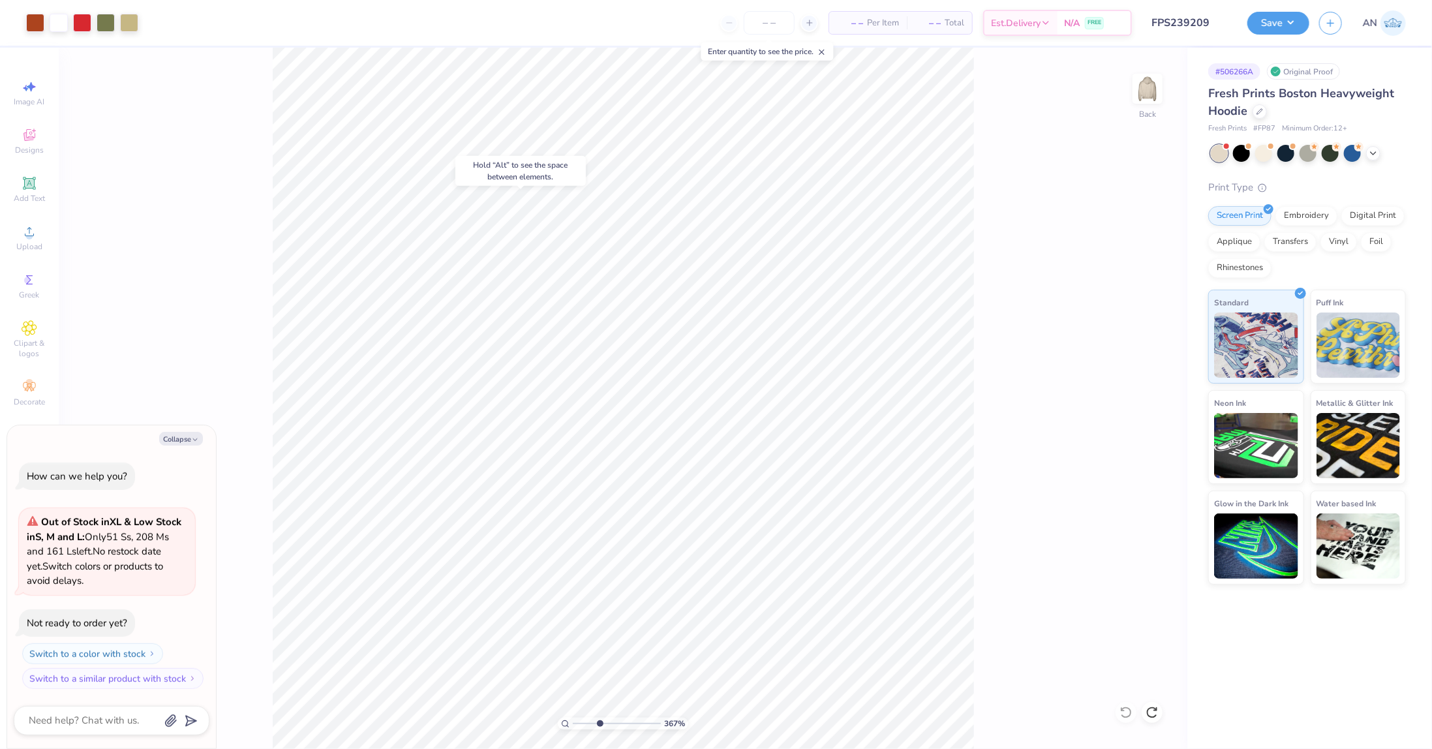
type textarea "x"
type input "3.6716840780171"
type textarea "x"
type input "2.01445811466782"
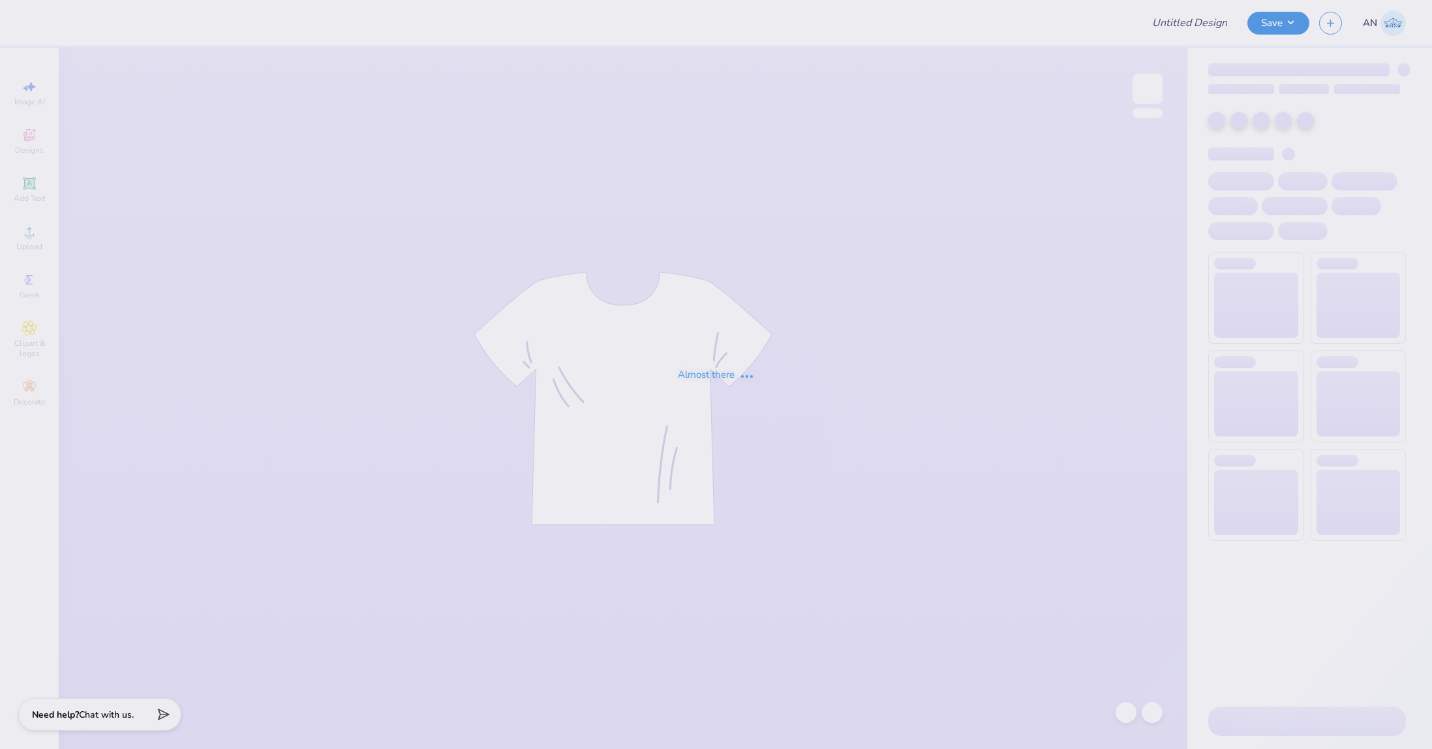
type input "FPS239210"
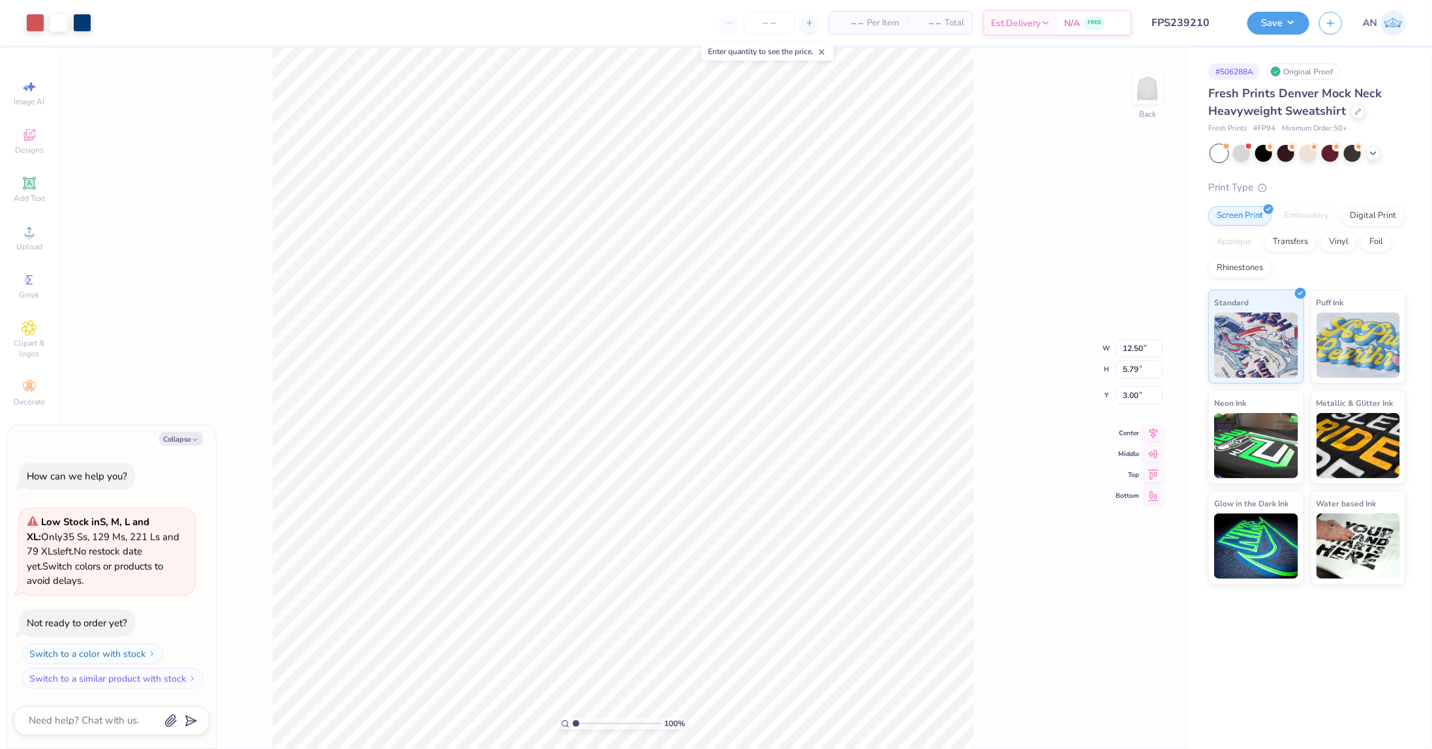
type textarea "x"
type input "2.17"
type textarea "x"
type input "2.01445811466782"
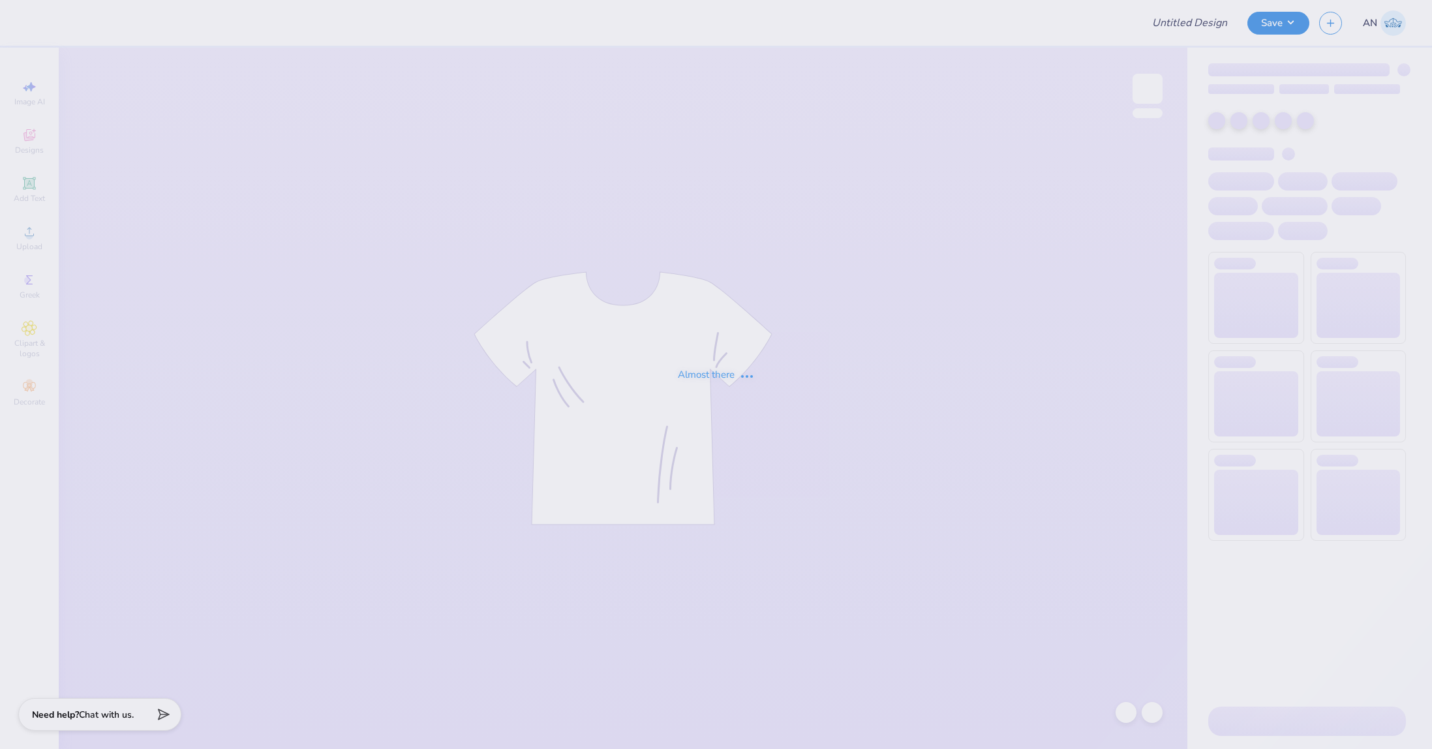
type input "FPS239212"
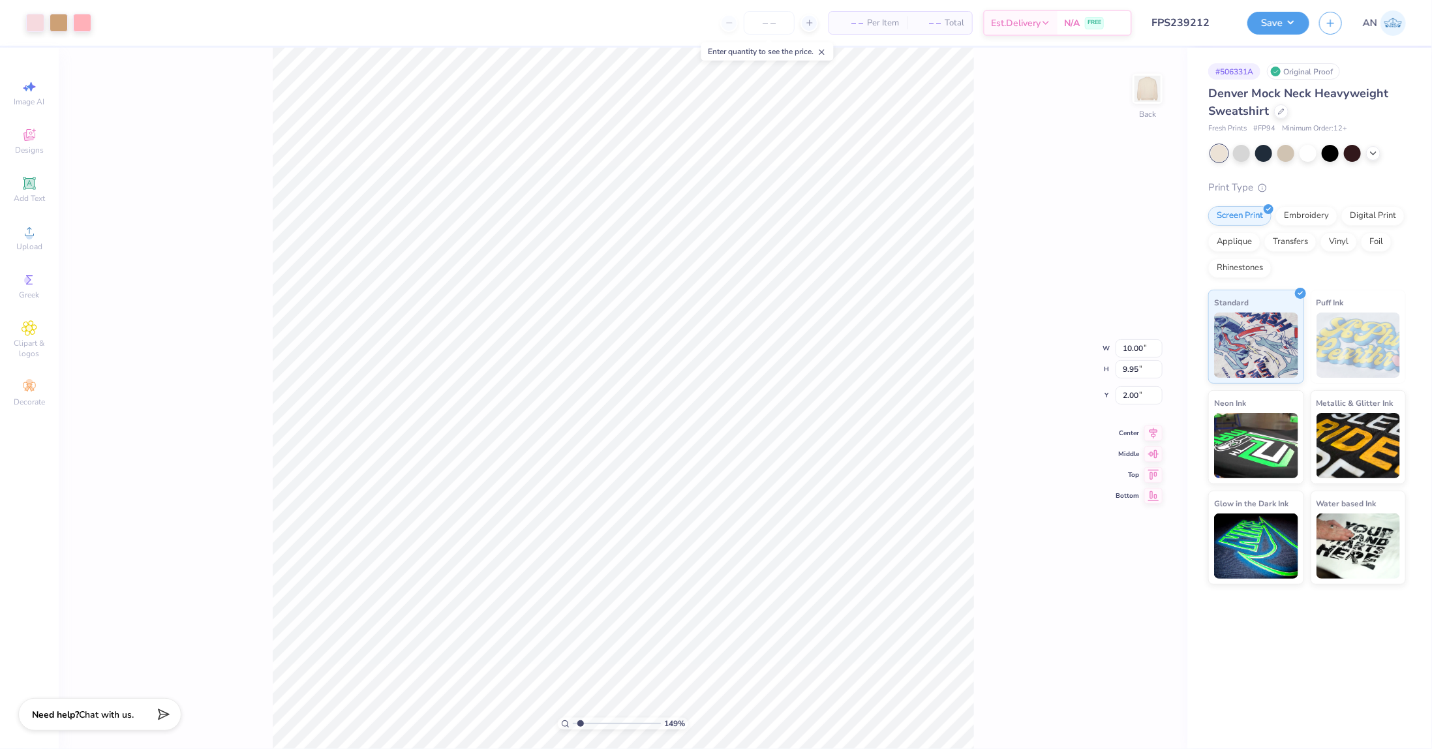
type input "1.49212329151837"
type input "1.37"
type input "1.49212329151837"
type input "4.28"
type input "1.49212329151837"
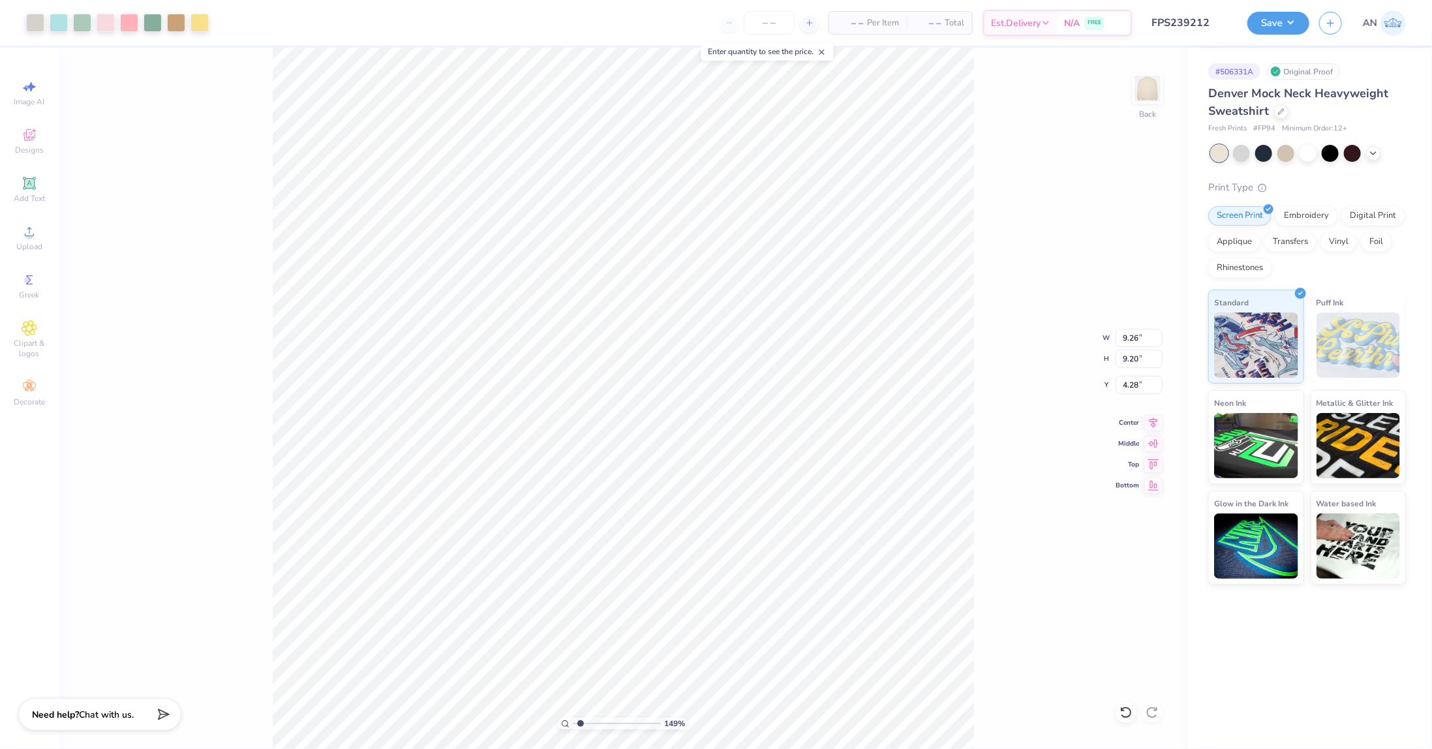
type input "2.43"
click at [746, 726] on li "Send to Back" at bounding box center [773, 733] width 102 height 25
type input "1"
type input "2.43"
click at [1292, 25] on button "Save" at bounding box center [1278, 21] width 62 height 23
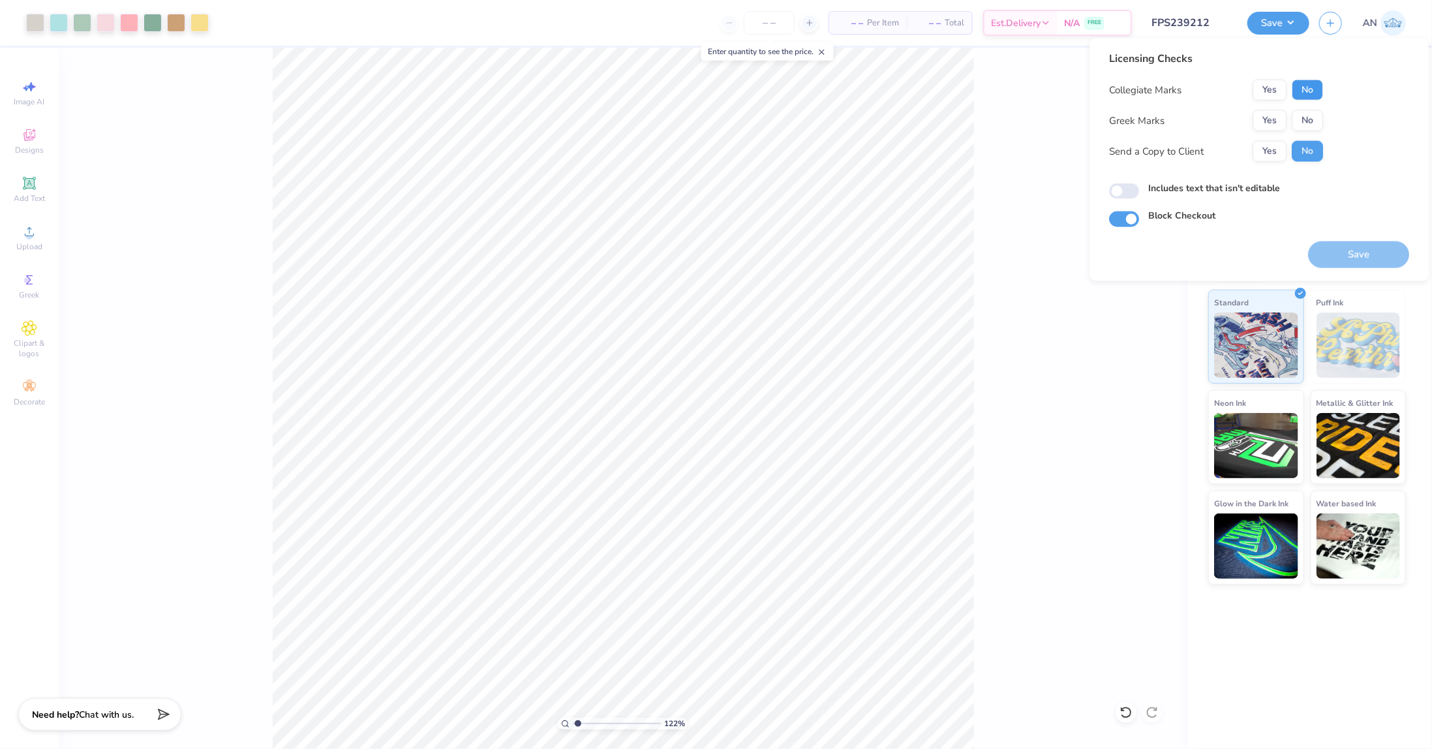
click at [1312, 92] on button "No" at bounding box center [1307, 90] width 31 height 21
click at [1305, 121] on button "No" at bounding box center [1307, 120] width 31 height 21
click at [1341, 249] on button "Save" at bounding box center [1358, 254] width 101 height 27
type input "1.22152498603932"
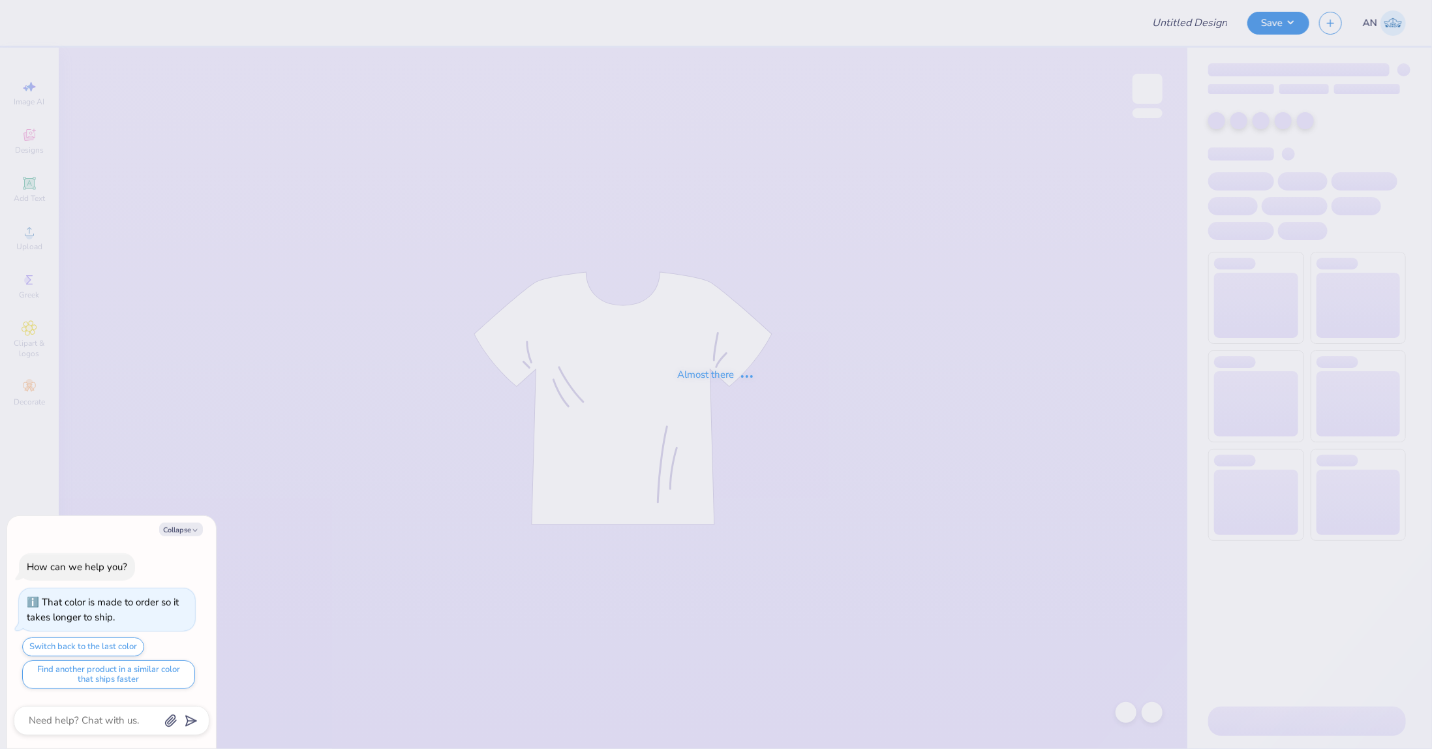
type input "FPS239213"
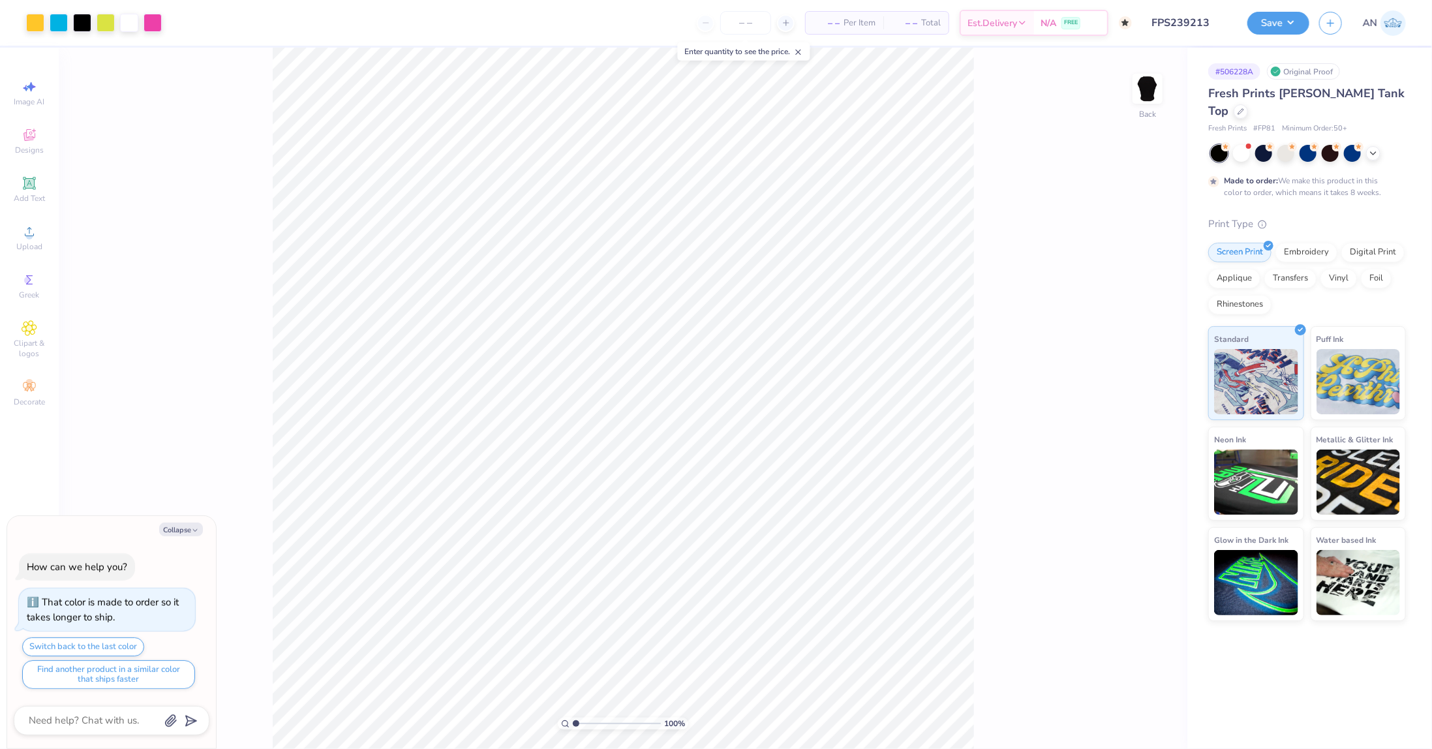
type textarea "x"
type input "2.46071092039641"
type textarea "x"
type input "1.49212329151837"
click at [38, 15] on div at bounding box center [35, 21] width 18 height 18
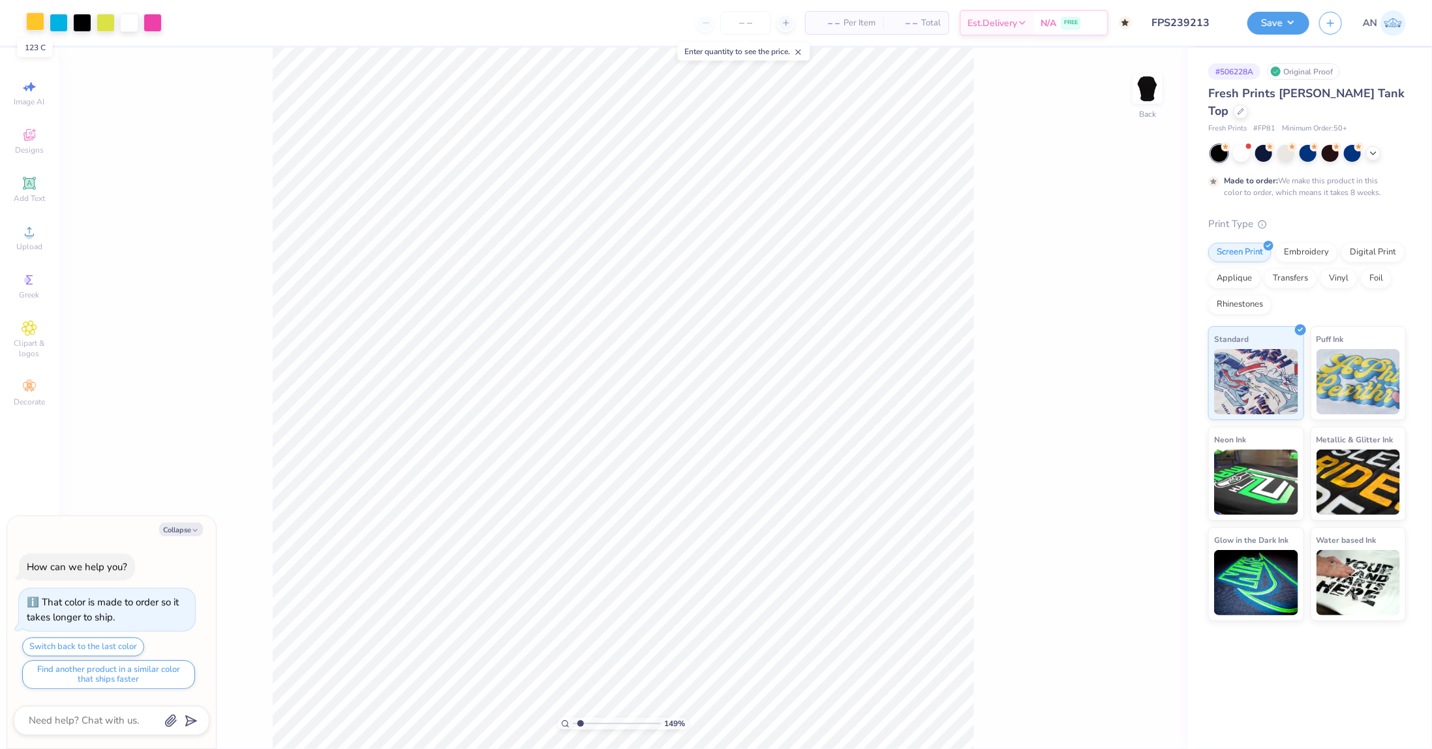
type textarea "x"
type input "1.49212329151837"
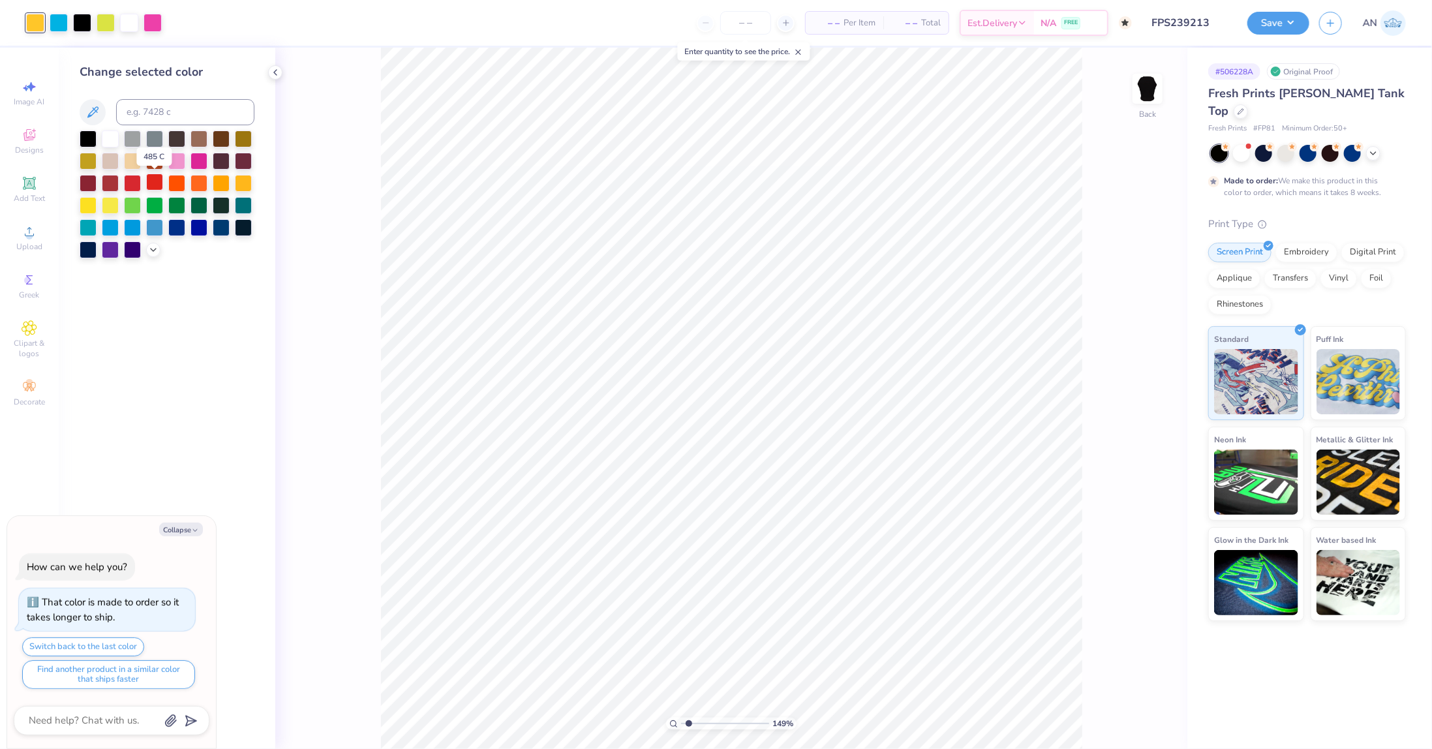
click at [150, 179] on div at bounding box center [154, 182] width 17 height 17
type textarea "x"
type input "1.49212329151837"
type textarea "x"
type input "1.49212329151837"
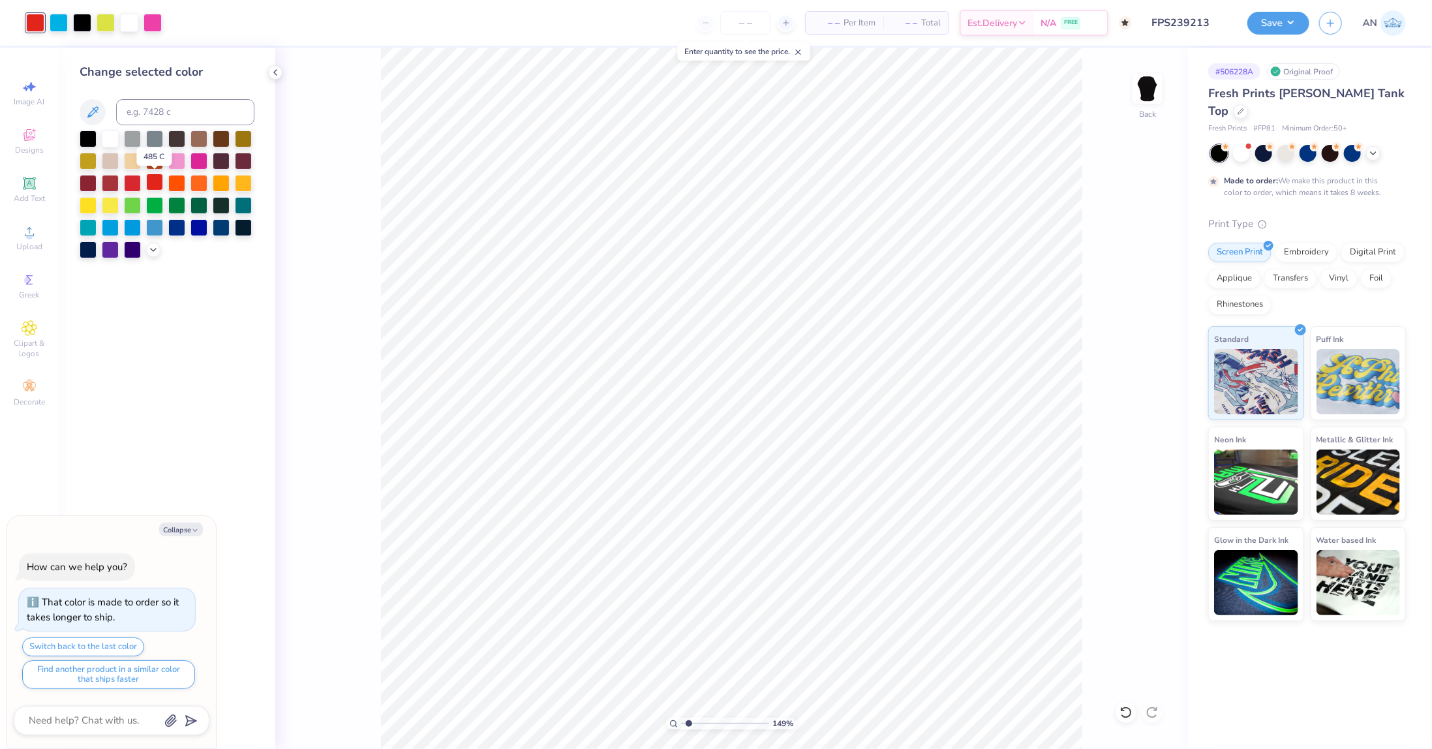
type textarea "x"
type input "1.49212329151837"
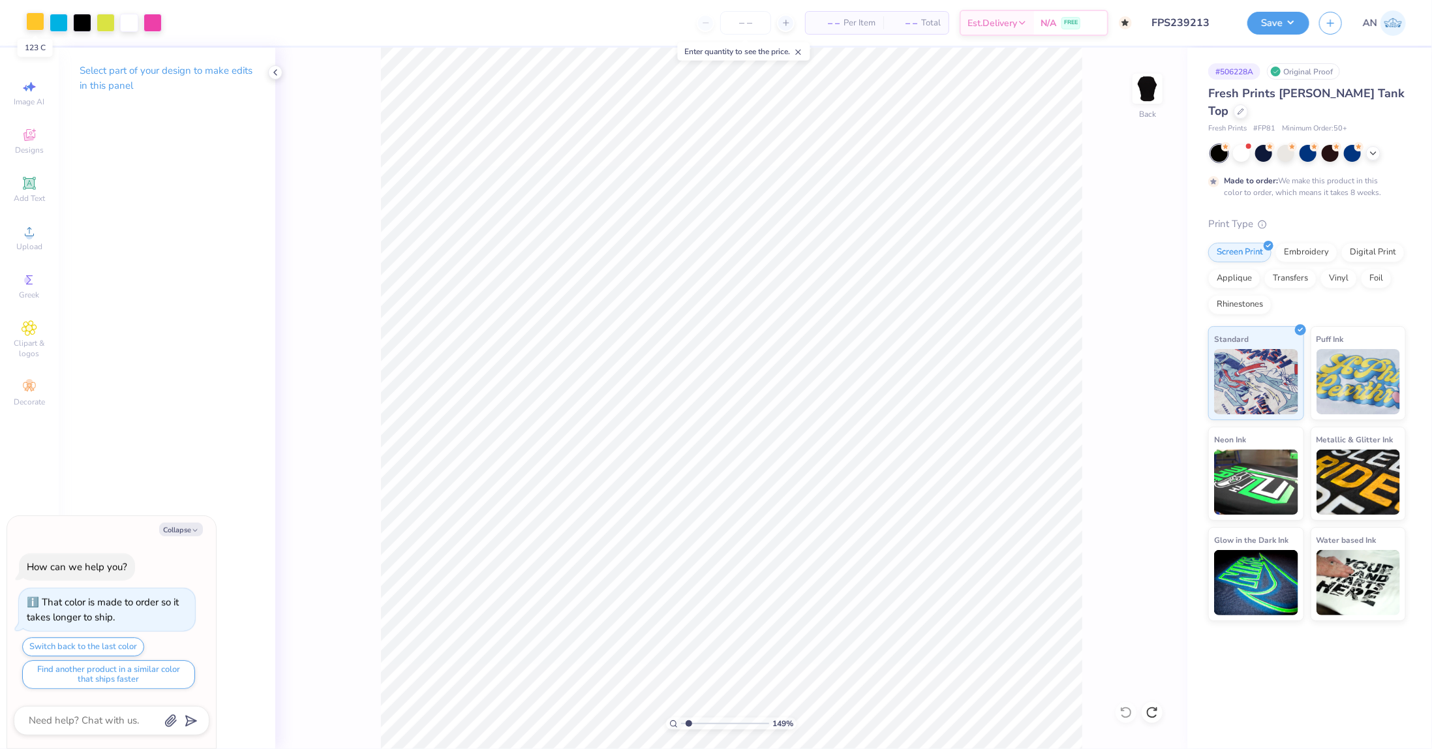
click at [31, 23] on div at bounding box center [35, 21] width 18 height 18
type textarea "x"
type input "1.49212329151837"
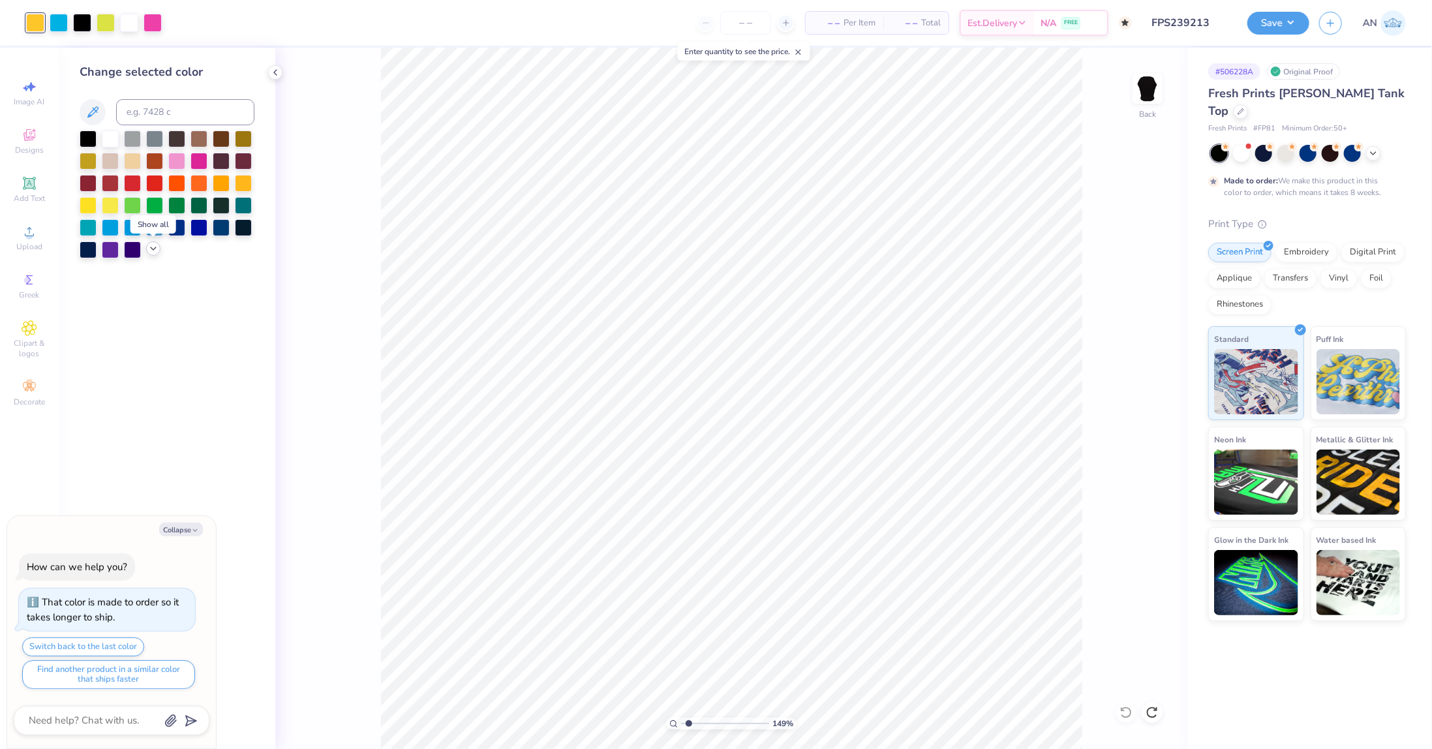
click at [154, 249] on polyline at bounding box center [153, 248] width 5 height 3
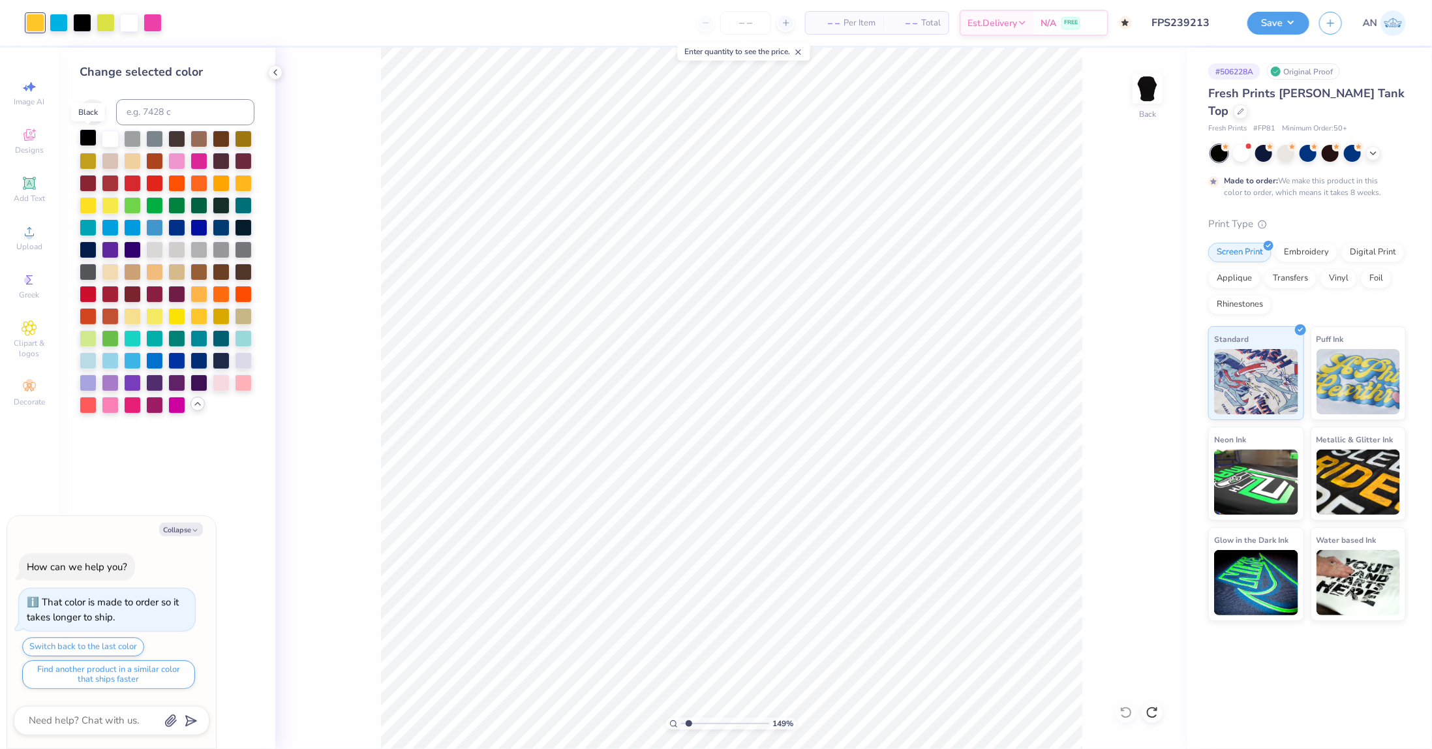
click at [91, 135] on div at bounding box center [88, 137] width 17 height 17
type textarea "x"
type input "1.49212329151837"
type textarea "x"
type input "1.49212329151837"
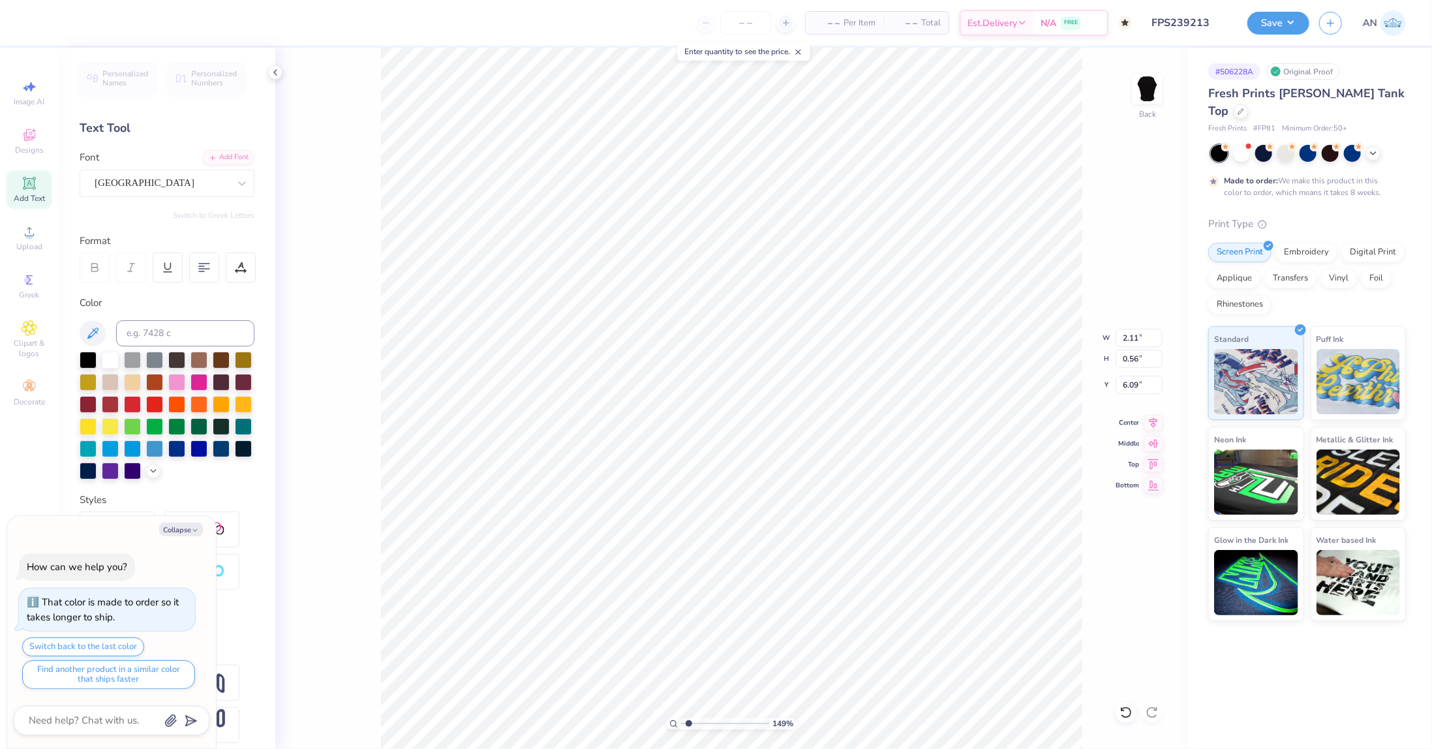
type textarea "x"
type input "1.49212329151837"
type textarea "x"
type input "1.49212329151837"
type input "7.00"
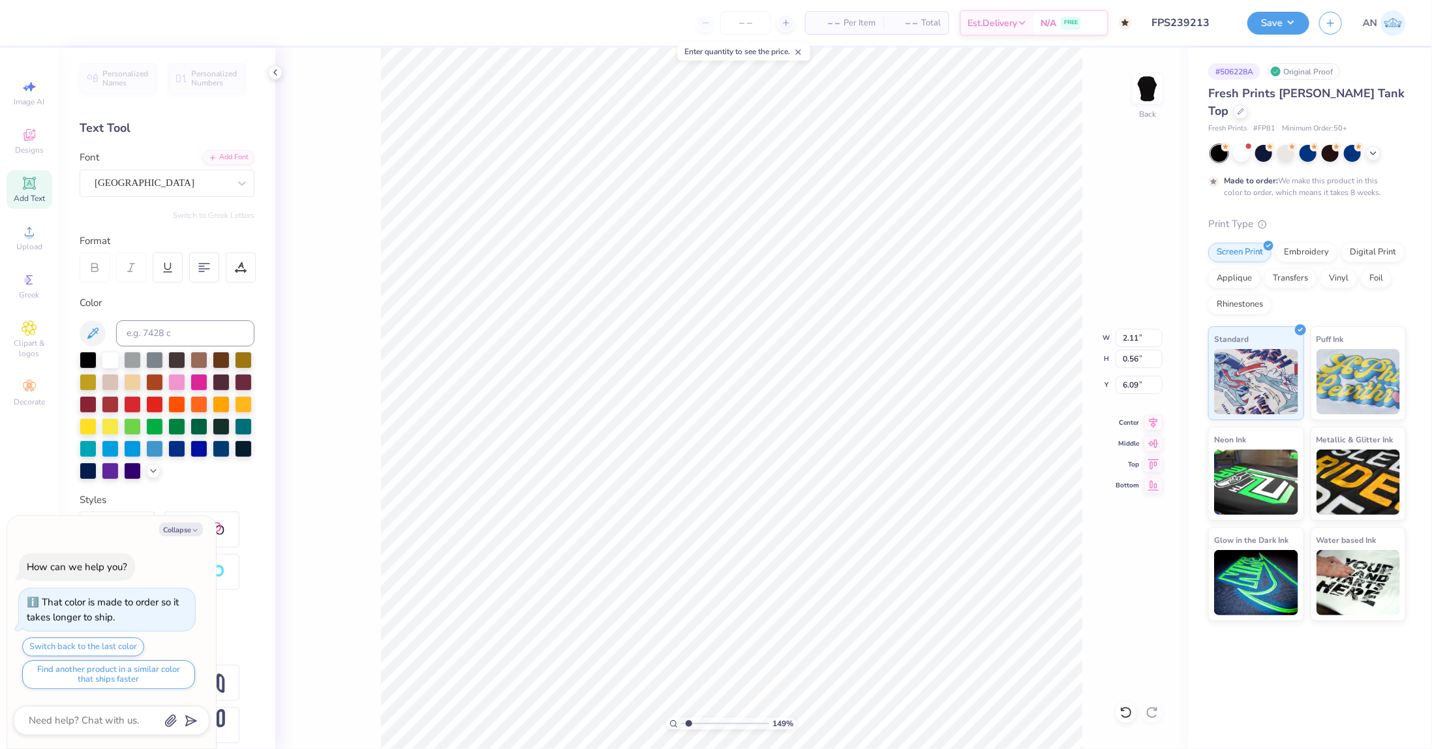
type input "4.24"
type input "2.50"
type textarea "x"
type input "1.49212329151837"
type textarea "x"
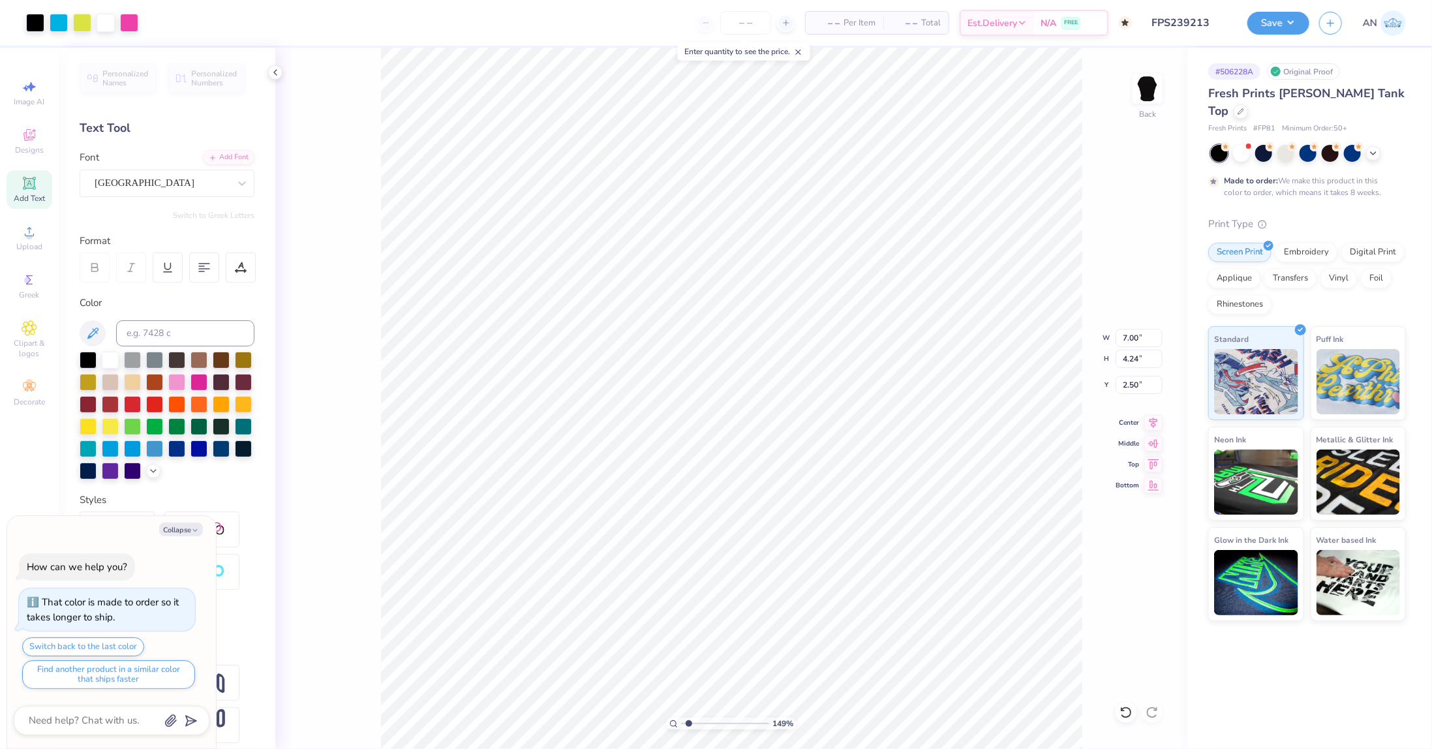
type input "1.49212329151837"
type textarea "x"
type input "1.49212329151837"
type textarea "x"
type input "1.49212329151837"
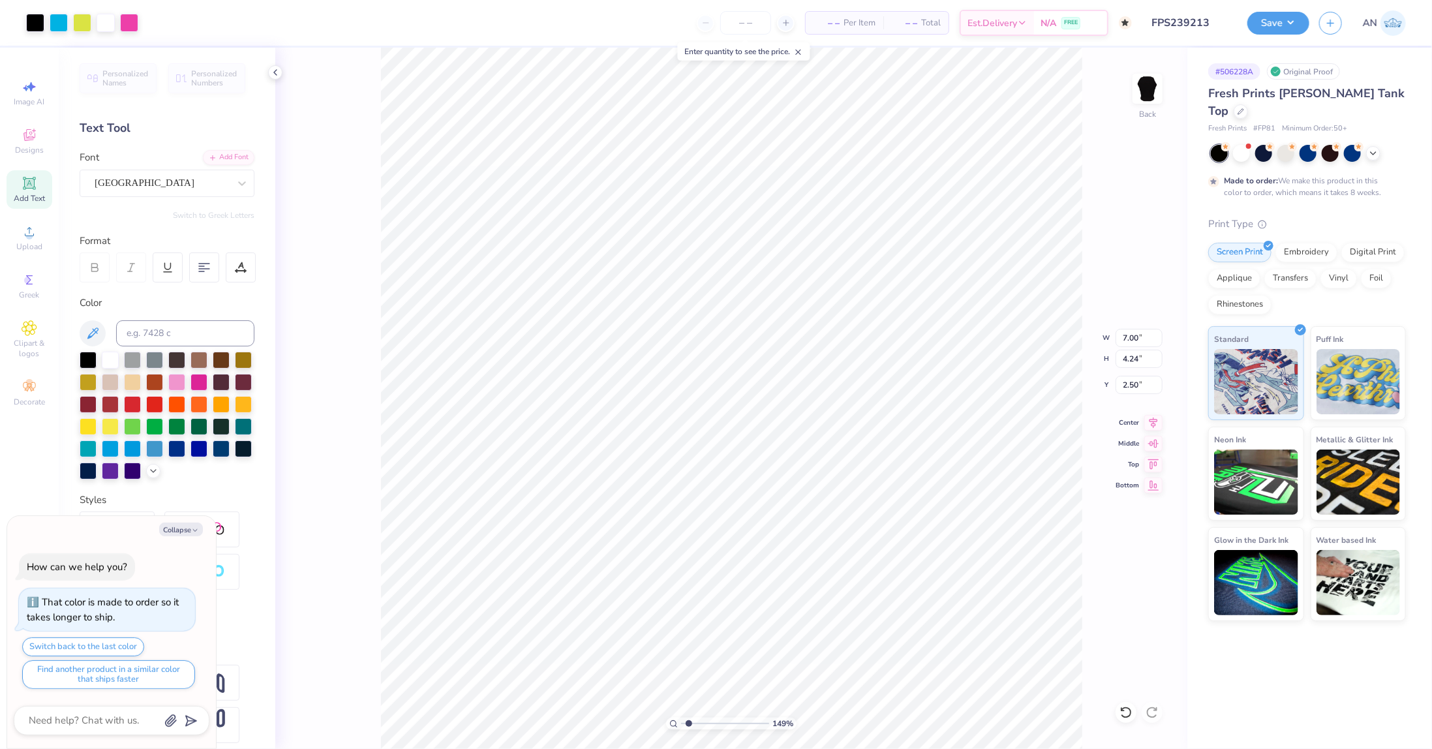
type textarea "x"
type input "1.49212329151837"
type textarea "x"
type input "1.49212329151837"
type textarea "x"
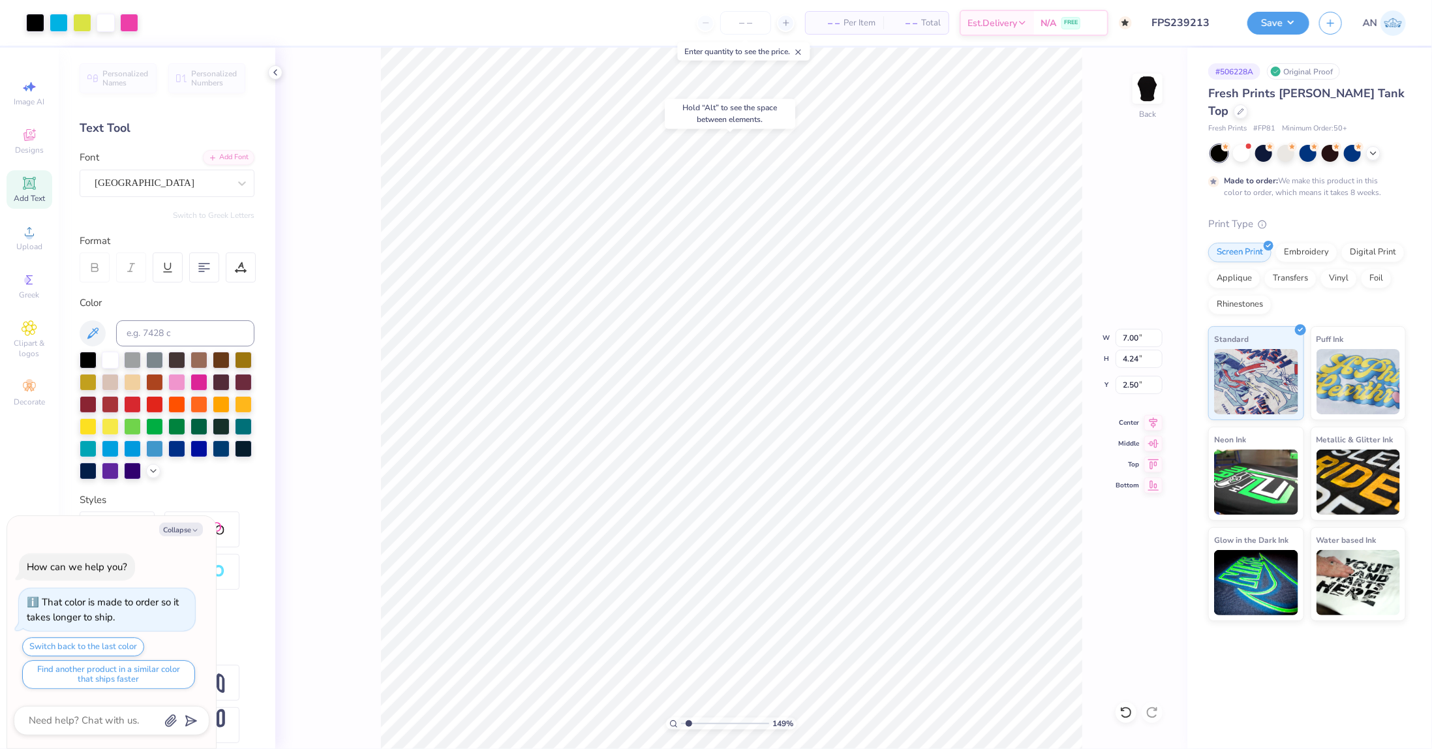
type input "1.49212329151837"
type textarea "x"
type input "1.49212329151837"
type textarea "x"
type input "1.49212329151837"
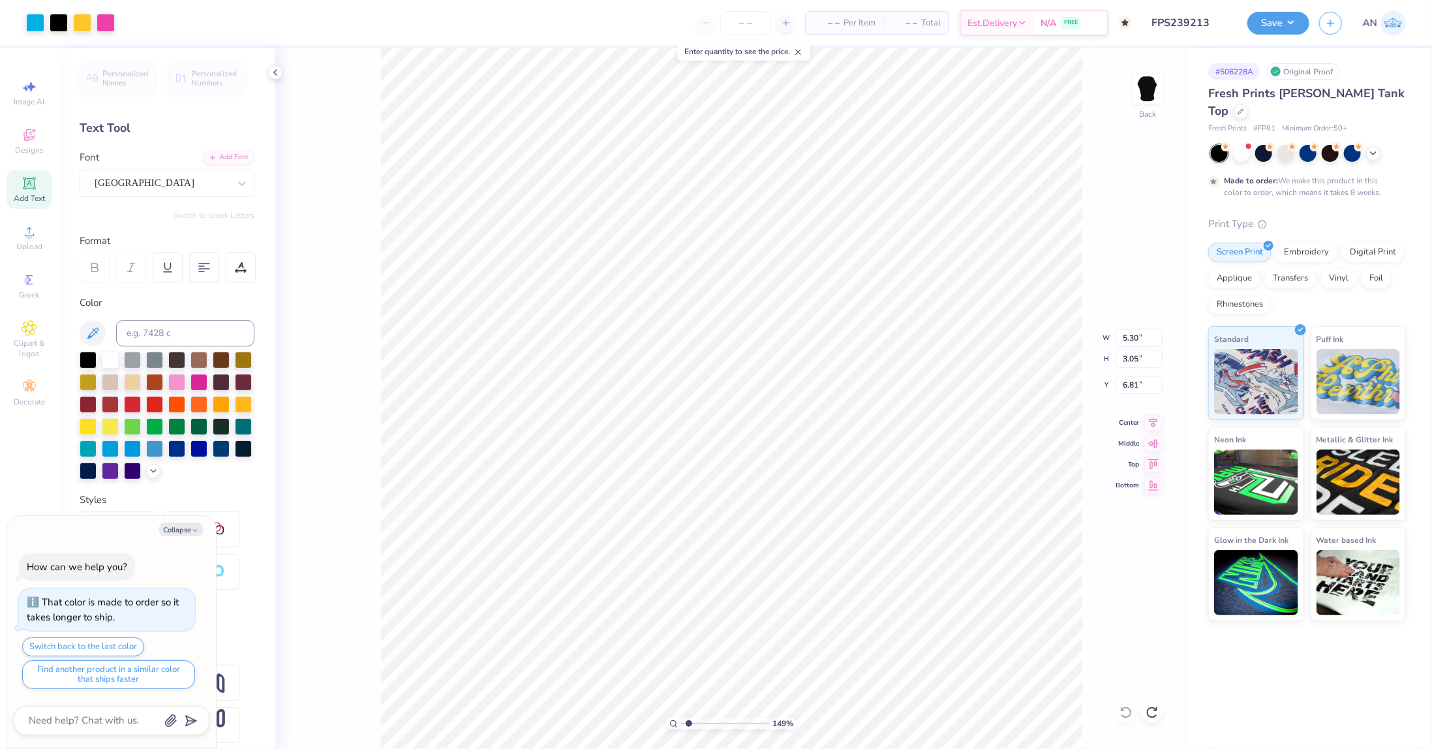
type textarea "x"
type input "1.49212329151837"
type textarea "x"
type input "1.49212329151837"
type textarea "x"
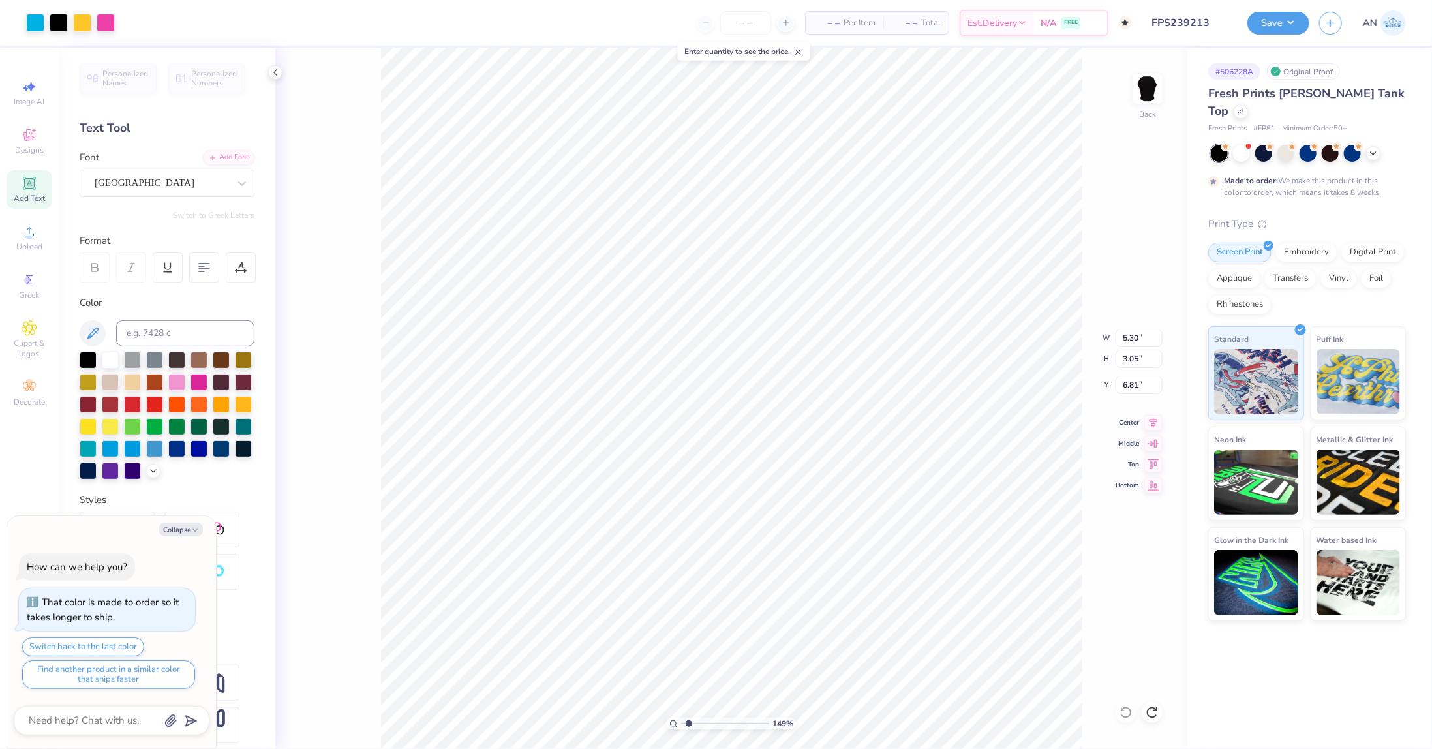
type input "1.49212329151837"
type textarea "x"
type input "1.49212329151837"
type textarea "x"
type input "1.49212329151837"
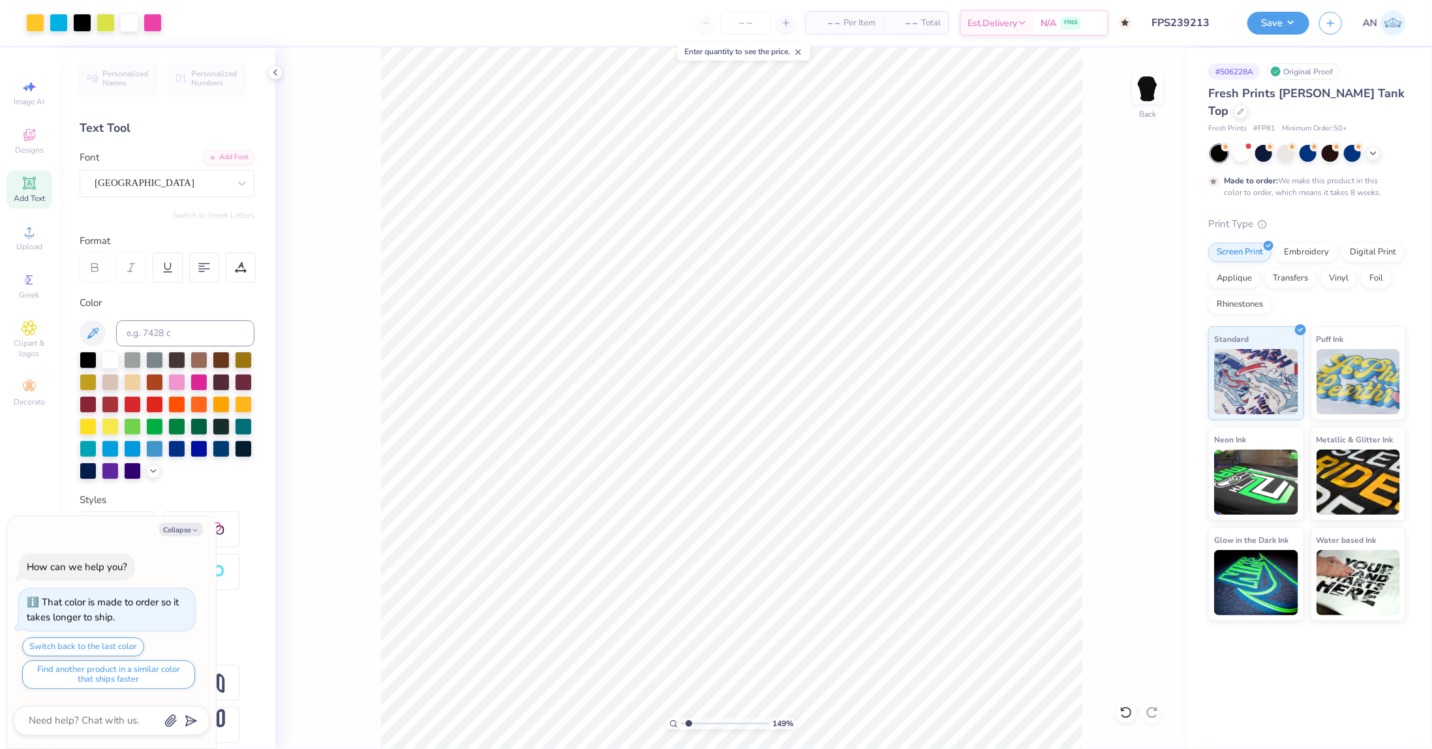
type textarea "x"
type input "1.49212329151837"
type textarea "x"
type input "1.49212329151837"
click at [86, 359] on div at bounding box center [88, 358] width 17 height 17
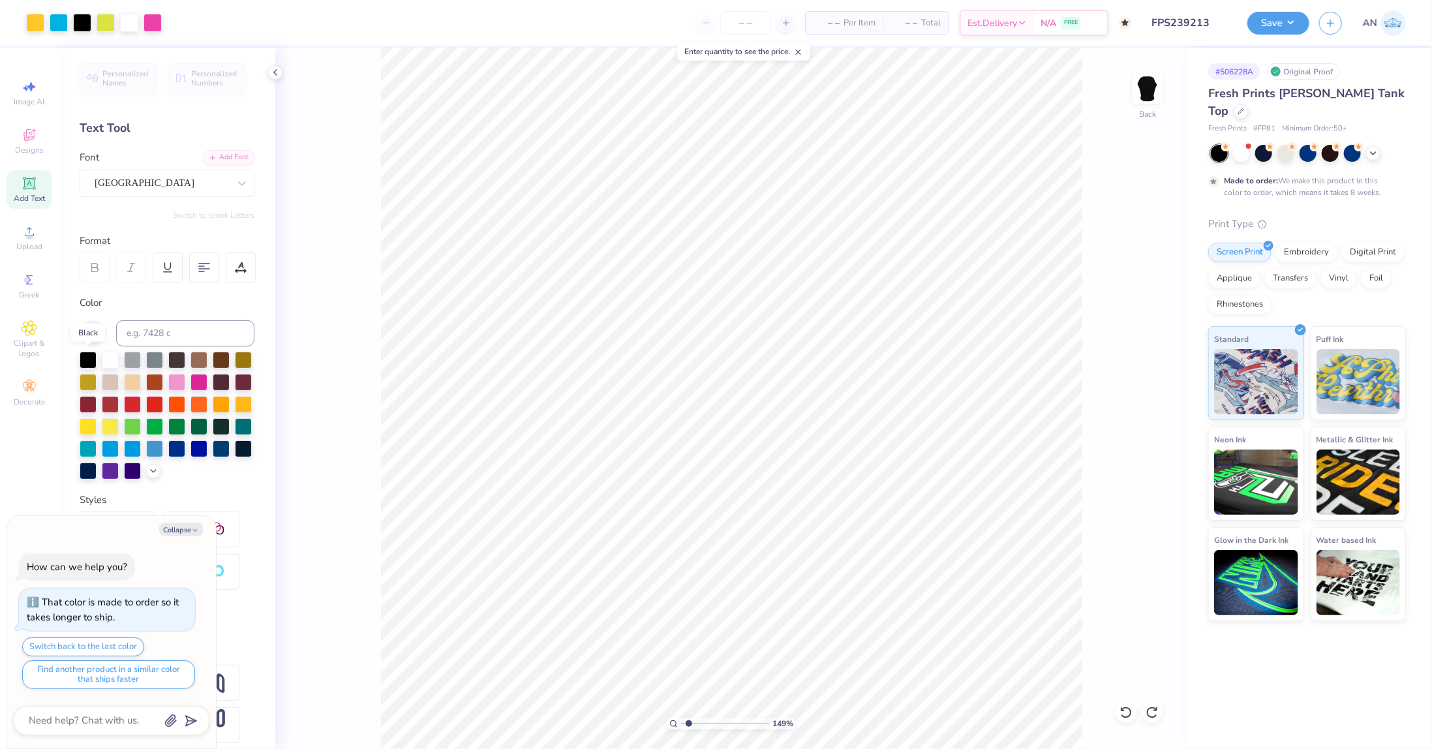
type textarea "x"
type input "1.49212329151837"
type textarea "x"
type input "1.49212329151837"
type textarea "x"
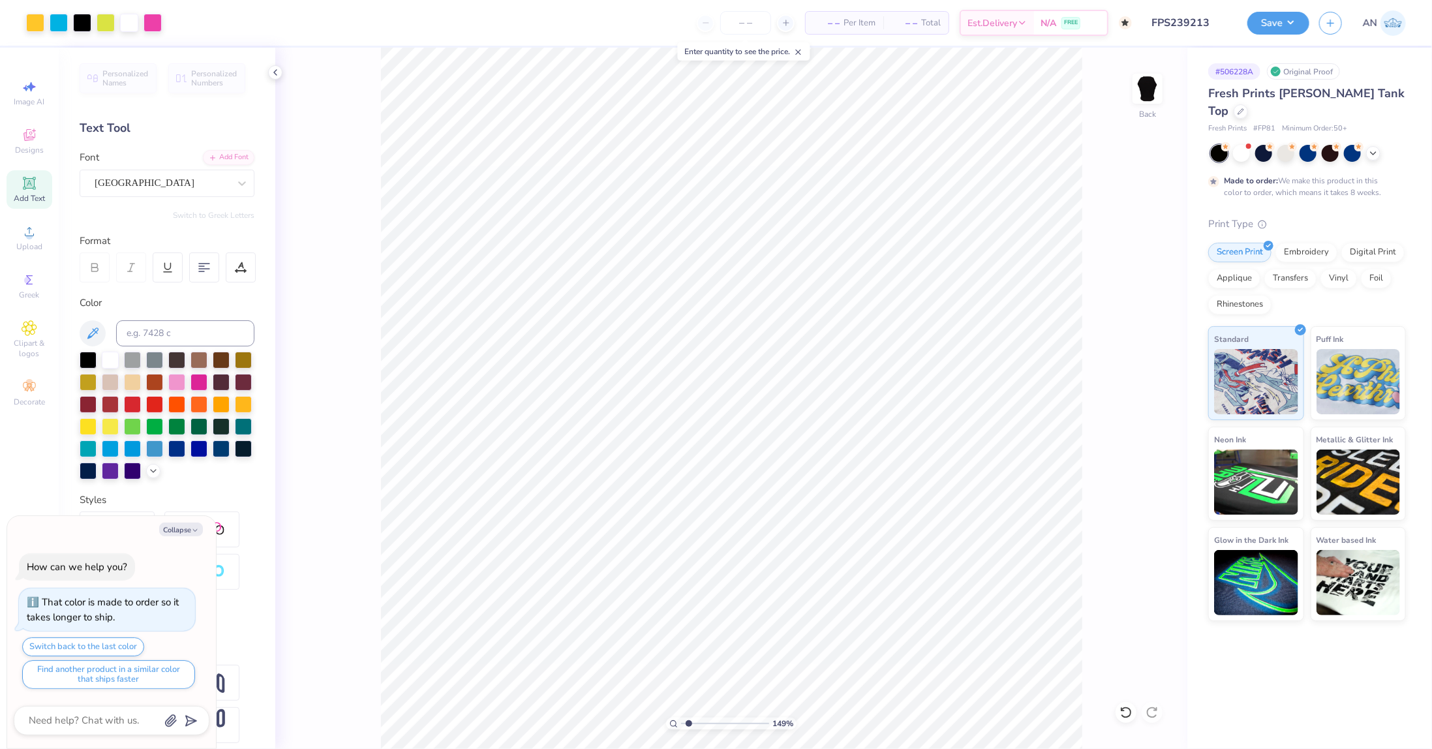
type input "1.49212329151837"
type textarea "x"
type input "1.49212329151837"
type textarea "x"
type input "1.49212329151837"
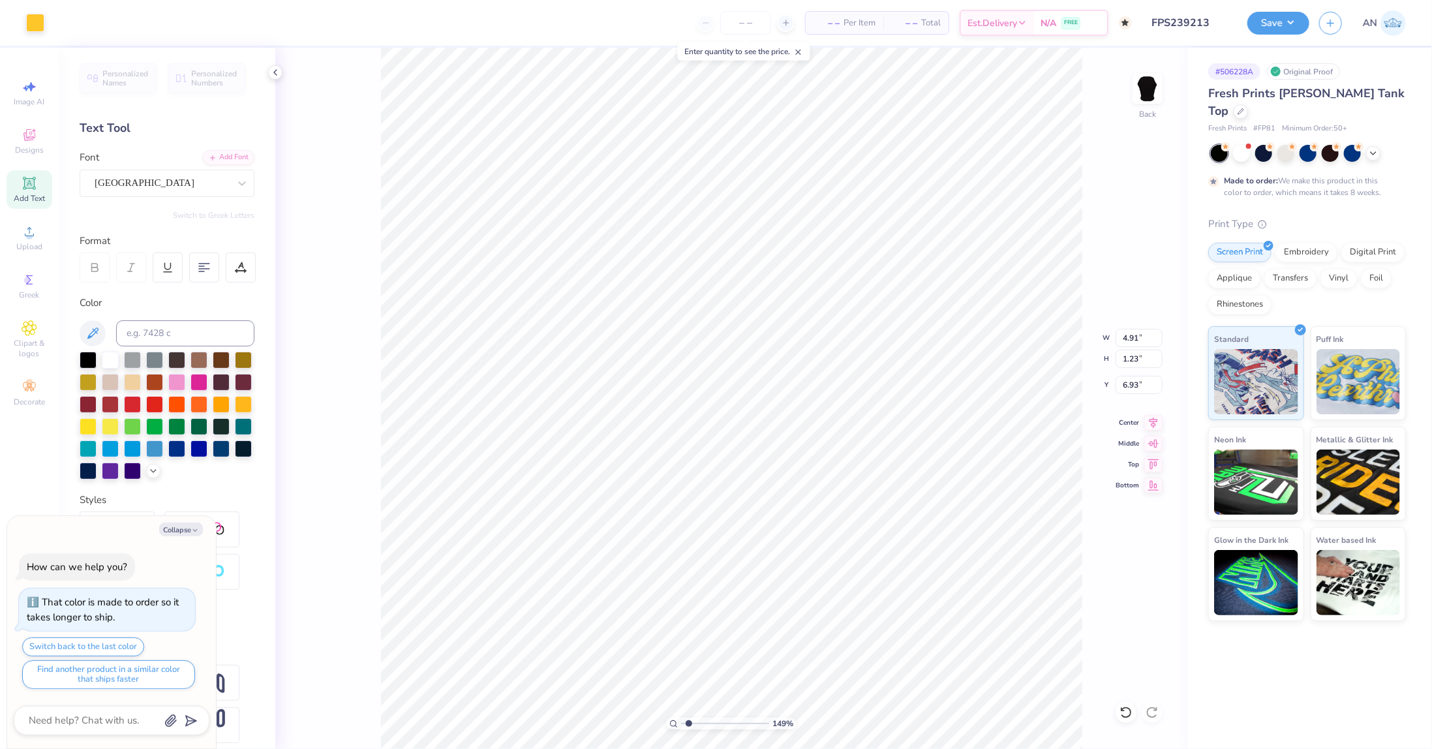
type textarea "x"
type input "1.49212329151837"
type textarea "x"
type input "1.49212329151837"
type textarea "x"
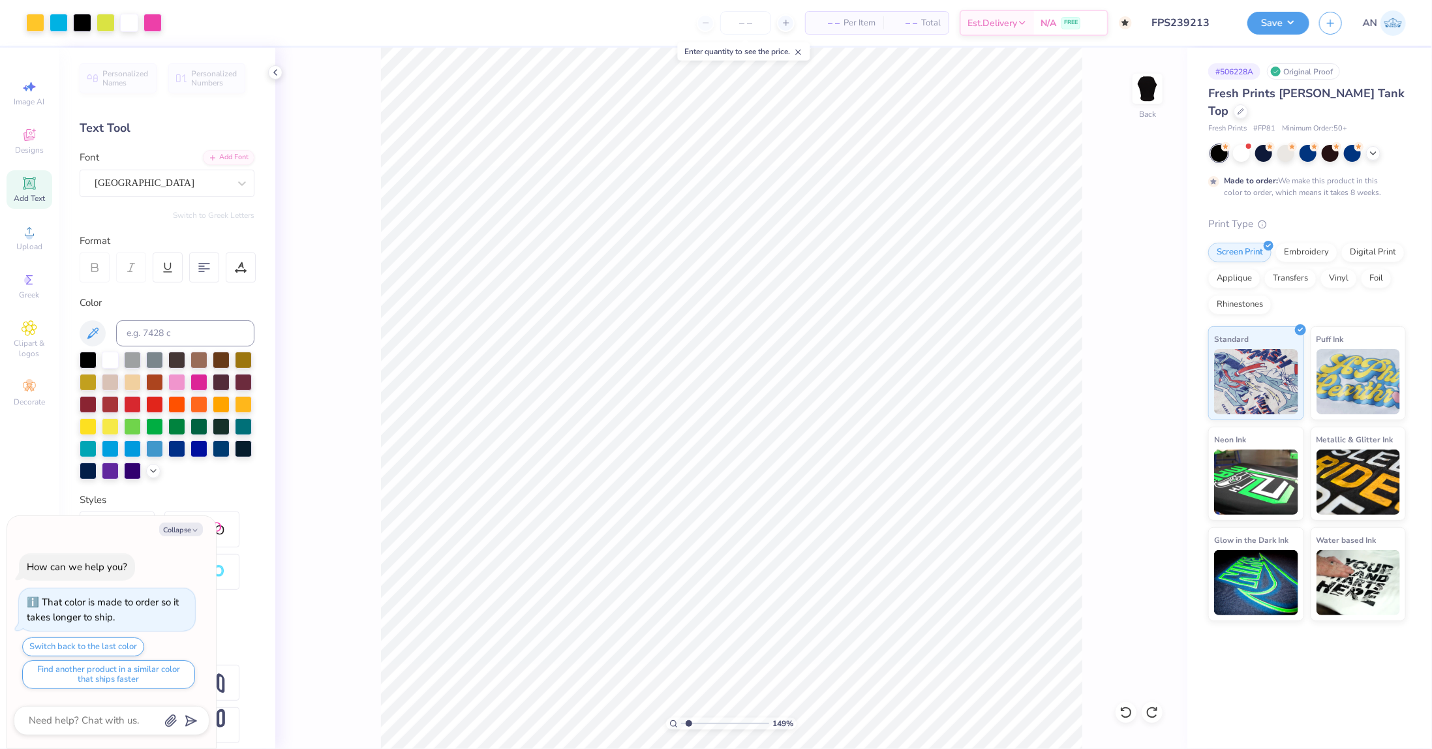
type input "1.49212329151837"
click at [89, 359] on div at bounding box center [88, 358] width 17 height 17
type textarea "x"
type input "1.49212329151837"
type textarea "x"
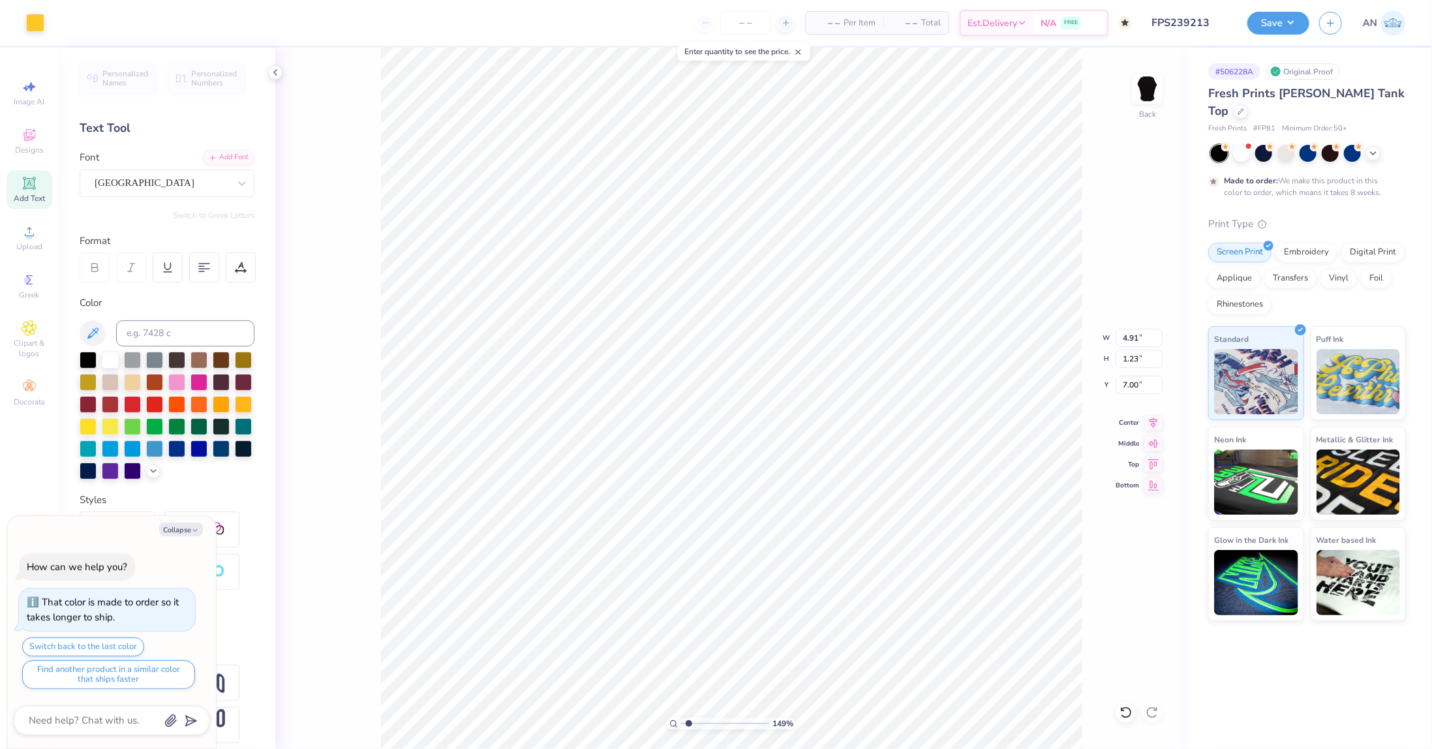
type input "1.49212329151837"
type textarea "x"
type input "1.49212329151837"
type textarea "x"
type input "1.49212329151837"
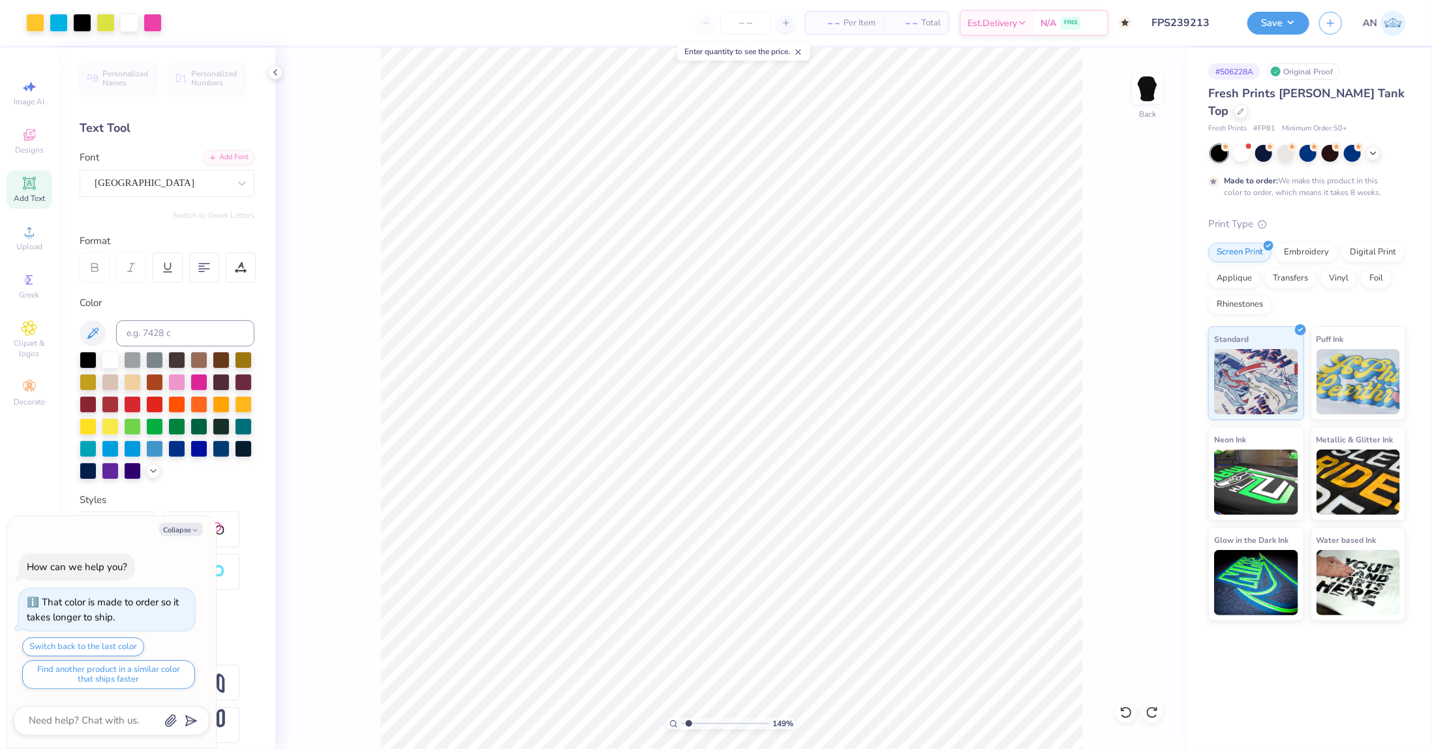
type textarea "x"
type input "1.49212329151837"
type textarea "x"
type input "1.49212329151837"
type textarea "x"
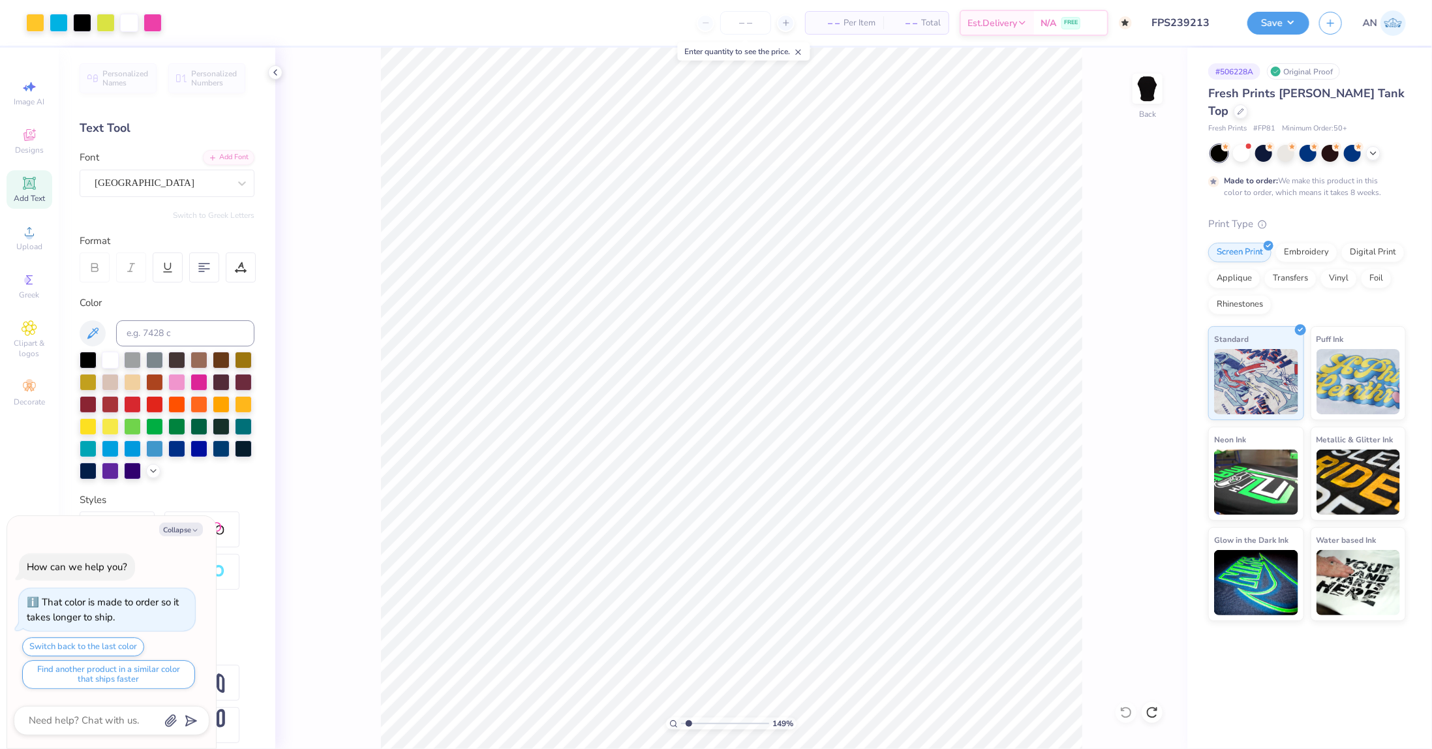
type input "1.49212329151837"
click at [99, 17] on div at bounding box center [106, 21] width 18 height 18
type textarea "x"
type input "1.49212329151837"
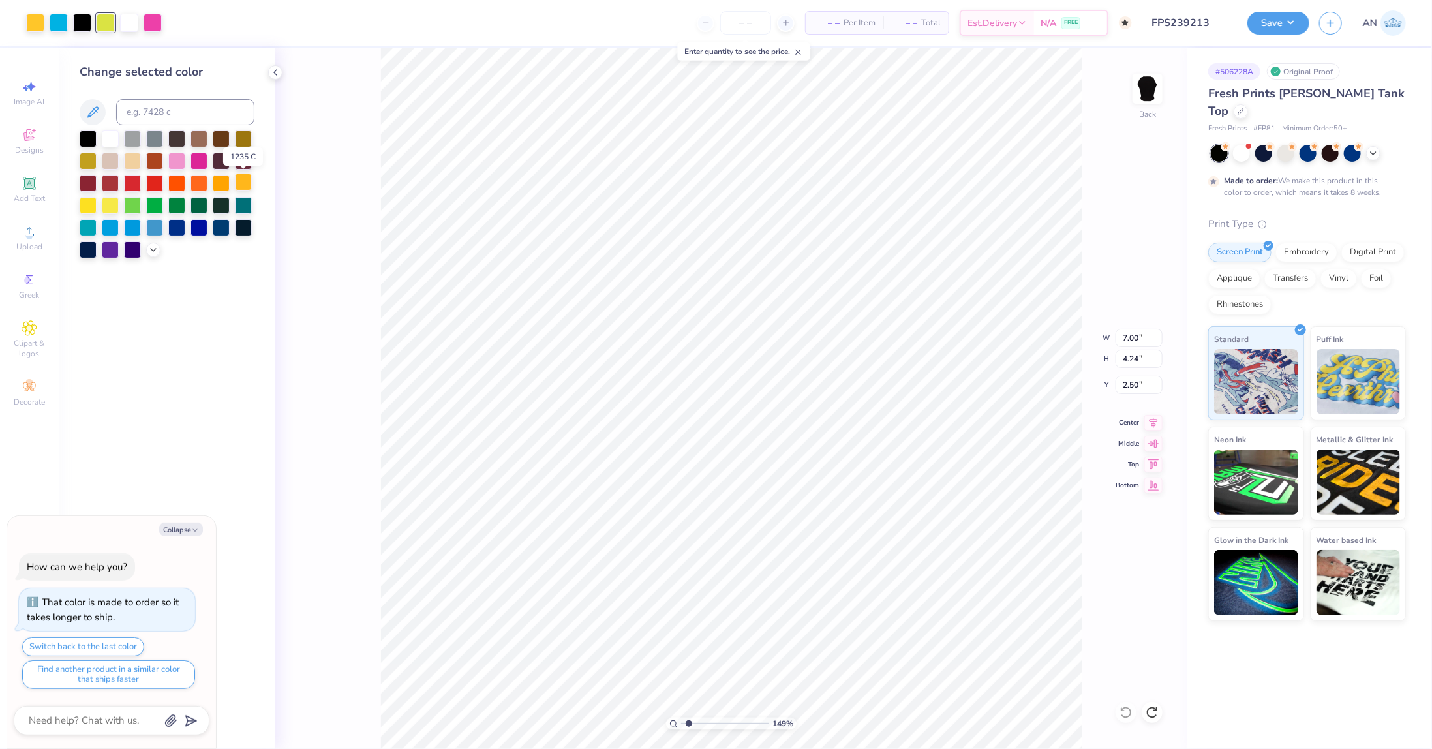
click at [248, 179] on div at bounding box center [243, 182] width 17 height 17
type textarea "x"
type input "1.49212329151837"
type textarea "x"
type input "1.49212329151837"
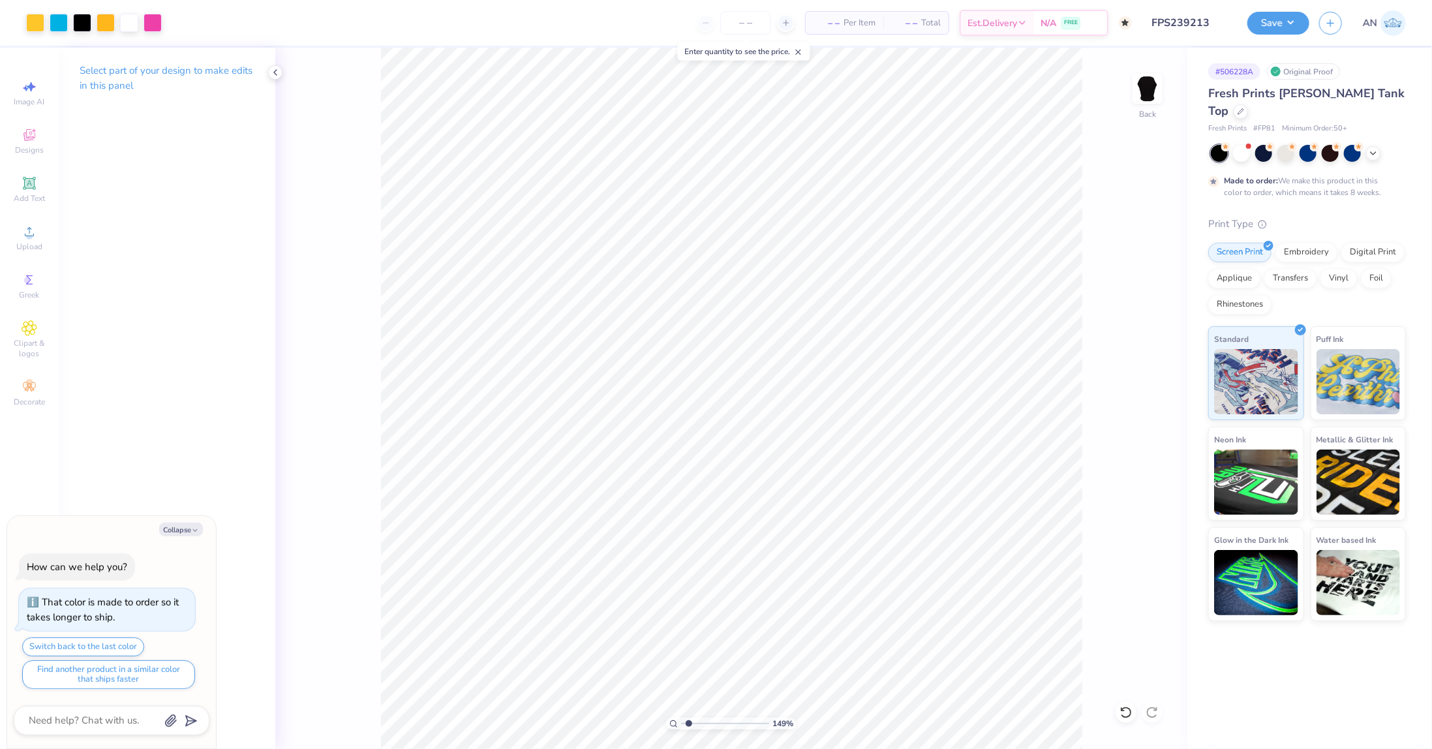
type textarea "x"
type input "1.49212329151837"
type textarea "x"
type input "1.49212329151837"
click at [346, 219] on div "149 % Back" at bounding box center [731, 398] width 912 height 701
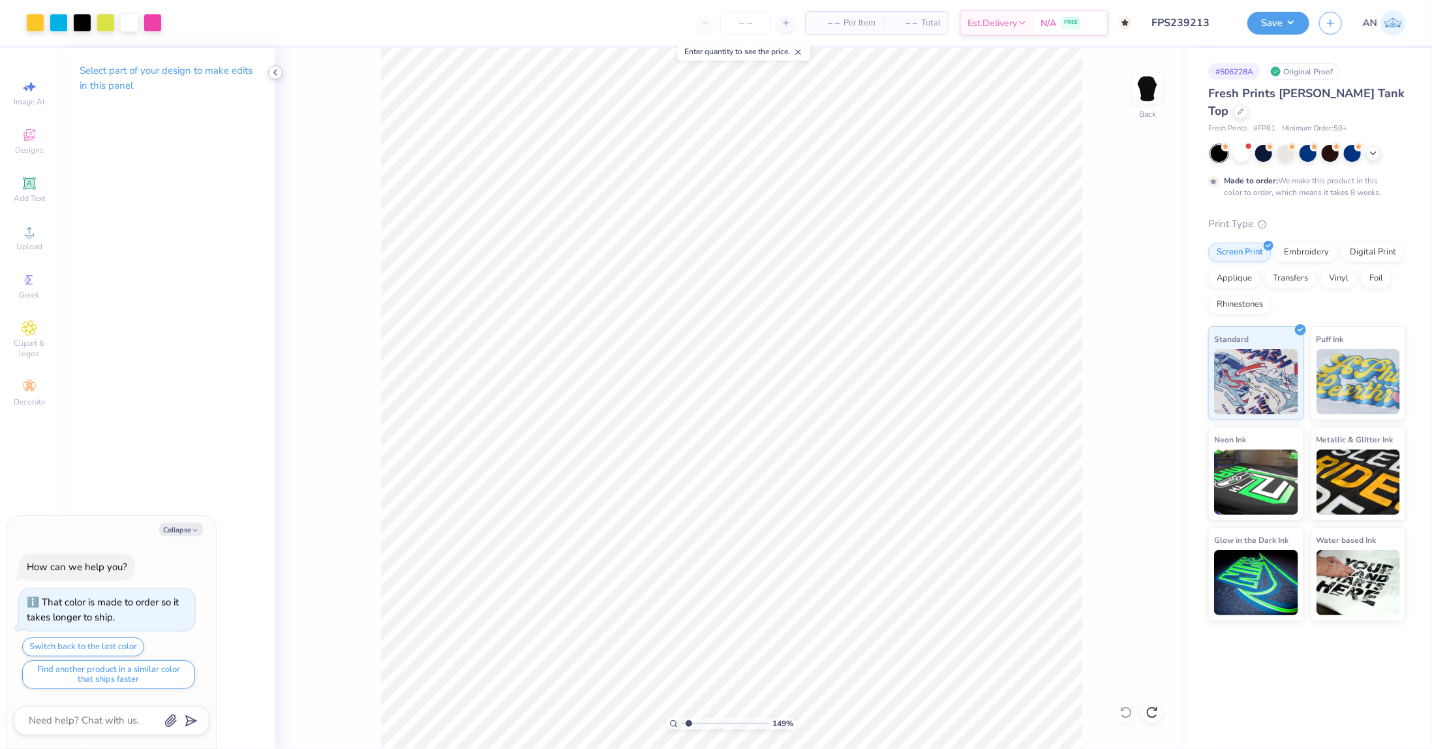
click at [277, 72] on icon at bounding box center [275, 72] width 10 height 10
type textarea "x"
type input "1.49212329151837"
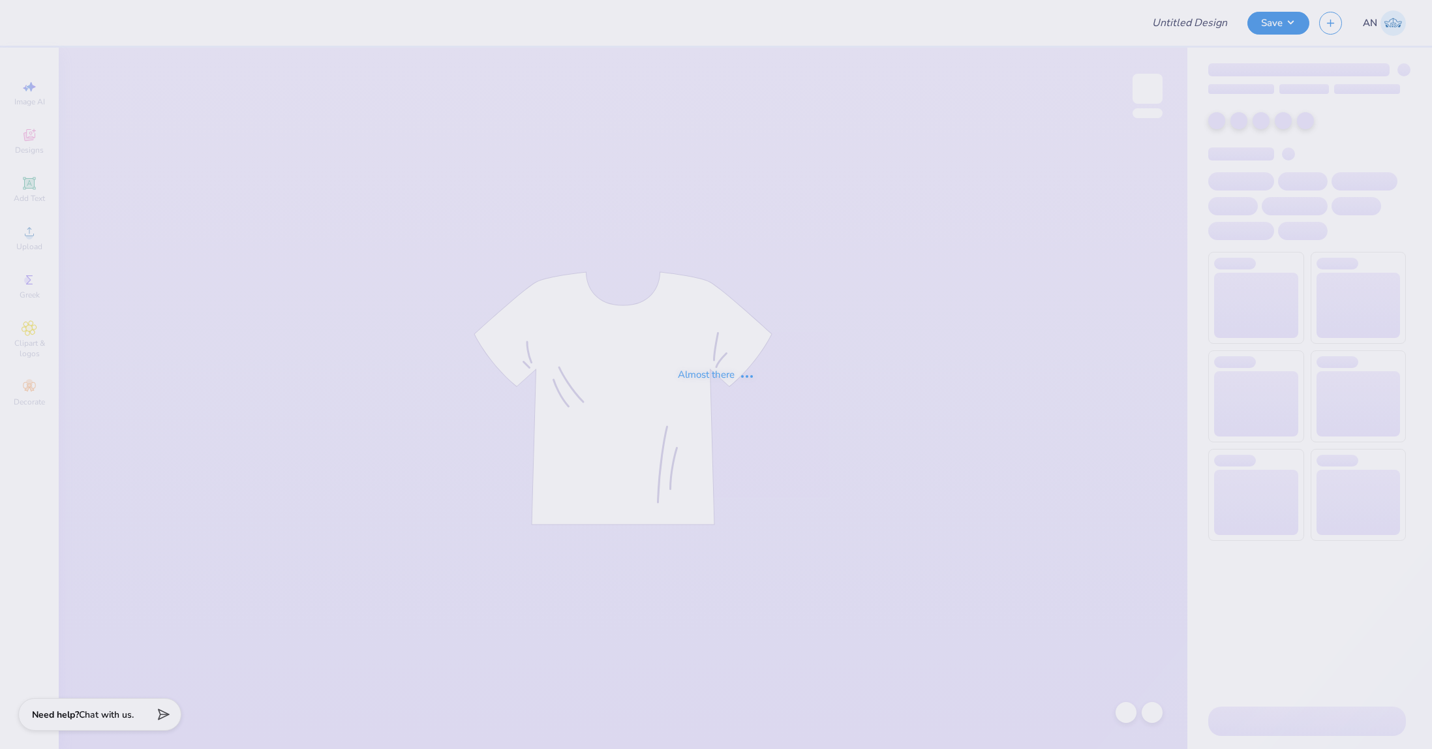
type input "FPS239214"
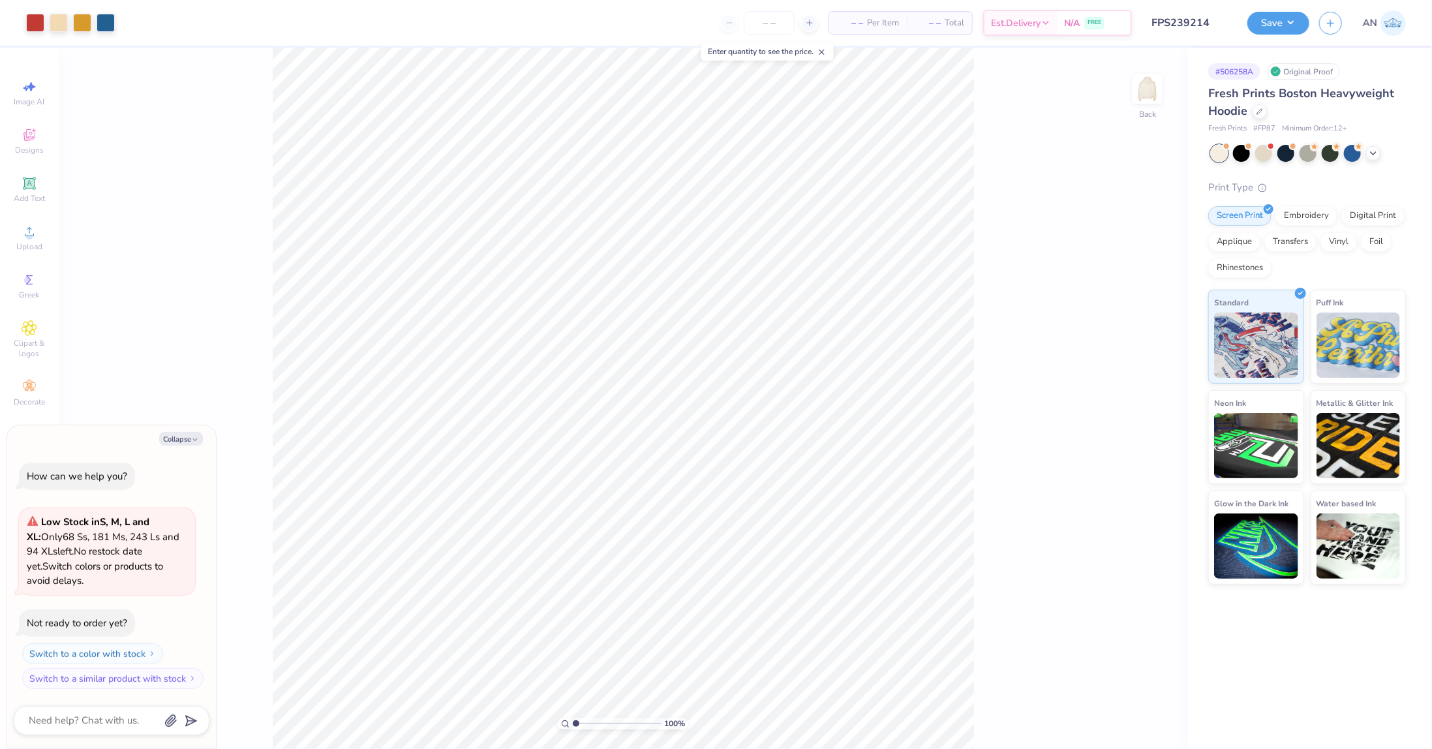
type textarea "x"
type input "1.64913377760655"
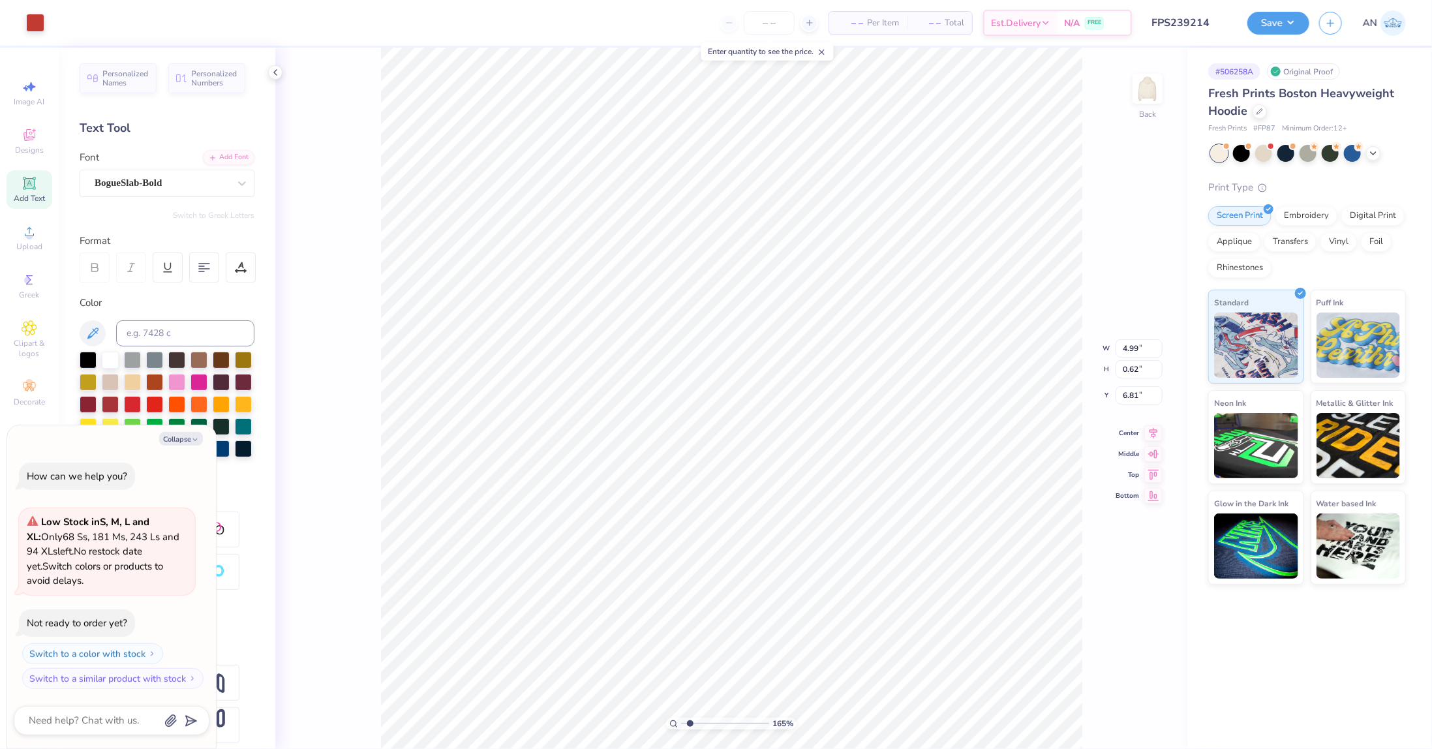
type textarea "x"
type input "1.64913377760655"
type textarea "x"
type input "1.64913377760655"
type textarea "x"
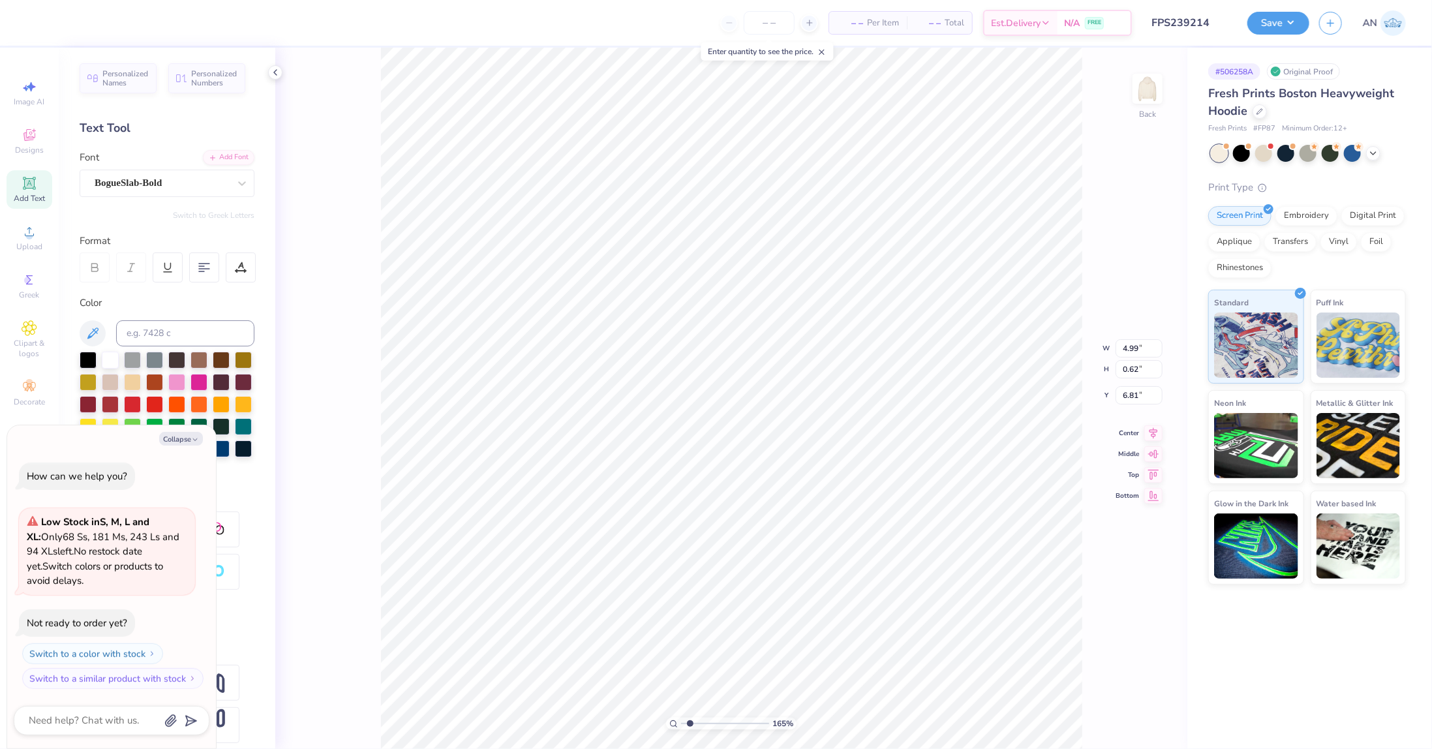
type input "6.75"
type input "1.64913377760655"
type textarea "x"
type input "1.64913377760655"
type textarea "x"
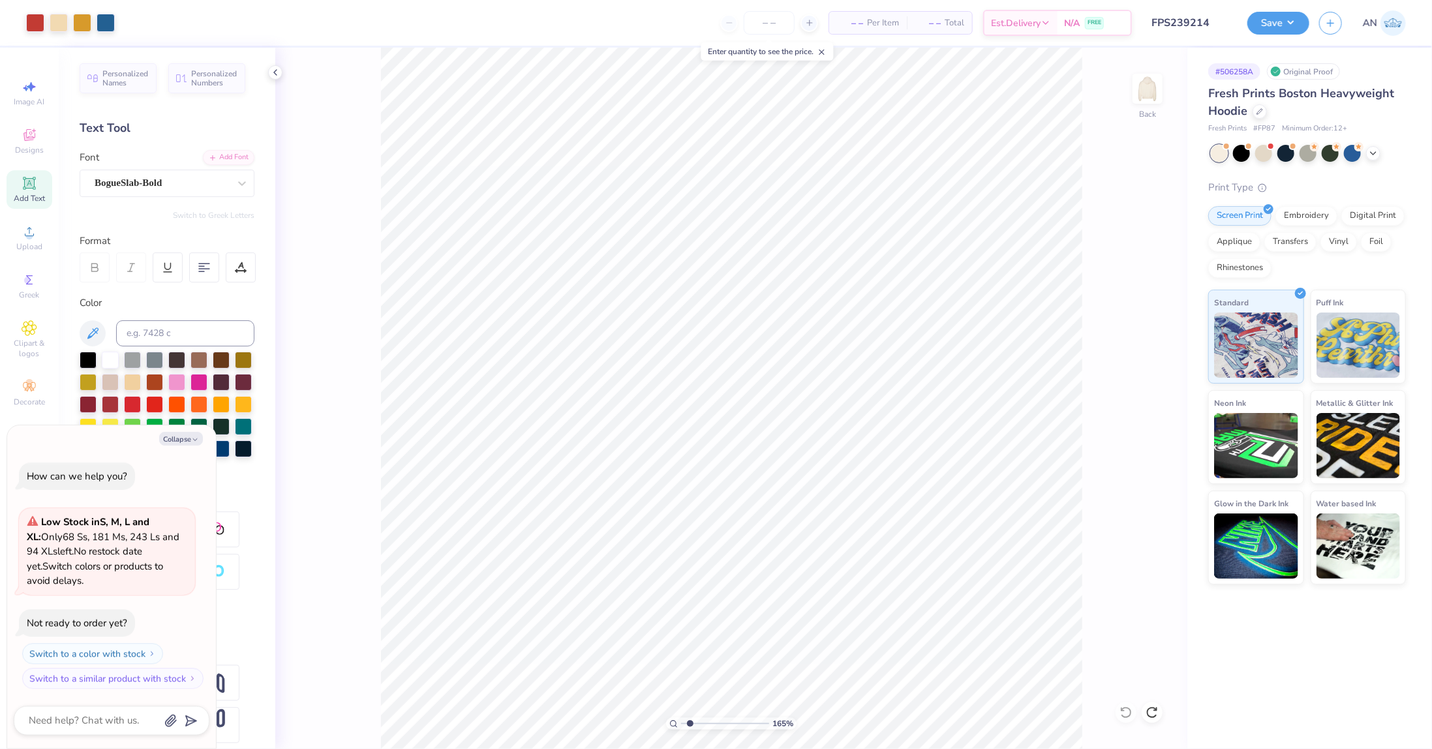
type input "1.64913377760655"
type textarea "x"
type input "1.64913377760655"
type textarea "x"
type input "1.64913377760655"
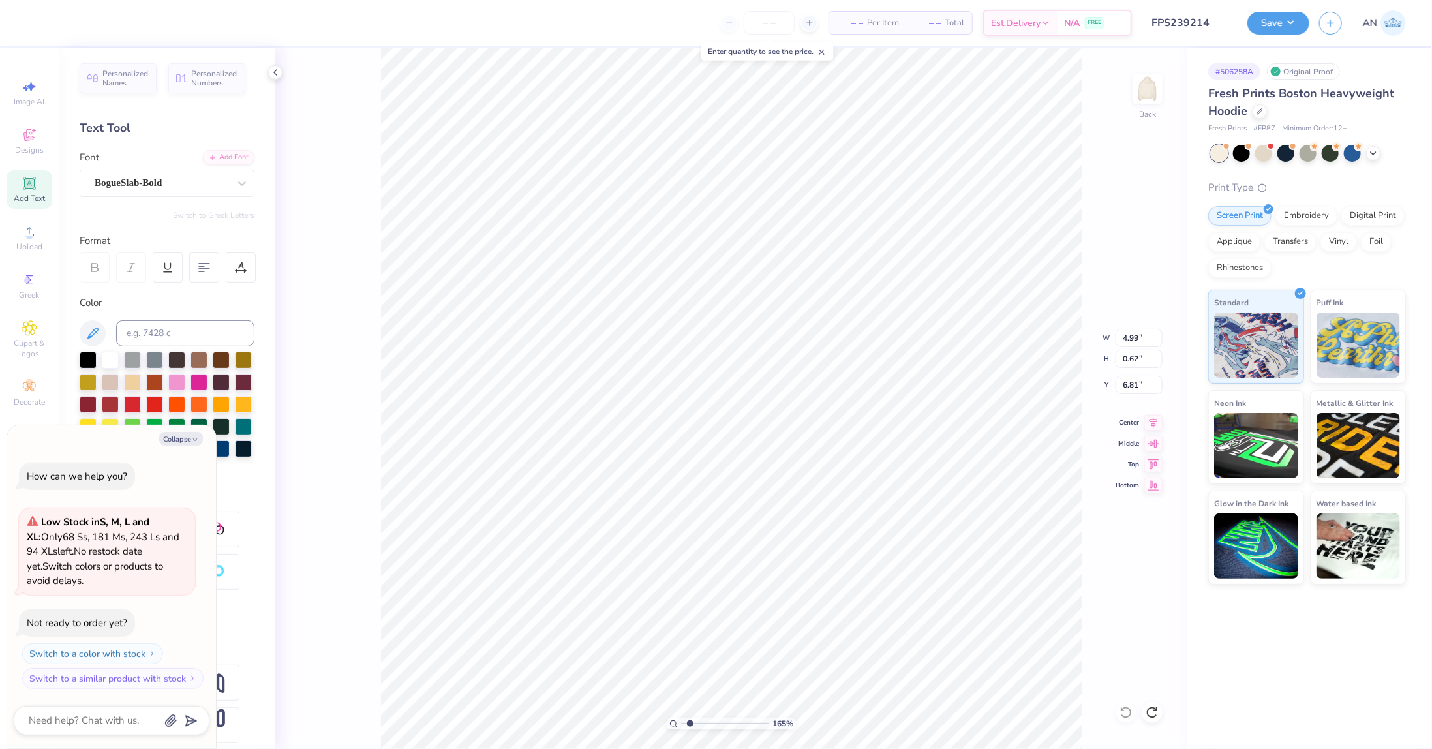
type textarea "x"
type input "6.75"
type input "1.64913377760655"
type textarea "x"
type input "1.64913377760655"
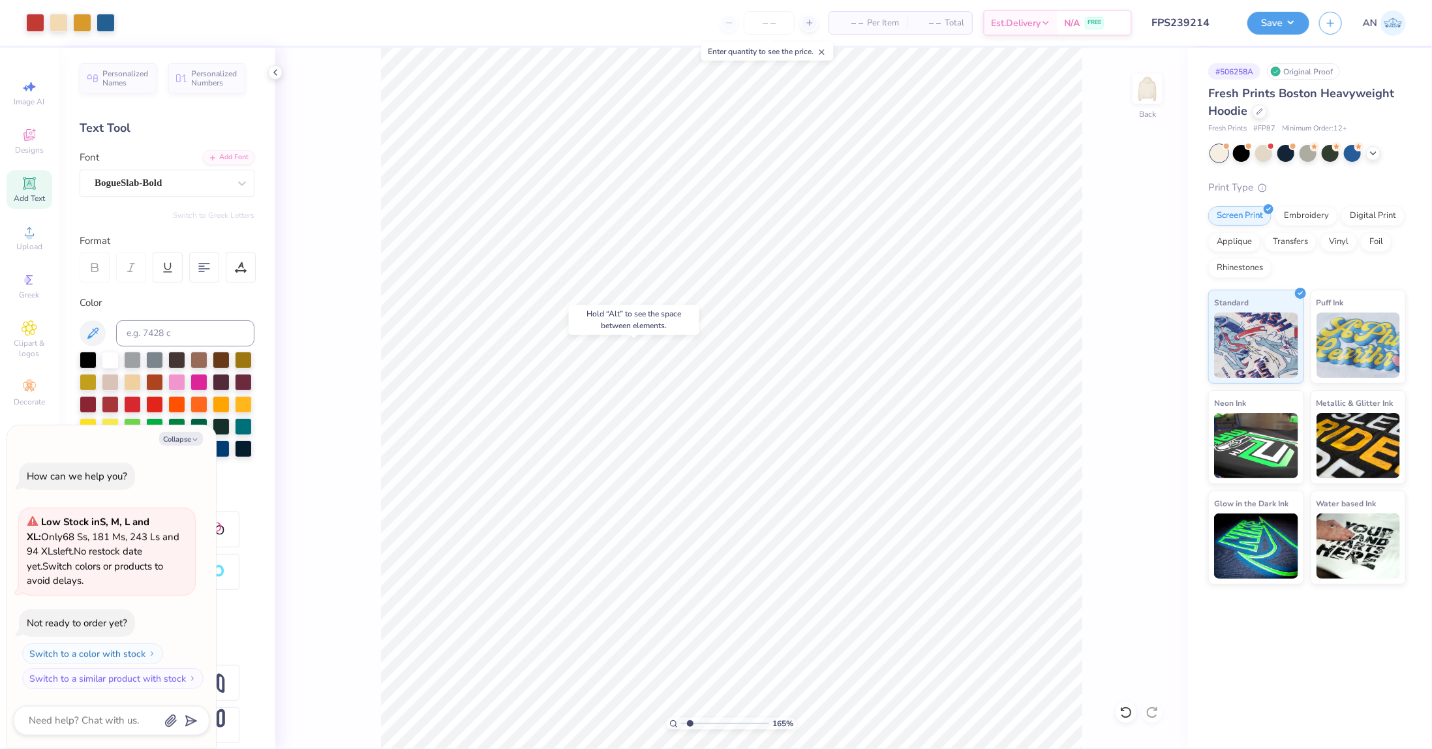
type textarea "x"
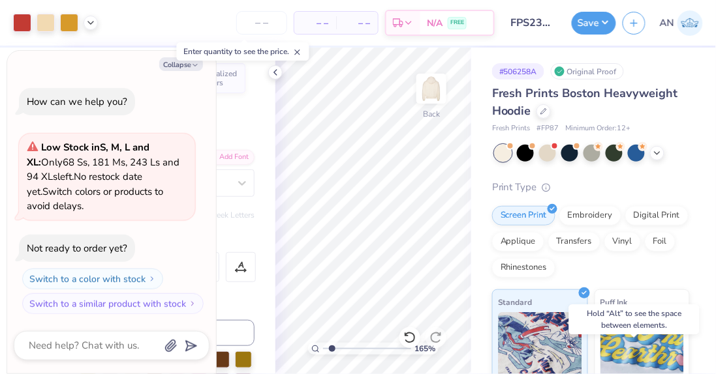
type input "1.64913377760655"
type textarea "x"
type input "1"
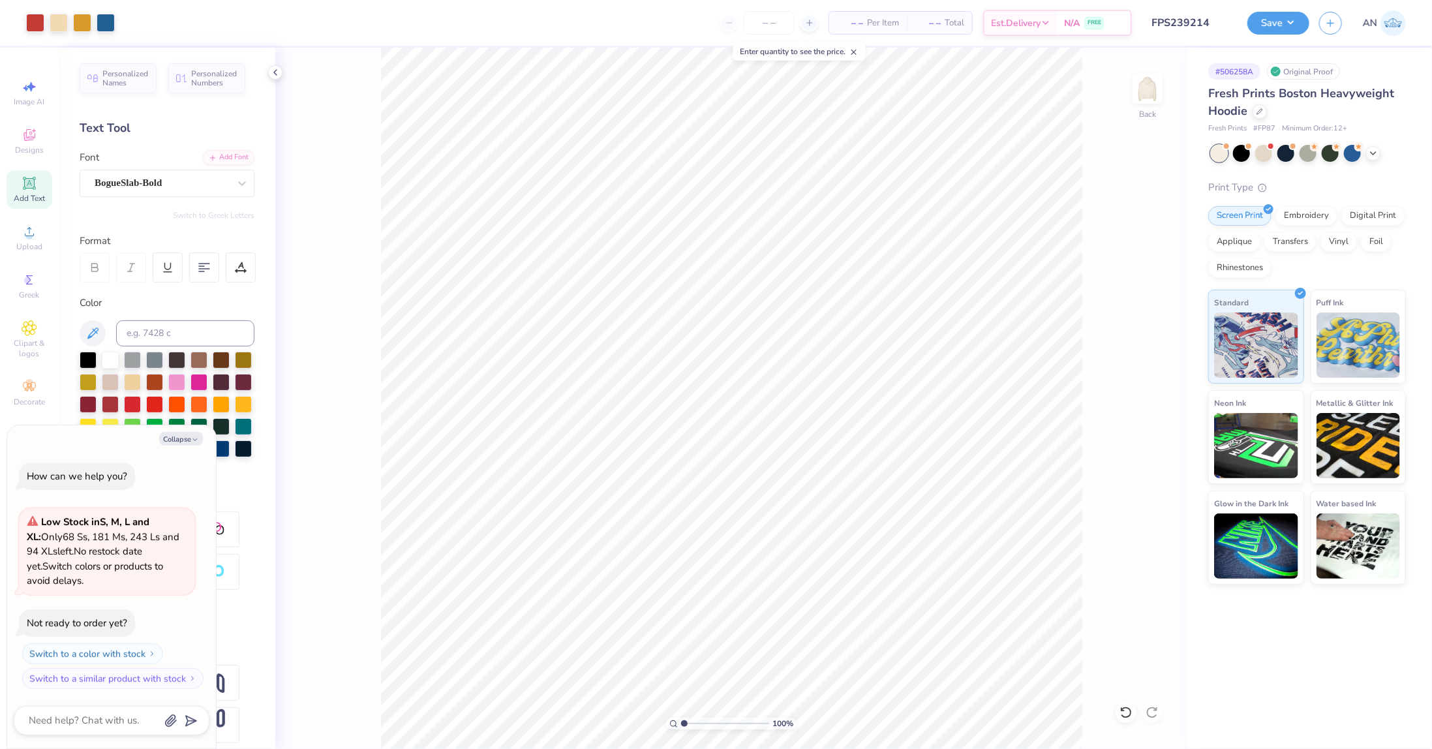
type textarea "x"
type input "2.46071092039641"
click at [244, 660] on div "Text Shape" at bounding box center [167, 652] width 175 height 15
click at [187, 436] on button "Collapse" at bounding box center [181, 439] width 44 height 14
type textarea "x"
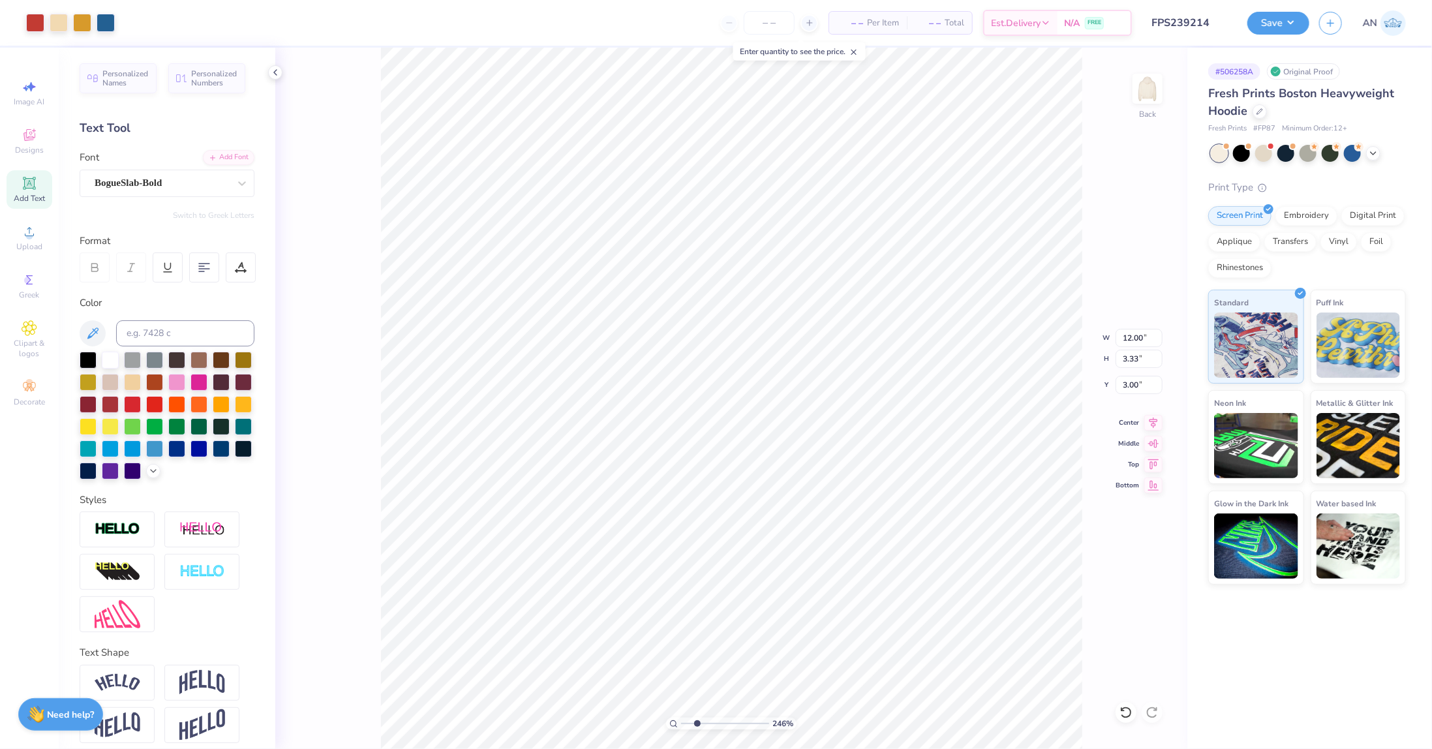
type input "2.46071092039641"
type input "3.95"
type input "2.46071092039641"
type input "3.00"
click at [124, 537] on img at bounding box center [118, 529] width 46 height 15
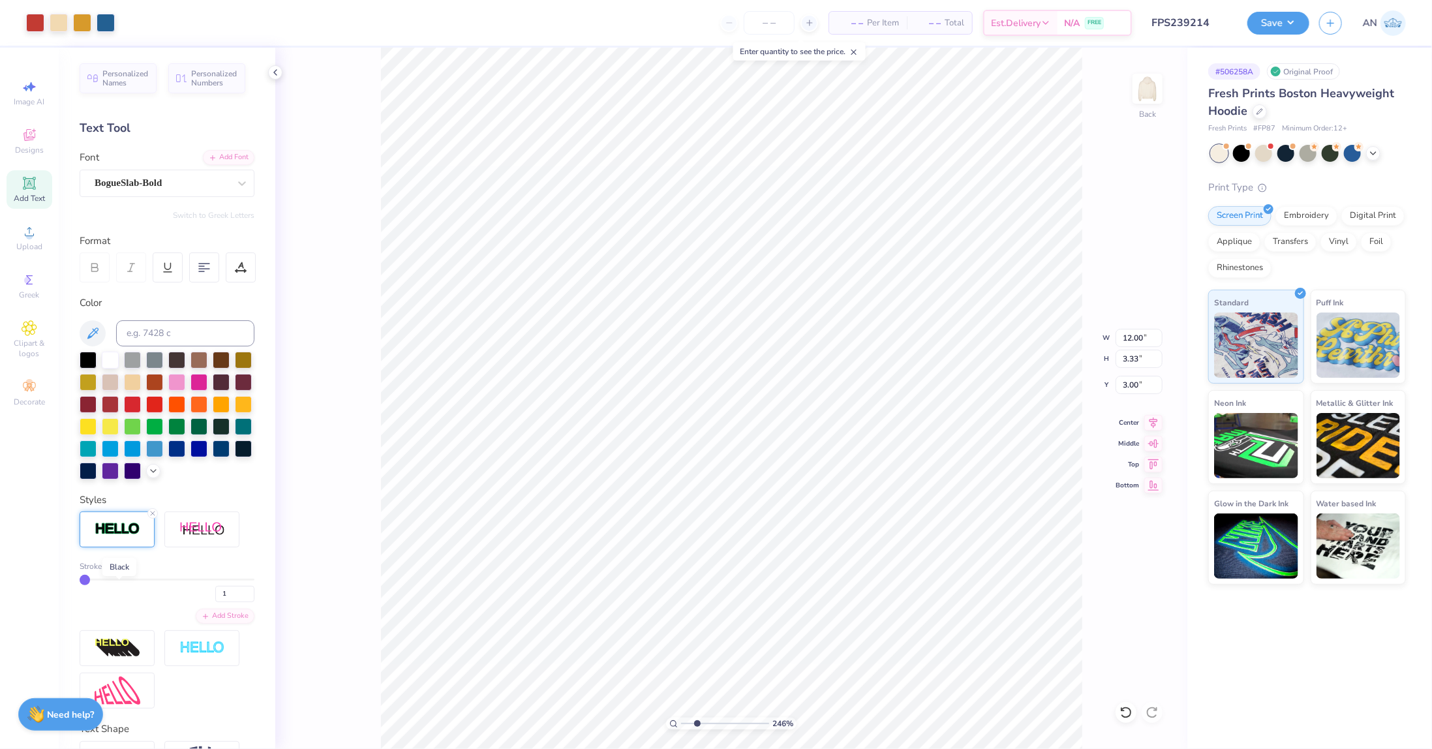
click at [118, 570] on div at bounding box center [119, 566] width 8 height 8
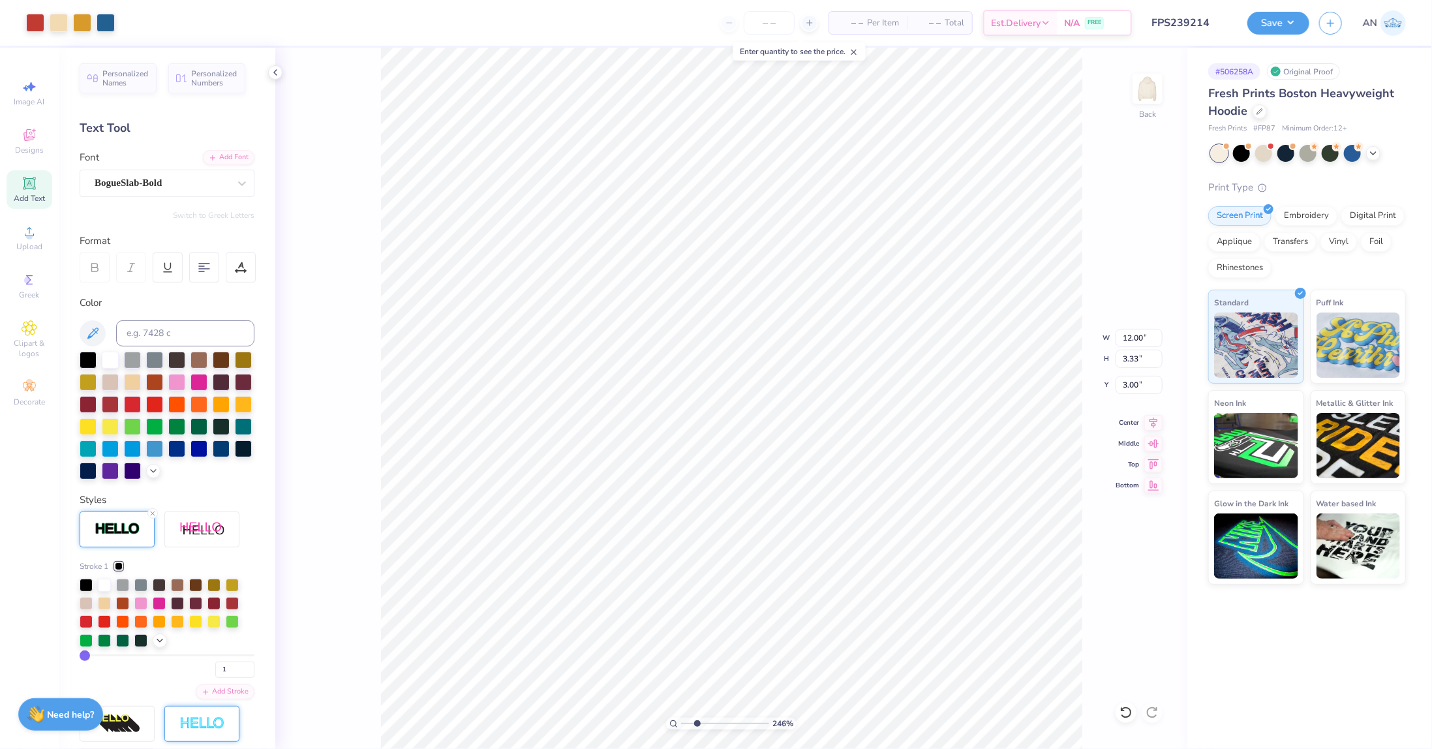
scroll to position [130, 0]
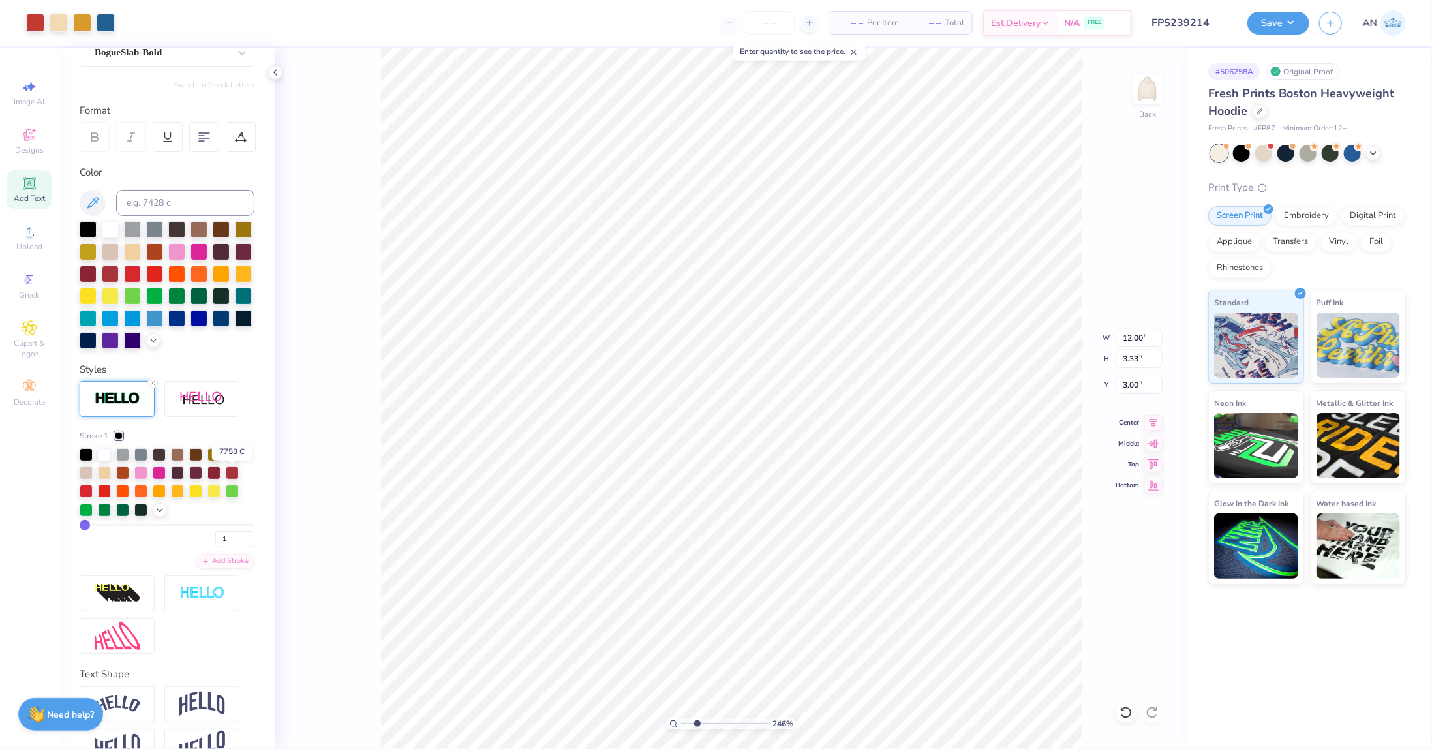
click at [232, 460] on div at bounding box center [232, 453] width 13 height 13
type input "2.46071092039641"
type input "4"
type input "5"
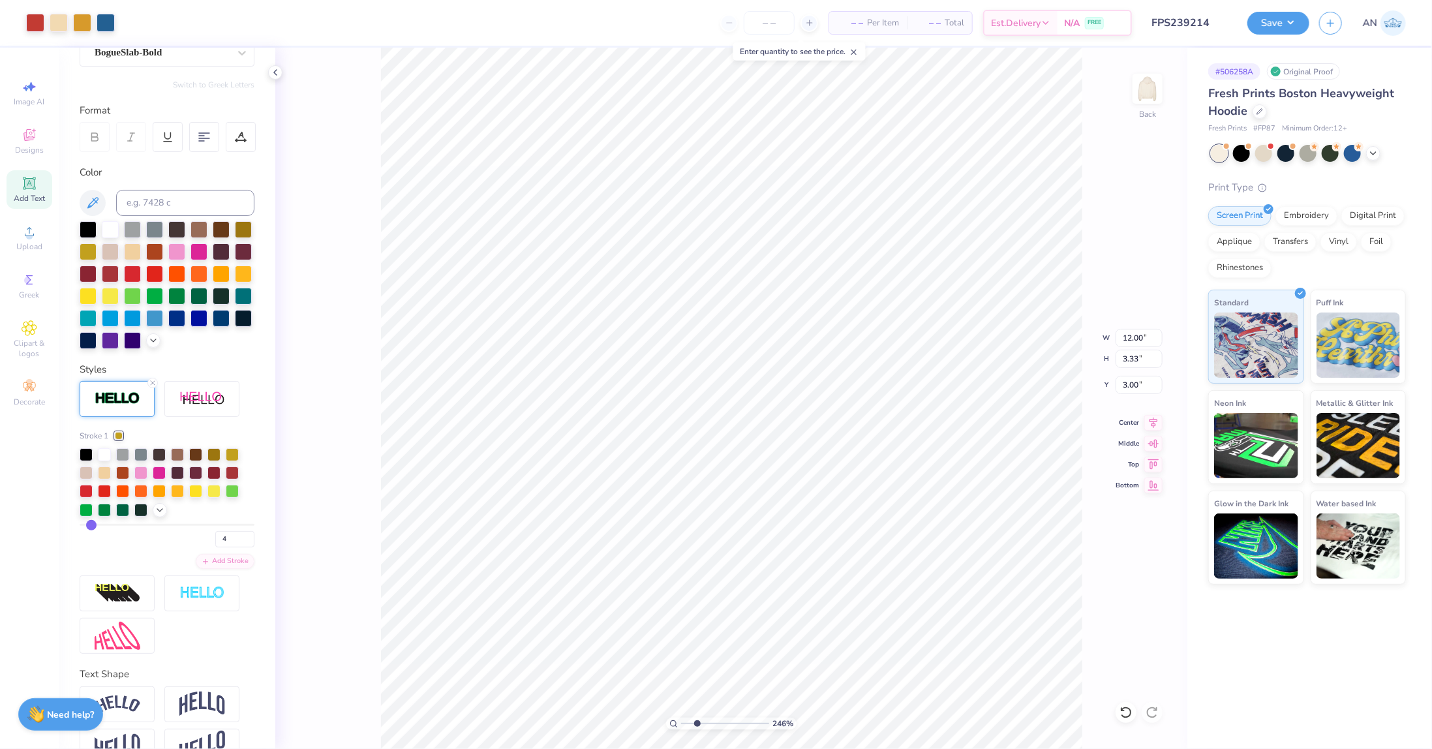
type input "5"
type input "6"
type input "7"
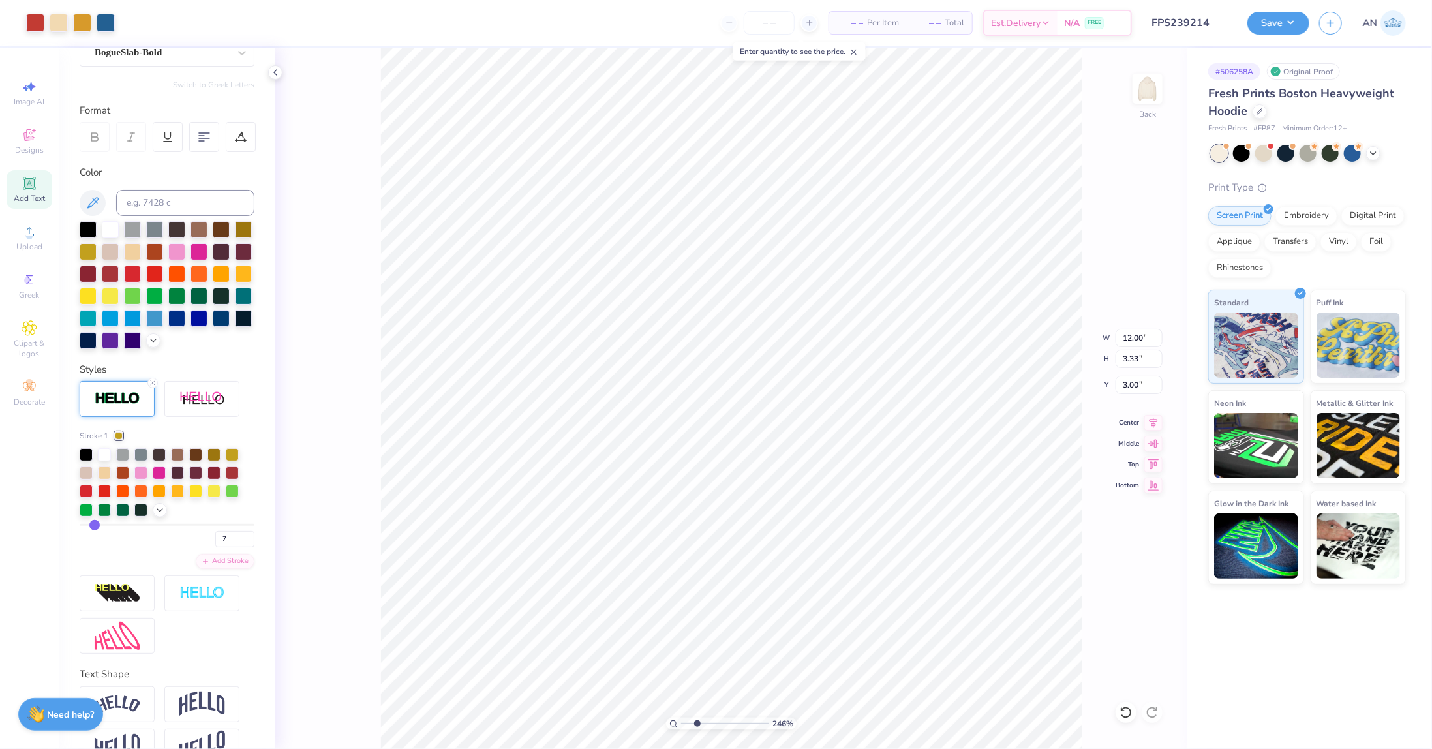
type input "8"
drag, startPoint x: 87, startPoint y: 547, endPoint x: 95, endPoint y: 545, distance: 8.3
type input "8"
click at [95, 526] on input "range" at bounding box center [167, 525] width 175 height 2
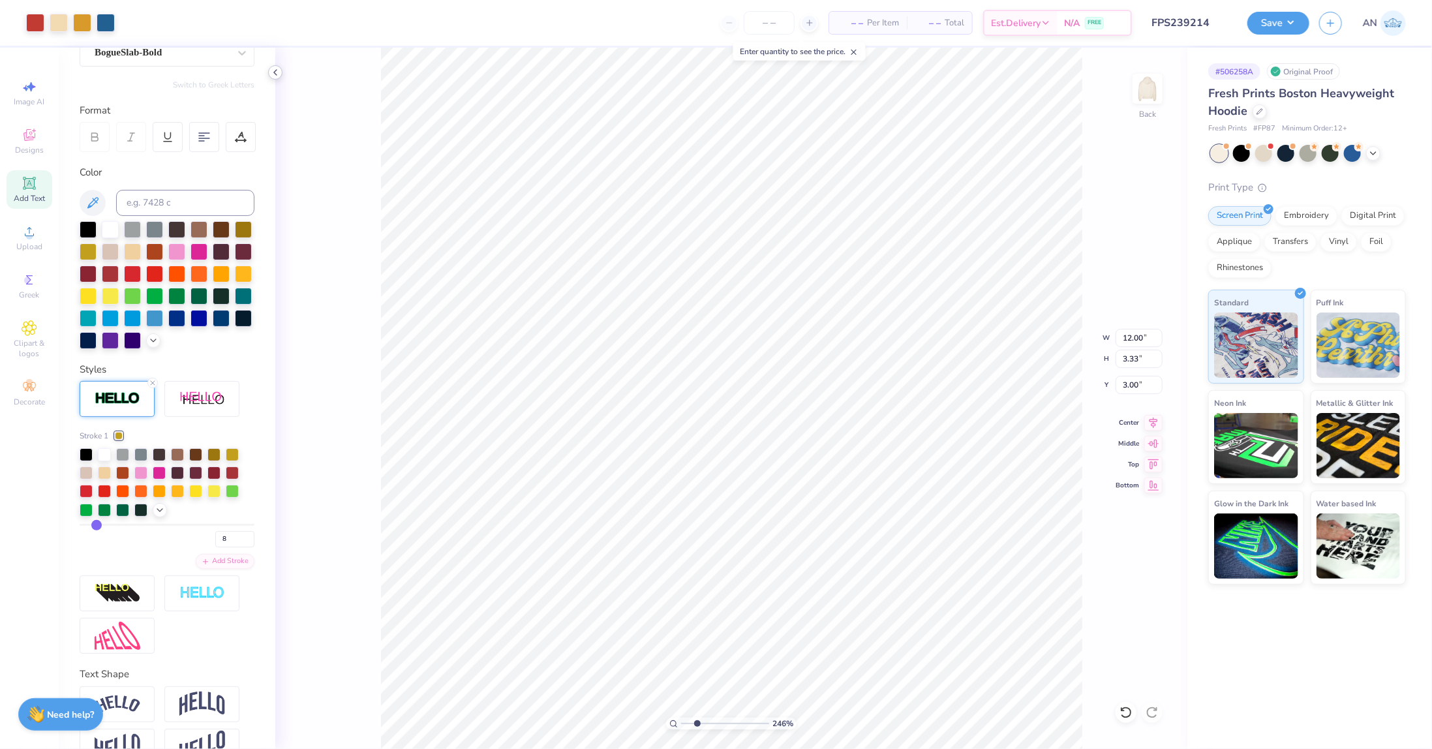
click at [277, 75] on icon at bounding box center [275, 72] width 10 height 10
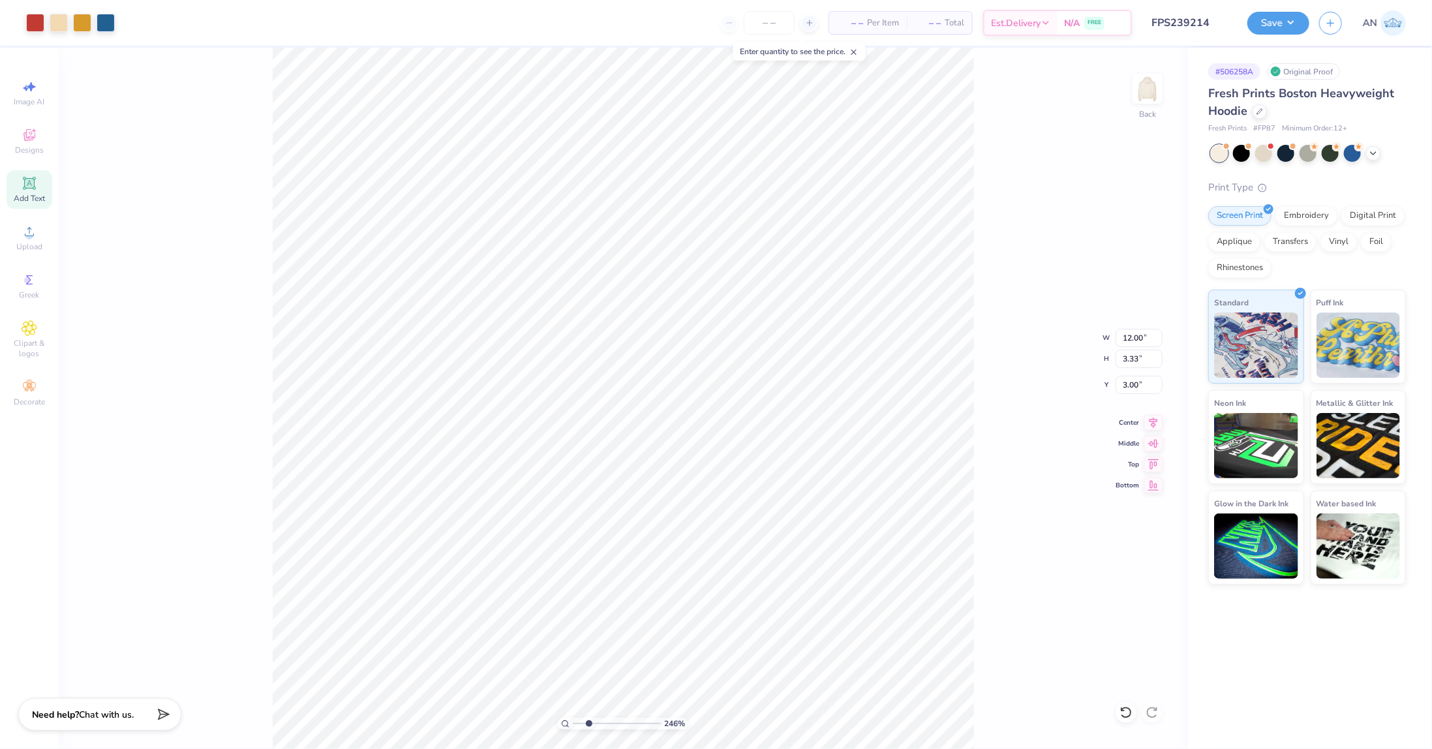
drag, startPoint x: 259, startPoint y: 142, endPoint x: 257, endPoint y: 160, distance: 17.7
click at [259, 144] on div "246 % Back W 12.00 12.00 " H 3.33 3.33 " Y 3.00 3.00 " Center Middle Top Bottom" at bounding box center [623, 398] width 1128 height 701
type input "2.46071092039641"
click at [213, 288] on div "246 % Back" at bounding box center [623, 398] width 1128 height 701
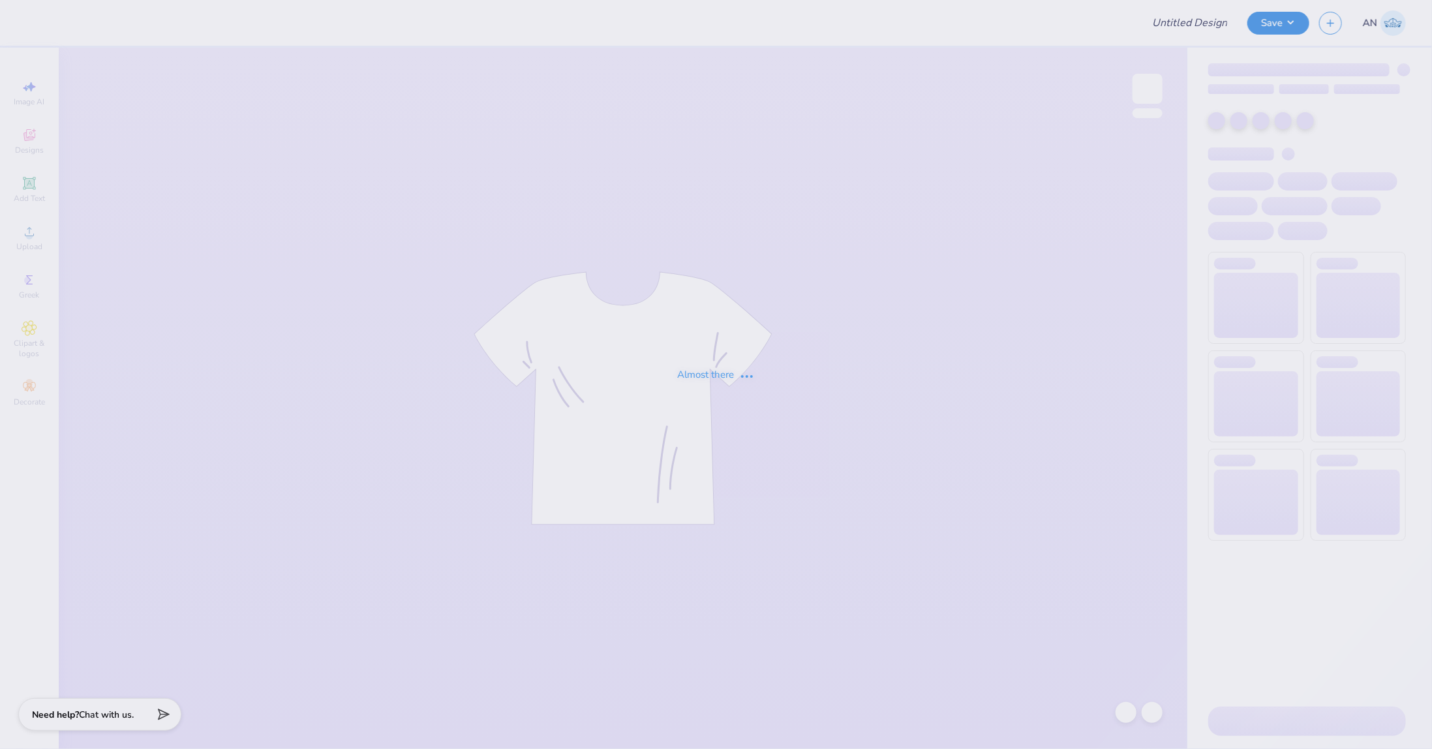
type input "FPS239215"
